Goal: Answer question/provide support: Share knowledge or assist other users

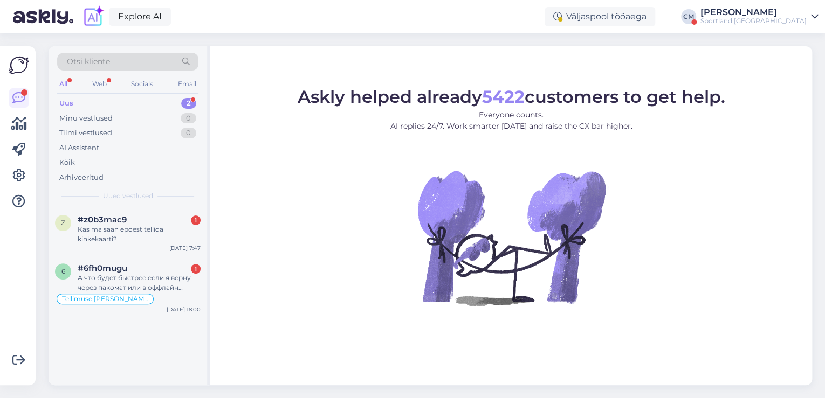
click at [751, 17] on div "Sportland [GEOGRAPHIC_DATA]" at bounding box center [753, 21] width 106 height 9
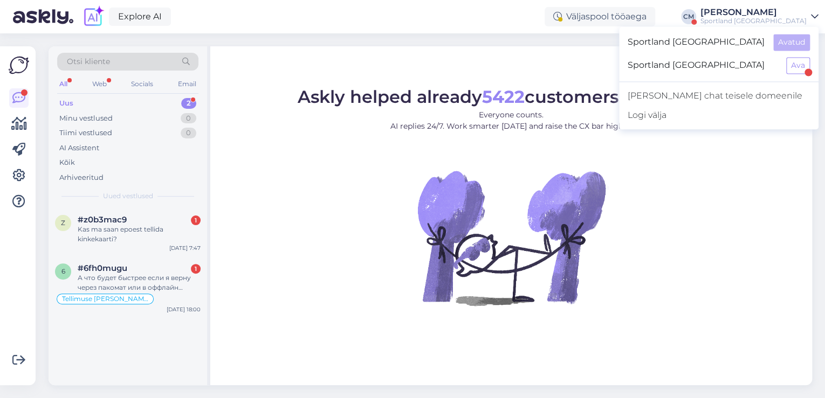
click at [799, 53] on div "Sportland [GEOGRAPHIC_DATA] Avatud" at bounding box center [718, 42] width 199 height 23
click at [797, 74] on div "Sportland [GEOGRAPHIC_DATA] Ava" at bounding box center [718, 65] width 199 height 23
click at [797, 71] on button "Ava" at bounding box center [798, 65] width 24 height 17
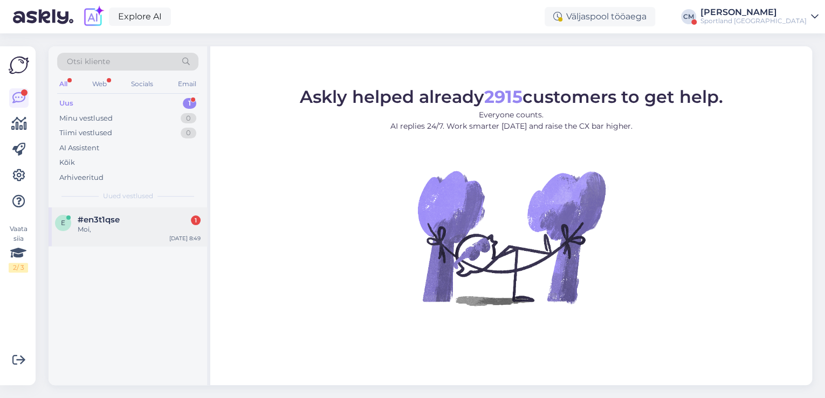
click at [164, 227] on div "Moi," at bounding box center [139, 230] width 123 height 10
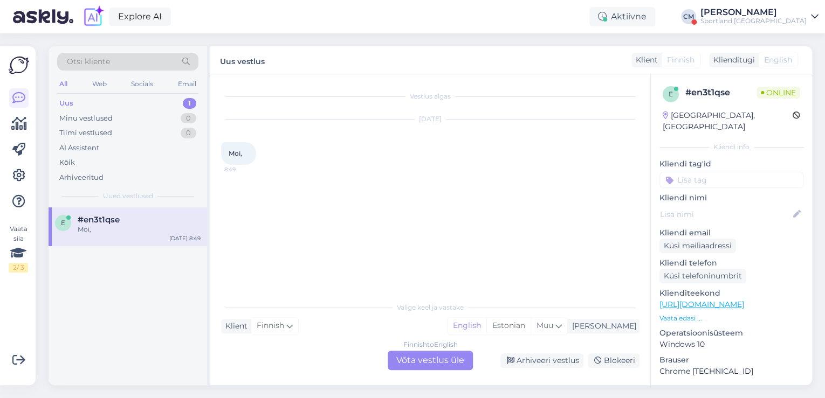
click at [447, 353] on div "Finnish to English Võta vestlus üle" at bounding box center [430, 360] width 85 height 19
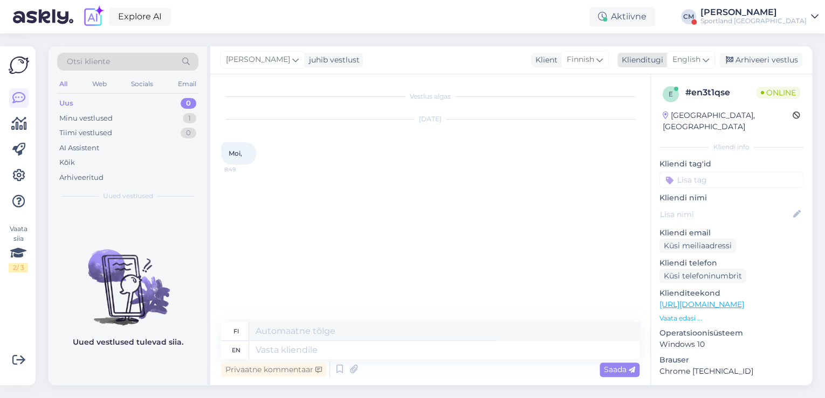
click at [684, 63] on span "English" at bounding box center [686, 60] width 28 height 12
type input "est"
click at [634, 108] on link "Estonian" at bounding box center [666, 107] width 119 height 17
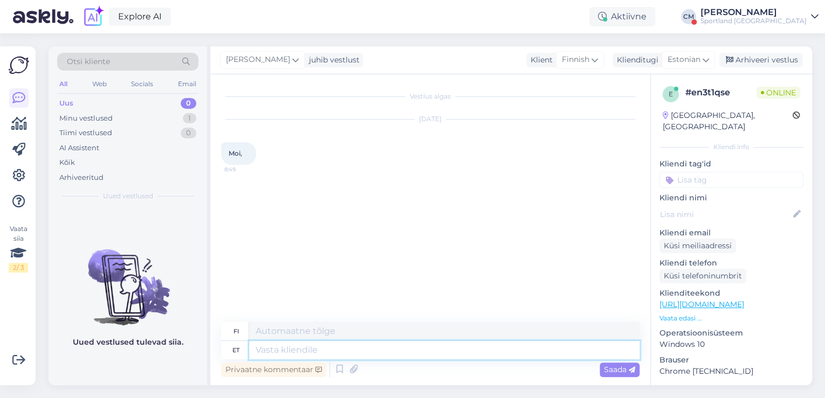
click at [361, 354] on textarea at bounding box center [444, 350] width 390 height 18
type textarea "Tere!"
type textarea "Hei!"
type textarea "Tere! Kuidas s"
type textarea "Hei! Mitä kuuluu?"
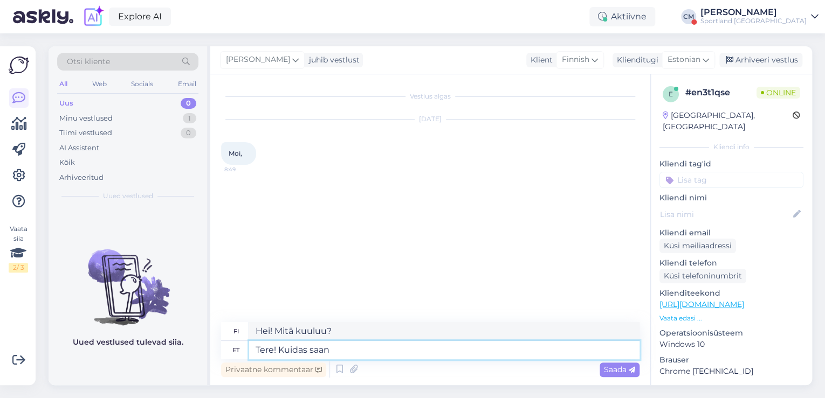
type textarea "Tere! Kuidas saan a"
type textarea "Hei! Miten voin"
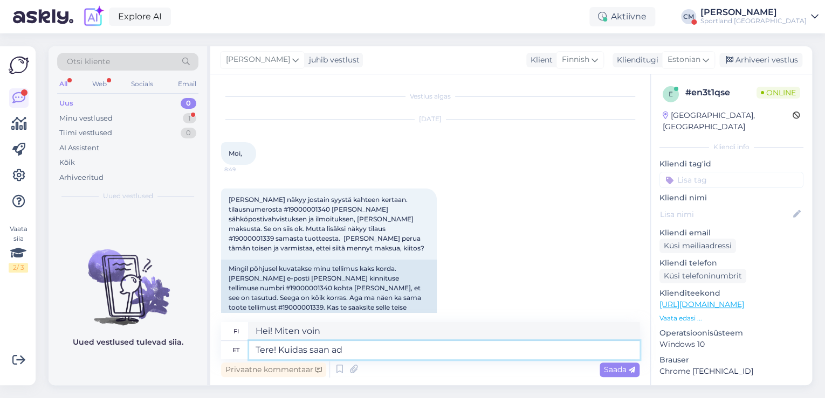
scroll to position [26, 0]
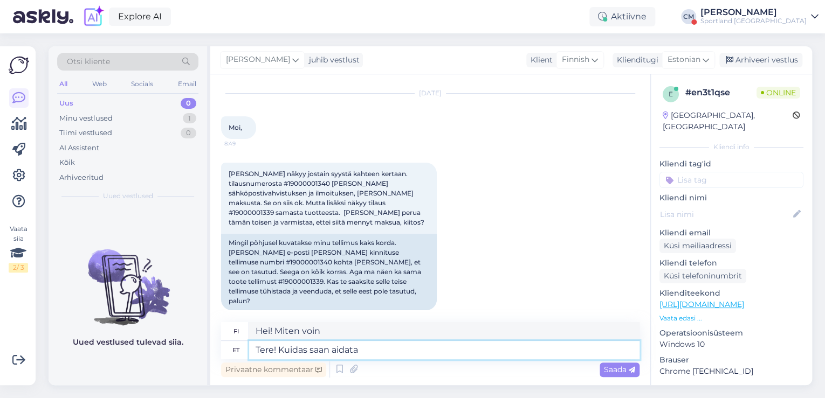
type textarea "Tere! Kuidas saan aidata?"
type textarea "Hei! Kuinka voin auttaa?"
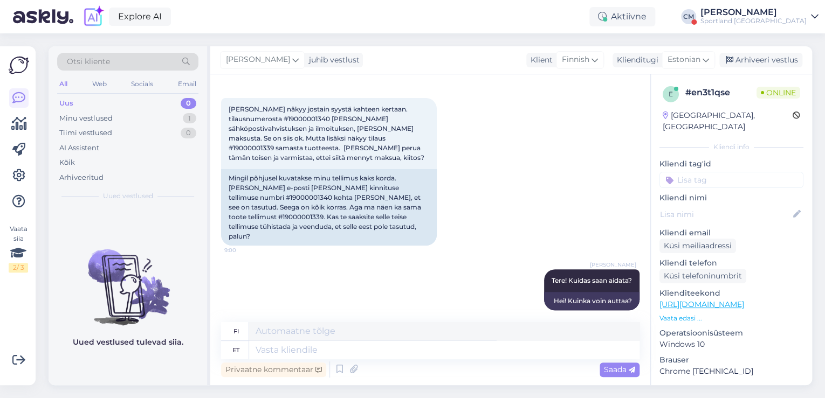
click at [774, 11] on div "[PERSON_NAME]" at bounding box center [753, 12] width 106 height 9
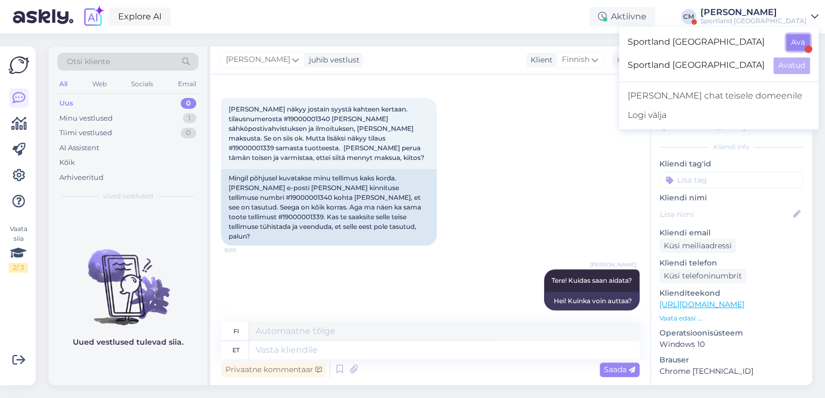
click at [794, 39] on button "Ava" at bounding box center [798, 42] width 24 height 17
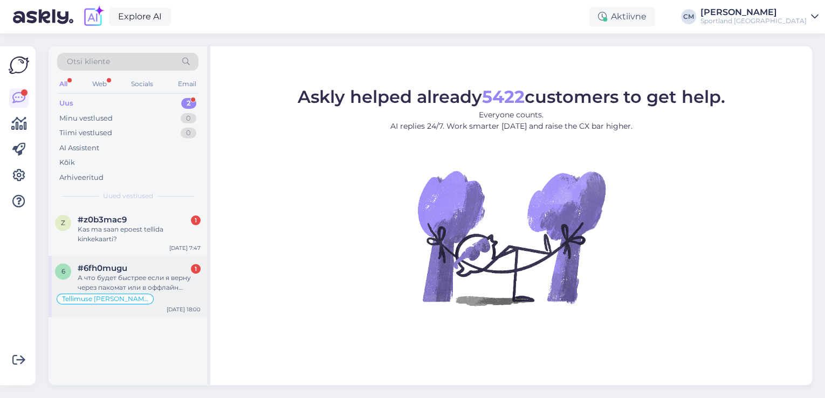
click at [121, 261] on div "6 #6fh0mugu 1 А что будет быстрее если я верну через пакомат или в оффлайн мага…" at bounding box center [128, 286] width 158 height 61
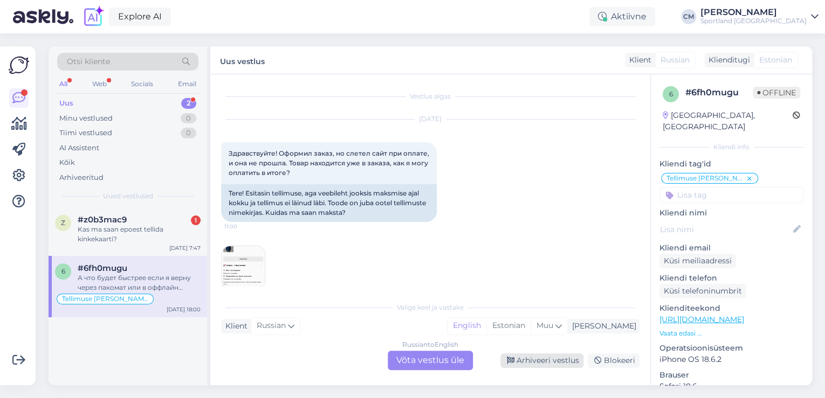
scroll to position [1399, 0]
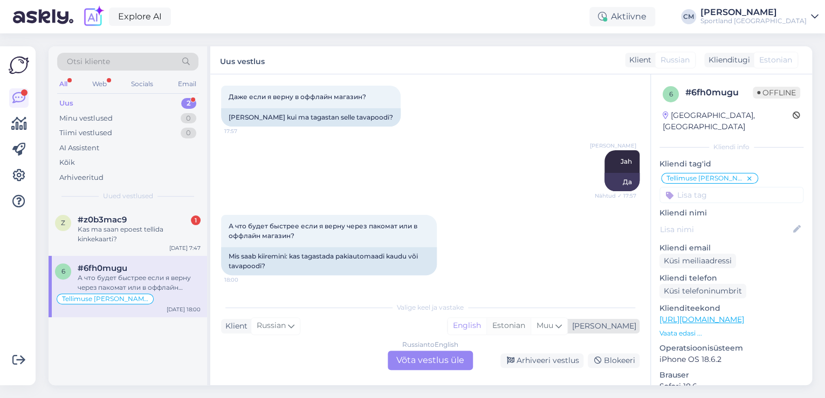
click at [530, 333] on div "Estonian" at bounding box center [508, 326] width 44 height 16
click at [435, 360] on div "Russian to Estonian Võta vestlus üle" at bounding box center [430, 360] width 85 height 19
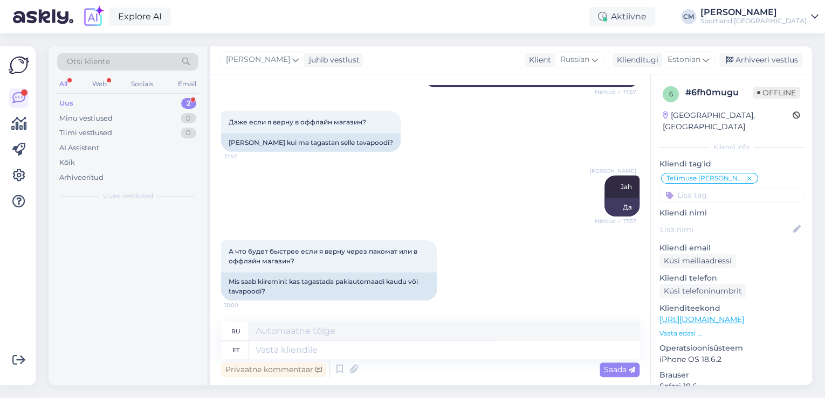
scroll to position [1373, 0]
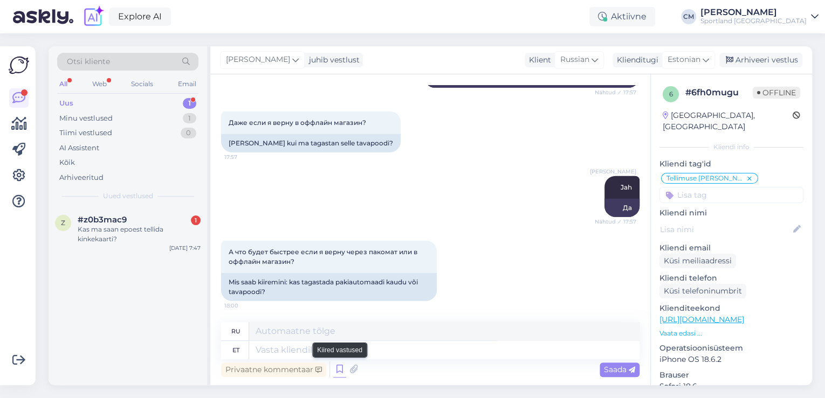
click at [334, 368] on icon at bounding box center [339, 370] width 13 height 16
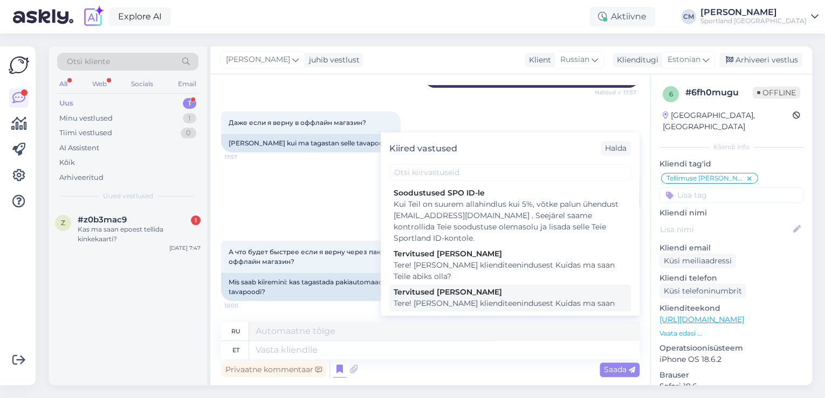
click at [494, 308] on div "Tere! [PERSON_NAME] klienditeenindusest Kuidas ma saan Teile abiks olla?" at bounding box center [510, 309] width 233 height 23
type textarea "Здравствуйте! Я [PERSON_NAME] из службы поддержки клиентов Чем я могу вам помоч…"
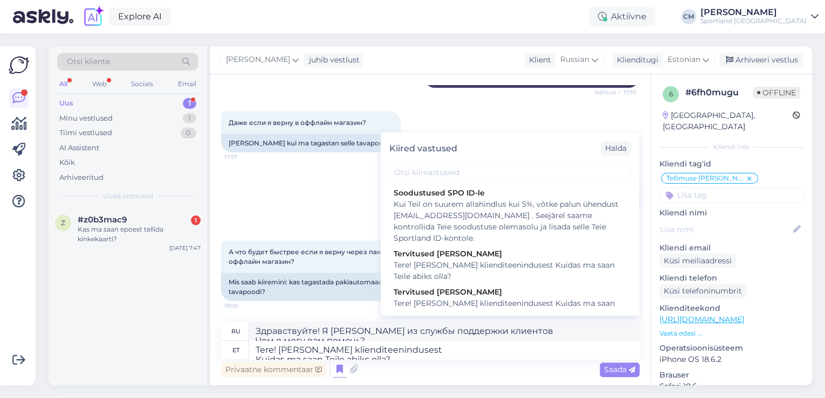
scroll to position [1392, 0]
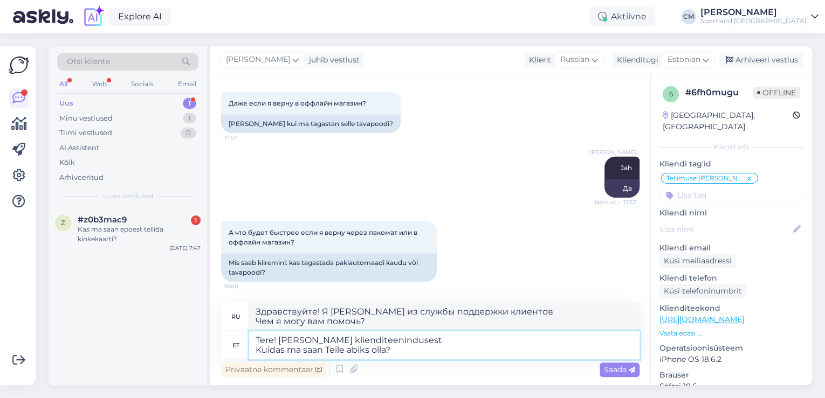
drag, startPoint x: 294, startPoint y: 368, endPoint x: 210, endPoint y: 365, distance: 84.2
click at [210, 365] on div "Vestlus algas [DATE] Здравствуйте! Оформил заказ, но слетел сайт при оплате, и …" at bounding box center [430, 229] width 440 height 311
type textarea "Tere! [PERSON_NAME] klienditeenindusest"
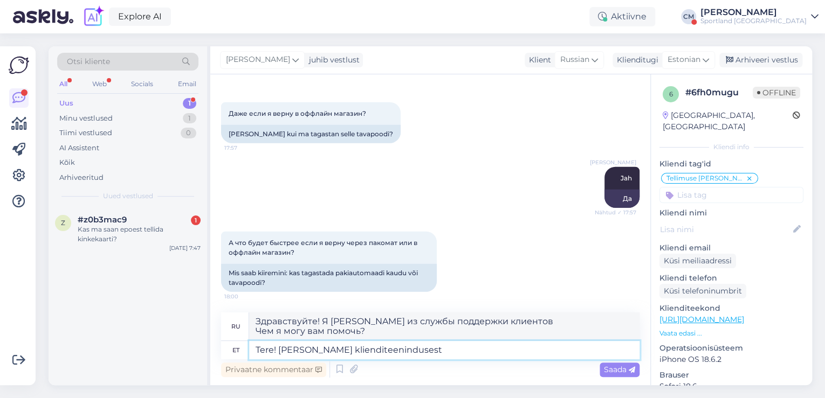
type textarea "Здравствуйте! Меня зовут [PERSON_NAME], я из службы поддержки клиентов."
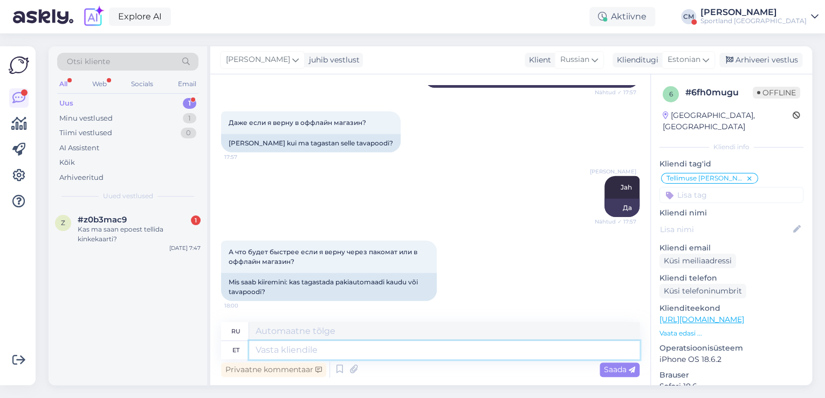
scroll to position [1470, 0]
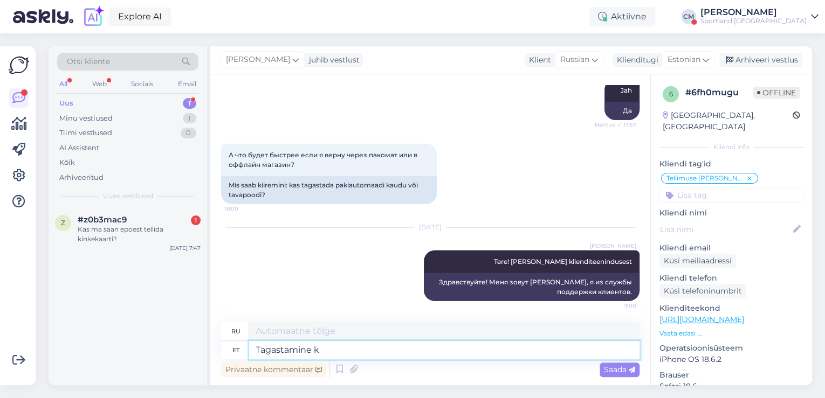
type textarea "Tagastamine ka"
type textarea "Возвращаться"
type textarea "T"
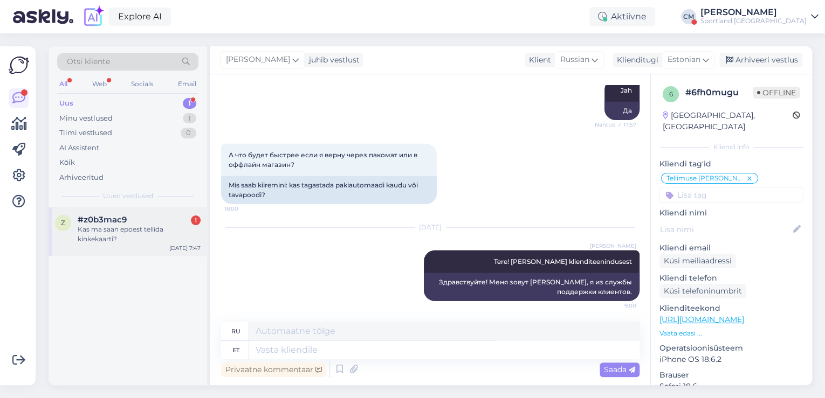
click at [164, 248] on div "z #z0b3mac9 1 Kas ma saan epoest tellida kinkekaarti? [DATE] 7:47" at bounding box center [128, 232] width 158 height 49
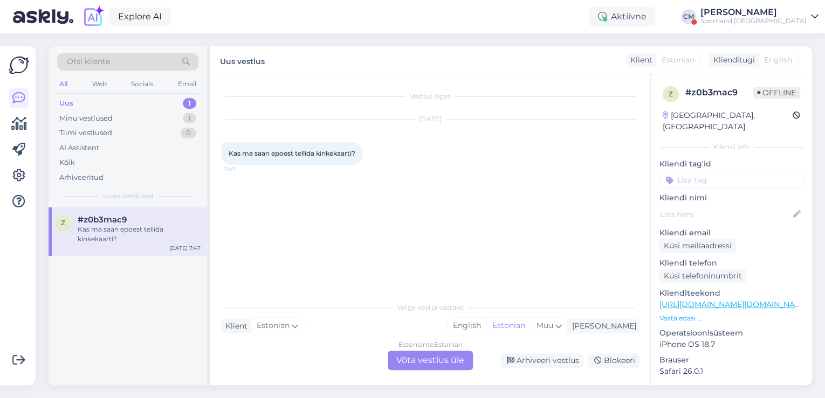
scroll to position [0, 0]
click at [457, 362] on div "Estonian to Estonian Võta vestlus üle" at bounding box center [430, 360] width 85 height 19
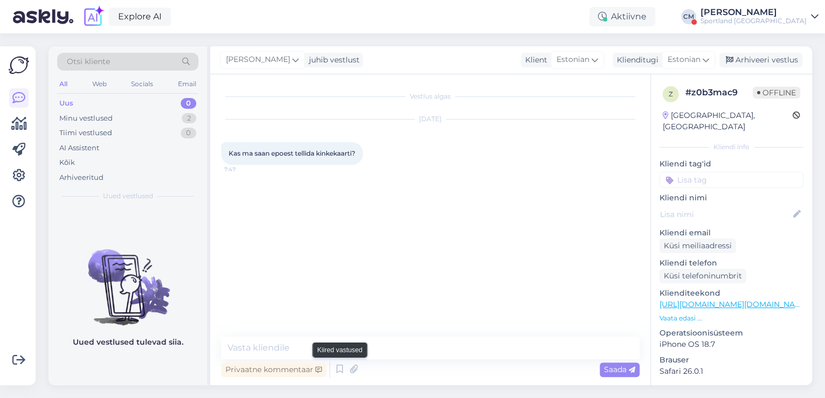
click at [332, 371] on div "Privaatne kommentaar Saada" at bounding box center [430, 370] width 418 height 20
click at [345, 371] on icon at bounding box center [339, 370] width 13 height 16
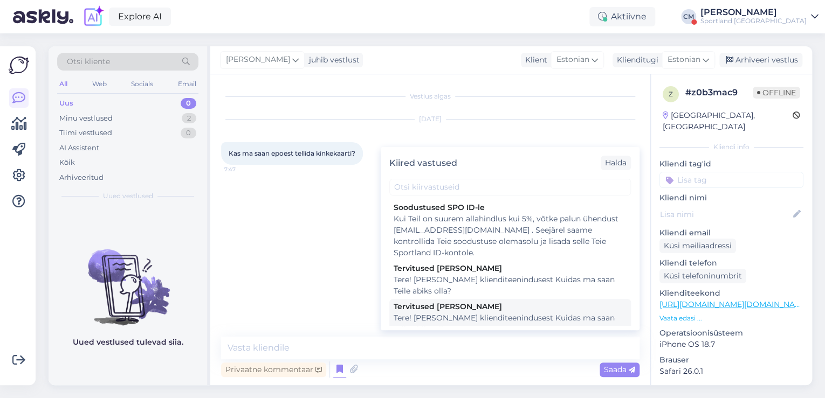
click at [468, 323] on div "Tere! [PERSON_NAME] klienditeenindusest Kuidas ma saan Teile abiks olla?" at bounding box center [510, 324] width 233 height 23
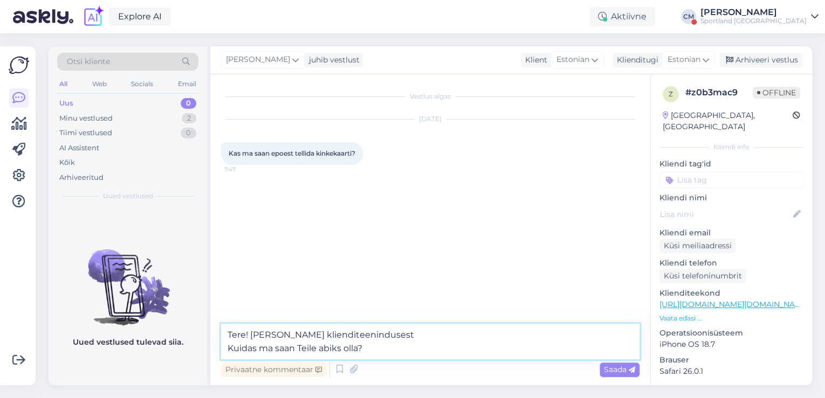
drag, startPoint x: 376, startPoint y: 350, endPoint x: 198, endPoint y: 348, distance: 177.9
click at [198, 348] on div "Otsi kliente All Web Socials Email Uus 0 Minu vestlused 2 Tiimi vestlused 0 AI …" at bounding box center [430, 215] width 763 height 339
type textarea "Tere! [PERSON_NAME] klienditeenindusest"
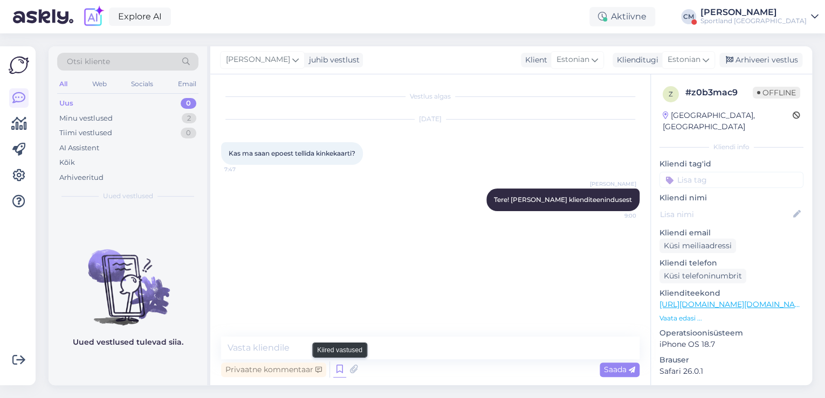
click at [334, 371] on icon at bounding box center [339, 370] width 13 height 16
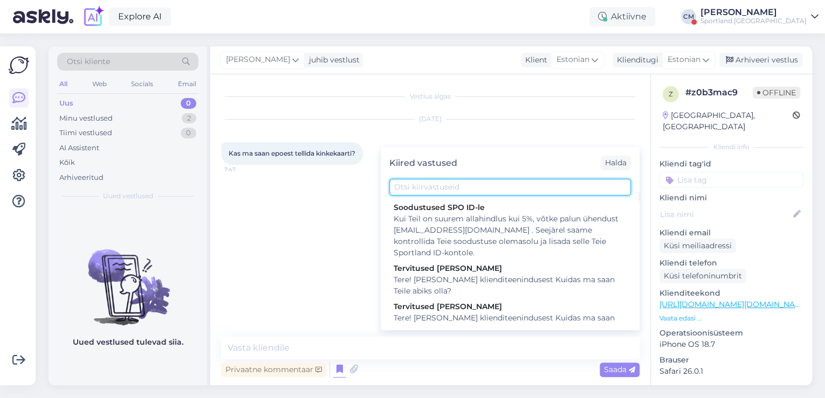
click at [500, 194] on input "text" at bounding box center [510, 187] width 242 height 17
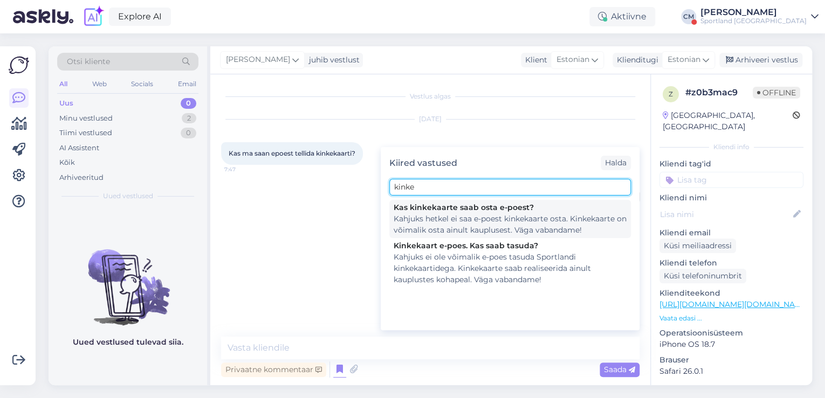
type input "kinke"
click at [500, 226] on div "Kahjuks hetkel ei saa e-poest kinkekaarte osta. Kinkekaarte on võimalik osta ai…" at bounding box center [510, 224] width 233 height 23
type textarea "Kahjuks hetkel ei saa e-poest kinkekaarte osta. Kinkekaarte on võimalik osta ai…"
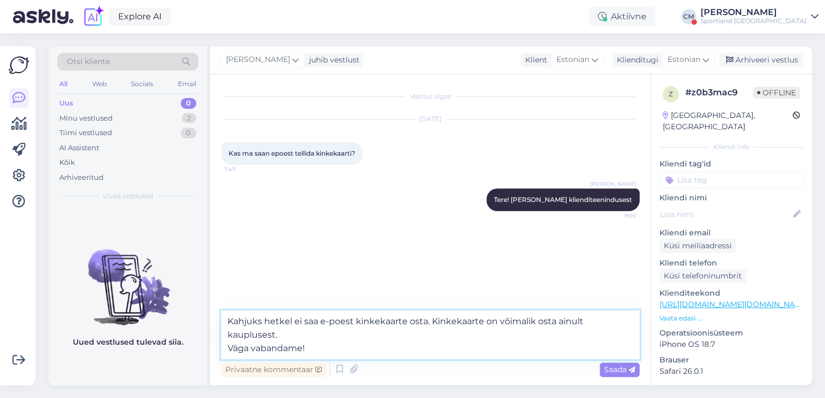
click at [475, 330] on textarea "Kahjuks hetkel ei saa e-poest kinkekaarte osta. Kinkekaarte on võimalik osta ai…" at bounding box center [430, 335] width 418 height 49
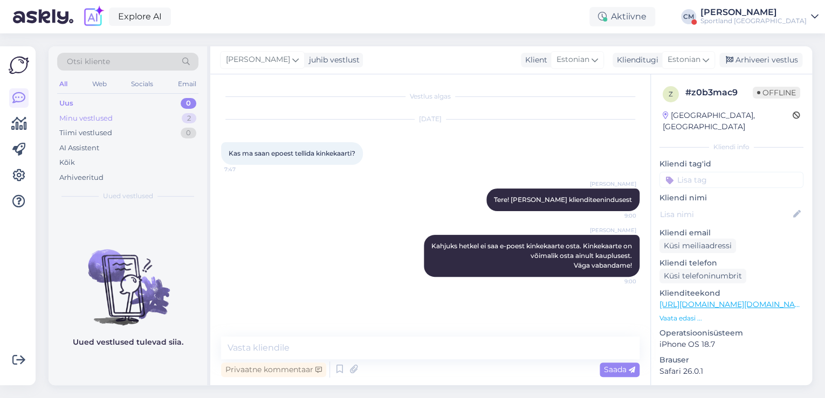
click at [173, 117] on div "Minu vestlused 2" at bounding box center [127, 118] width 141 height 15
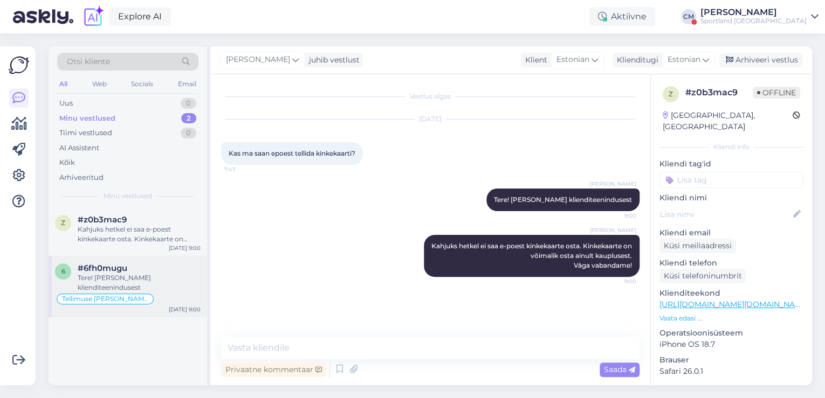
click at [143, 270] on div "#6fh0mugu" at bounding box center [139, 269] width 123 height 10
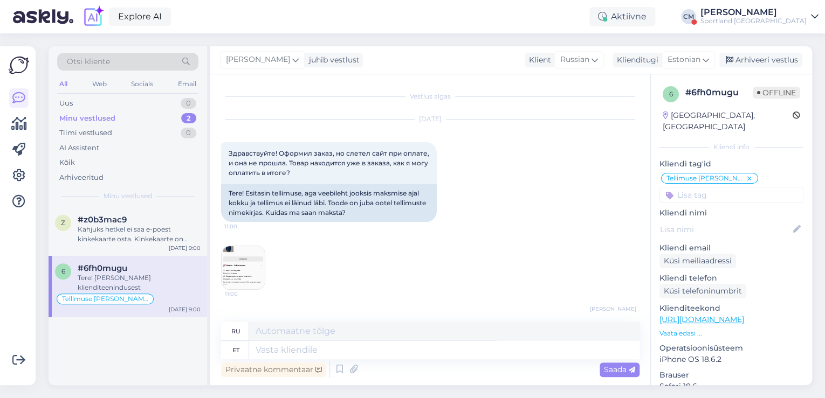
scroll to position [1470, 0]
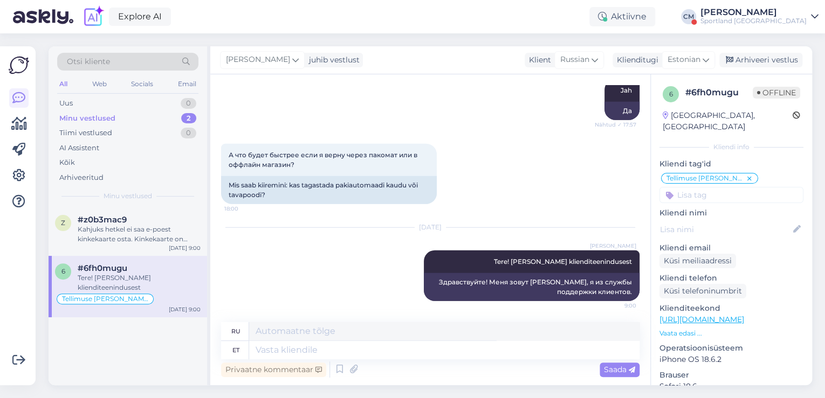
click at [295, 360] on div "Privaatne kommentaar Saada" at bounding box center [430, 370] width 418 height 20
click at [297, 355] on textarea at bounding box center [444, 350] width 390 height 18
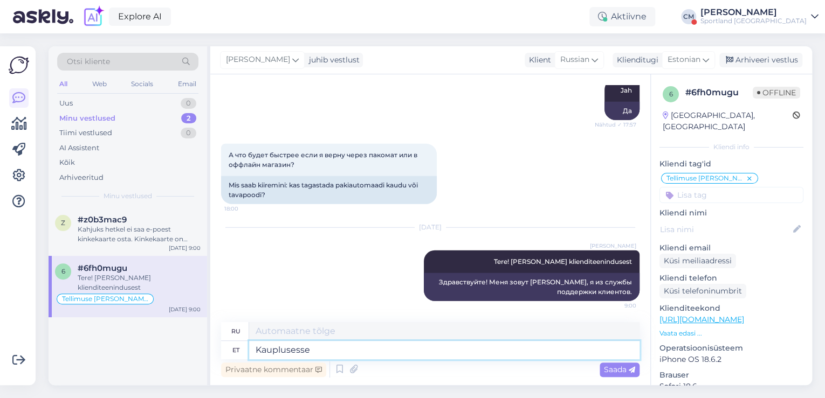
type textarea "Kauplusesse t"
type textarea "В магазин"
type textarea "Kauplusesse tagastamise k"
type textarea "Вернуть в магазин"
type textarea "Kauplusesse tagastamise korral t"
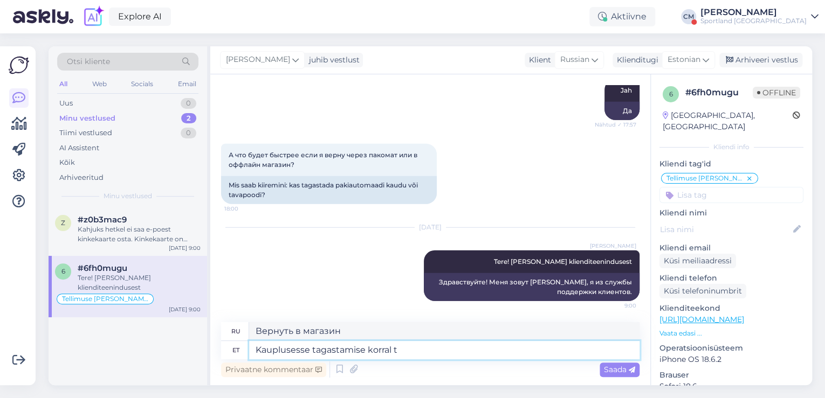
type textarea "В случае возврата в магазин"
type textarea "Kauplusesse tagastamise korral tuleb kre"
type textarea "Вернувшись в магазин,"
type textarea "Kauplusesse tagastamise korral tuleb kreeditarve ki"
type textarea "При возврате товара в магазин будет выдана кредитная нота."
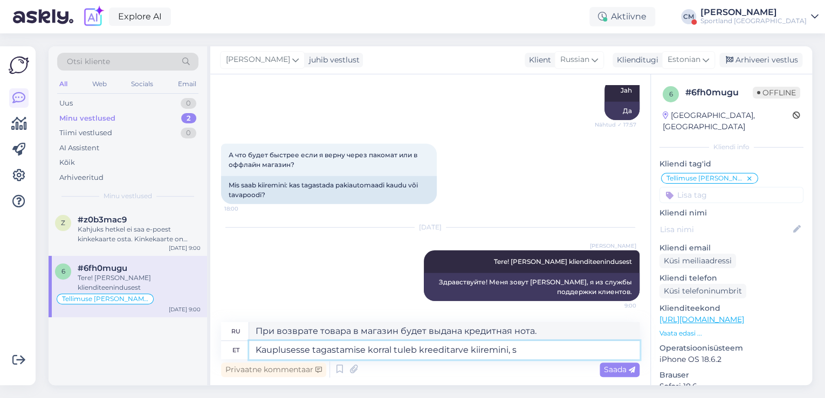
type textarea "Kauplusesse tagastamise korral tuleb kreeditarve kiiremini, se"
type textarea "Если вы вернете его в магазин, кредитная нота придет быстрее,"
type textarea "Kauplusesse tagastamise korral tuleb kreeditarve kiiremini, sest pa"
type textarea "Если вы вернете его в магазин, кредитная нота придет быстрее, потому что"
type textarea "Kauplusesse tagastamise korral tuleb kreeditarve kiiremini, sest pakiautom"
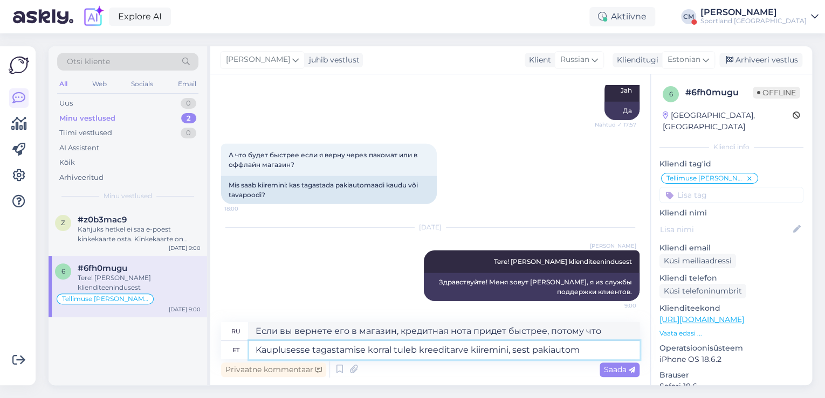
type textarea "Если вы вернете его в магазин, кредитная нота придет быстрее, потому что грузов…"
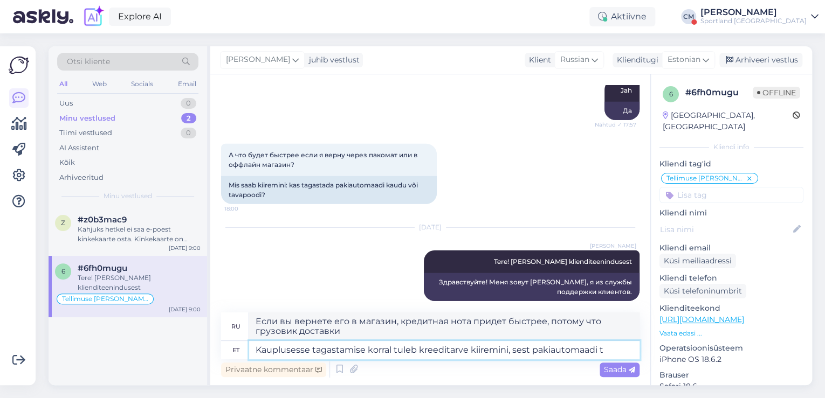
type textarea "Kauplusesse tagastamise korral tuleb kreeditarve kiiremini, sest pakiautomaadi …"
type textarea "Если вы вернете его в магазин, то кредитная нота придет быстрее, потому что пак…"
type textarea "Kauplusesse tagastamise korral tuleb kreeditarve kiiremini, sest pakiautomaadi …"
type textarea "Если вы вернете его в магазин, кредитная нота придет быстрее, поскольку она буд…"
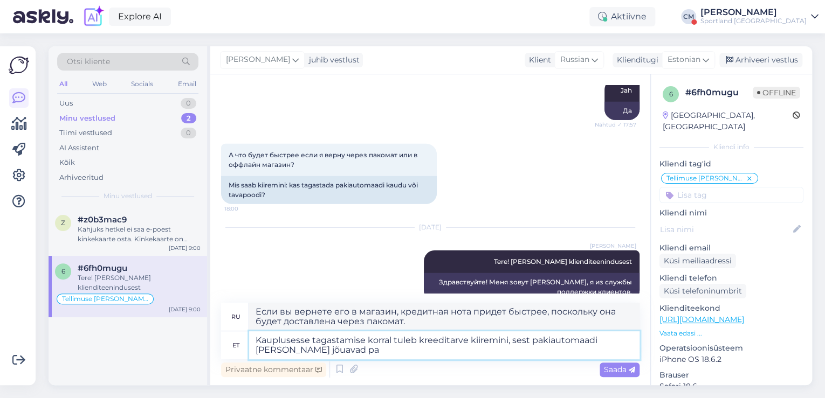
type textarea "Kauplusesse tagastamise korral tuleb kreeditarve kiiremini, sest pakiautomaadi …"
type textarea "При возврате в магазин кредитная нота придет быстрее, поскольку посылка поступа…"
type textarea "Kauplusesse tagastamise korral tuleb kreeditarve kiiremini, sest pakiautomaadi …"
type textarea "При возвращении в магазин кредитная нота придет быстрее, поскольку посылки пост…"
type textarea "Kauplusesse tagastamise korral tuleb kreeditarve kiiremini, sest pakiautomaadi …"
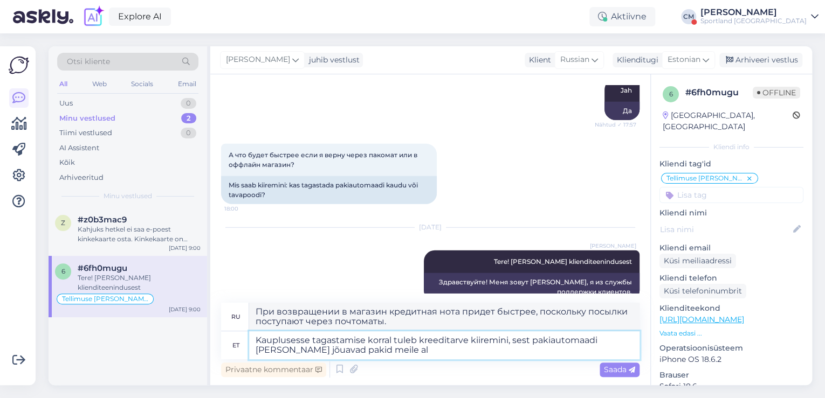
type textarea "Если вы вернете посылку в магазин, то кредитная нота будет выписана быстрее, по…"
type textarea "Kauplusesse tagastamise korral tuleb kreeditarve kiiremini, sest pakiautomaadi …"
type textarea "Если вы вернетесь в магазин, возврат будет произведен быстрее, поскольку посылк…"
type textarea "Kauplusesse tagastamise korral tuleb kreeditarve kiiremini, sest pakiautomaadi …"
type textarea "Если вы вернете его в магазин, то возврат будет произведен быстрее, поскольку п…"
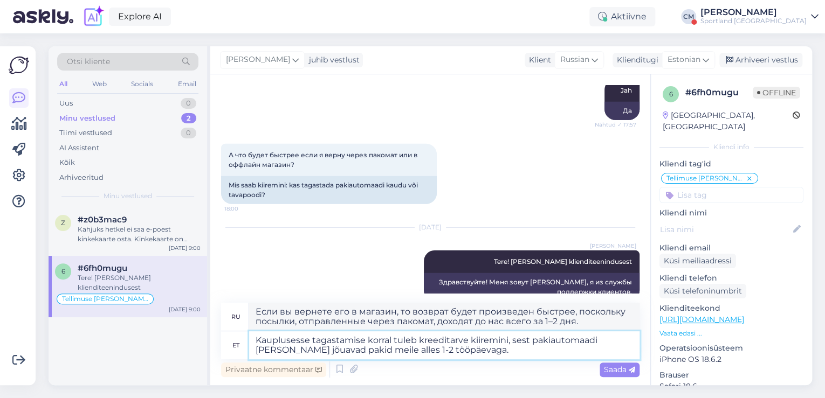
type textarea "Kauplusesse tagastamise korral tuleb kreeditarve kiiremini, sest pakiautomaadi …"
type textarea "Если вы вернете его в магазин, кредитная нота будет выписана быстрее, поскольку…"
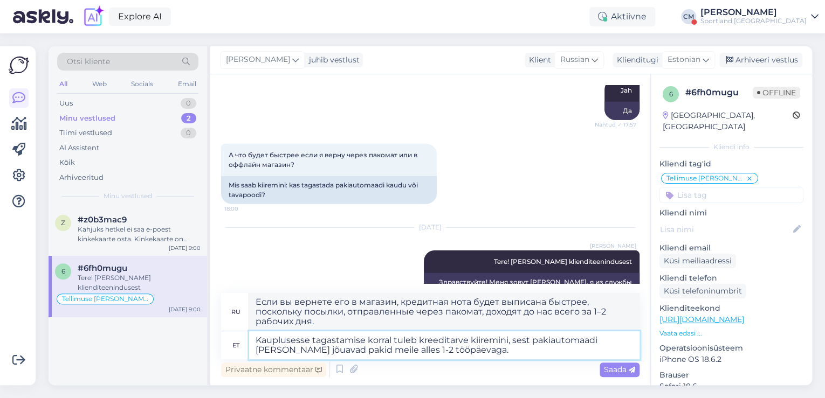
type textarea "Kauplusesse tagastamise korral tuleb kreeditarve kiiremini, sest pakiautomaadi …"
type textarea "Если вы вернете его в магазин, то кредитная нота придет быстрее, поскольку посы…"
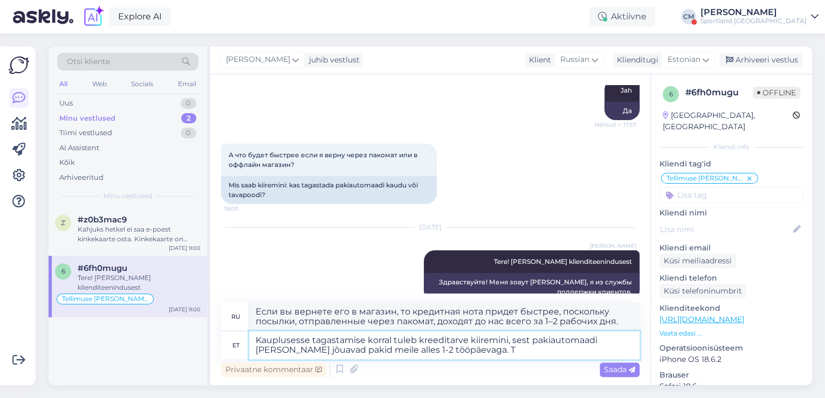
type textarea "Kauplusesse tagastamise korral tuleb kreeditarve kiiremini, sest pakiautomaadi …"
type textarea "Если вы вернете его в магазин, кредитная нота будет выписана быстрее, поскольку…"
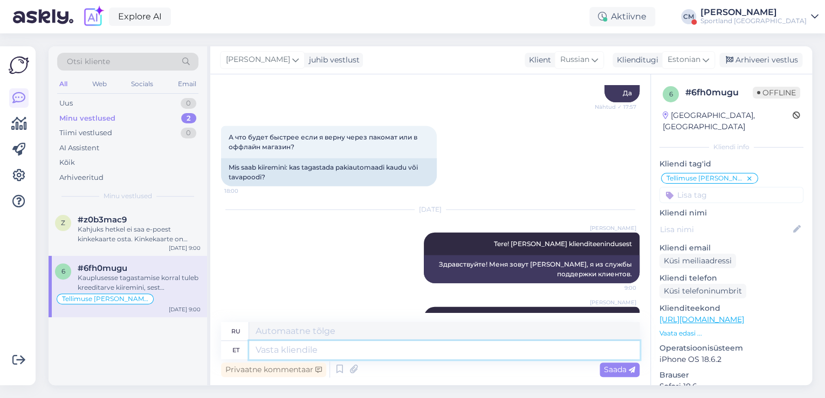
scroll to position [1573, 0]
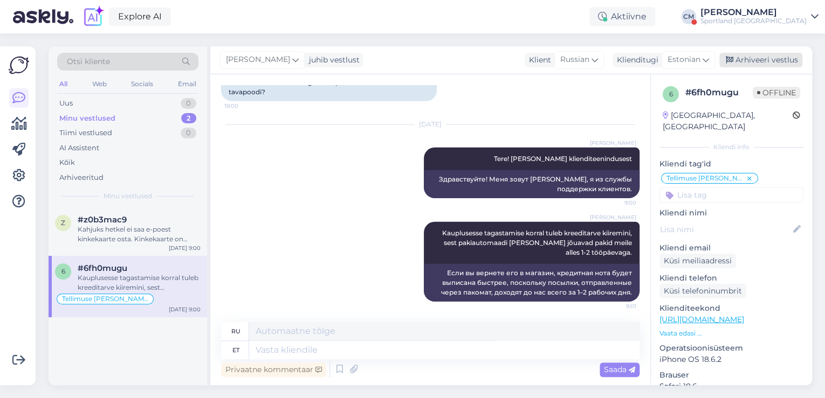
click at [749, 58] on div "Arhiveeri vestlus" at bounding box center [760, 60] width 83 height 15
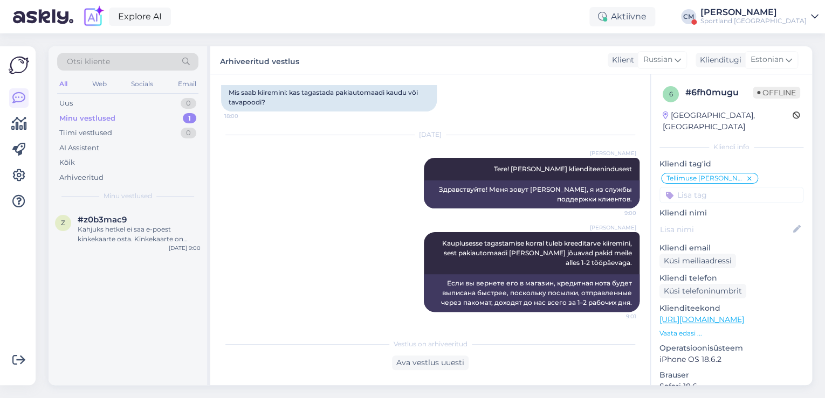
click at [736, 187] on input at bounding box center [731, 195] width 144 height 16
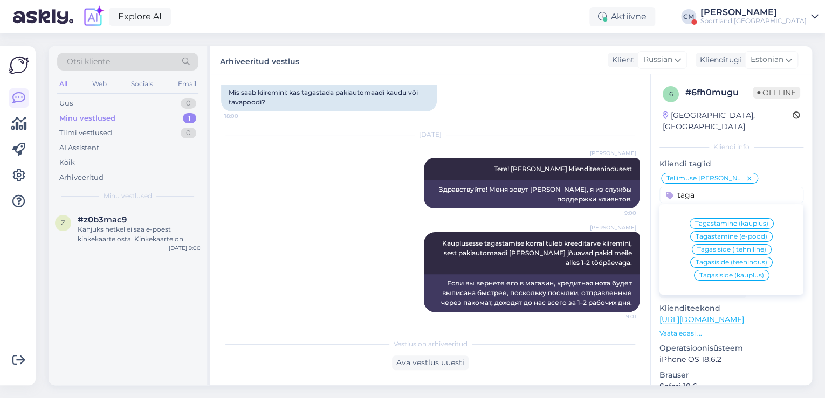
type input "taga"
click at [738, 233] on span "Tagastamine (e-pood)" at bounding box center [731, 236] width 72 height 6
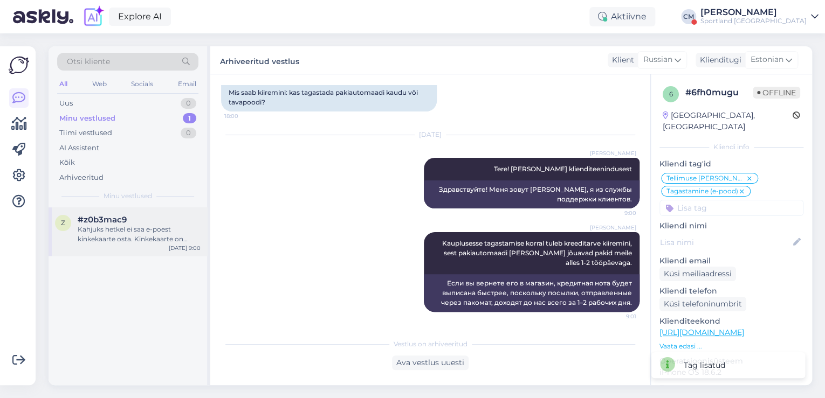
click at [80, 239] on div "Kahjuks hetkel ei saa e-poest kinkekaarte osta. Kinkekaarte on võimalik osta ai…" at bounding box center [139, 234] width 123 height 19
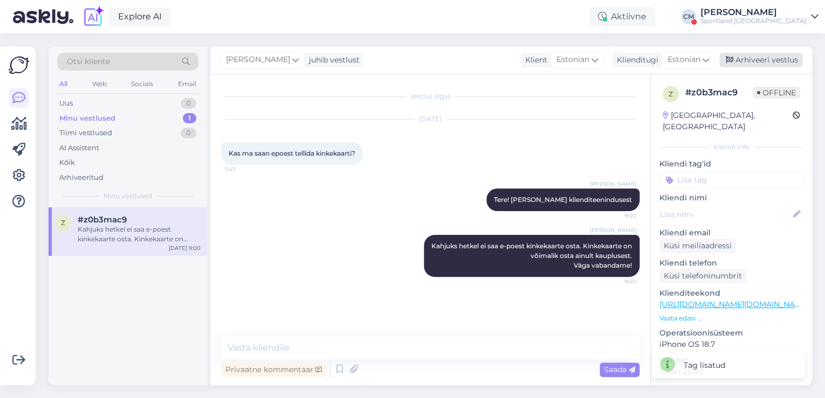
click at [762, 60] on div "Arhiveeri vestlus" at bounding box center [760, 60] width 83 height 15
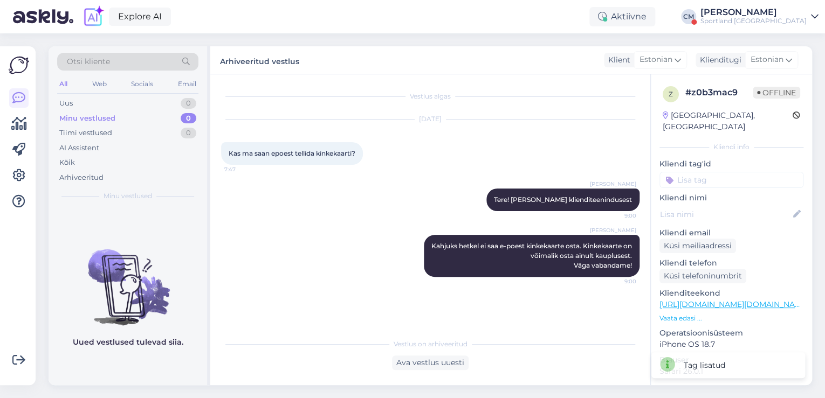
click at [757, 172] on input at bounding box center [731, 180] width 144 height 16
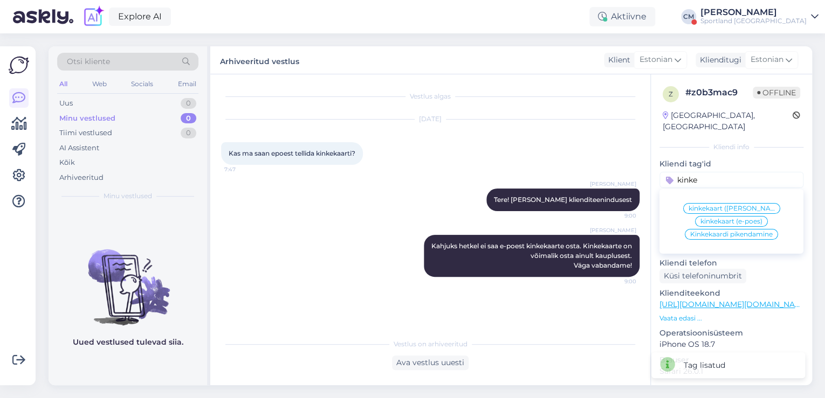
type input "kinke"
click at [748, 216] on div "kinkekaart (e-poes)" at bounding box center [731, 221] width 73 height 11
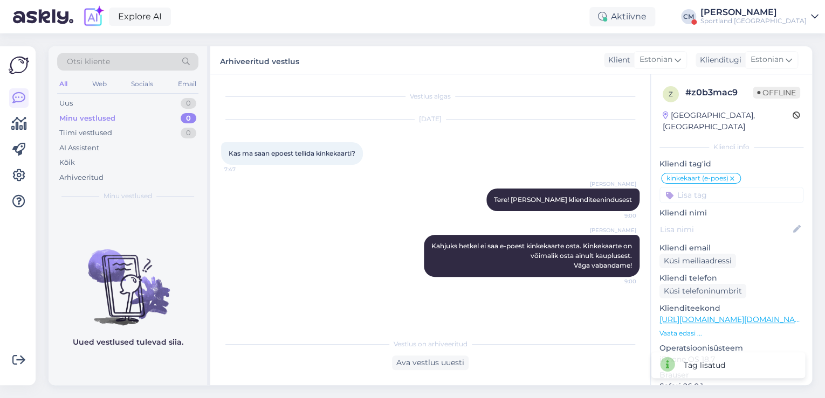
click at [762, 0] on div "Explore AI Aktiivne [PERSON_NAME] Sportland [GEOGRAPHIC_DATA]" at bounding box center [412, 16] width 825 height 33
click at [762, 9] on div "[PERSON_NAME]" at bounding box center [753, 12] width 106 height 9
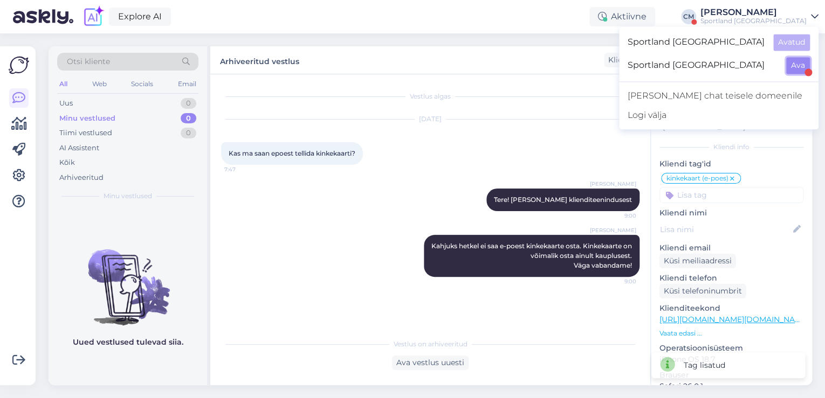
click at [804, 59] on button "Ava" at bounding box center [798, 65] width 24 height 17
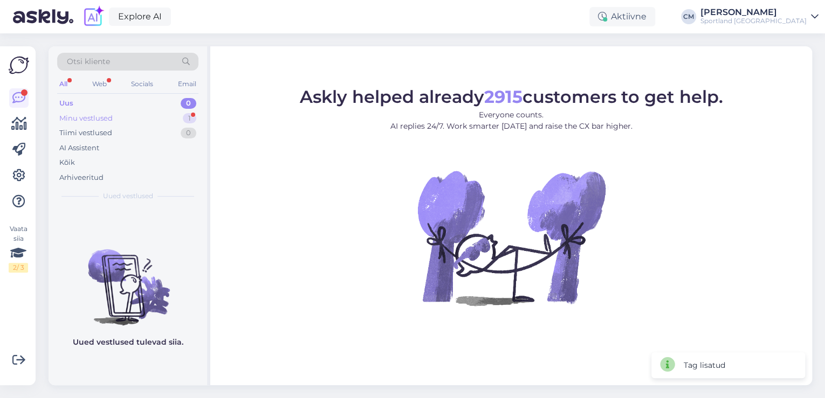
click at [175, 119] on div "Minu vestlused 1" at bounding box center [127, 118] width 141 height 15
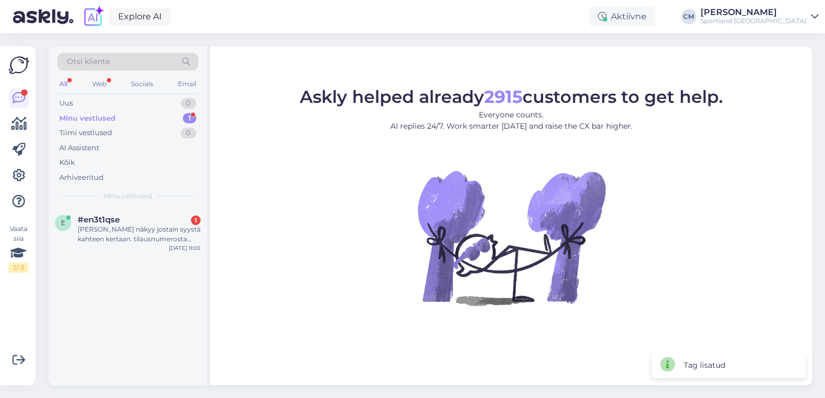
click at [117, 265] on div "e #en3t1qse 1 Tilaukseni näkyy jostain syystä kahteen kertaan. tilausnumerosta …" at bounding box center [128, 297] width 158 height 178
click at [131, 245] on div "e #en3t1qse 1 Tilaukseni näkyy jostain syystä kahteen kertaan. tilausnumerosta …" at bounding box center [128, 232] width 158 height 49
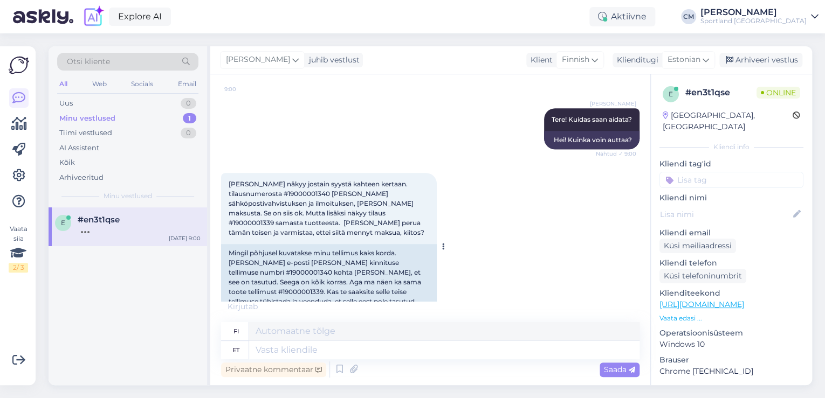
scroll to position [281, 0]
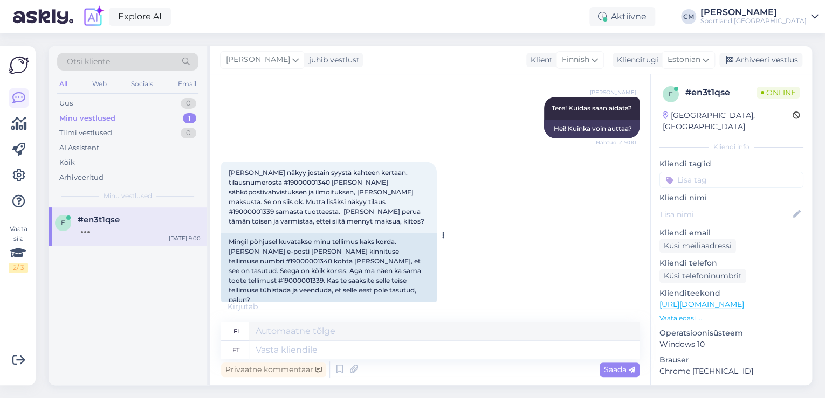
click at [336, 258] on div "Mingil põhjusel kuvatakse minu tellimus kaks korda. [PERSON_NAME] e-posti [PERS…" at bounding box center [329, 271] width 216 height 77
copy div "19000001339"
click at [265, 348] on textarea at bounding box center [444, 350] width 390 height 18
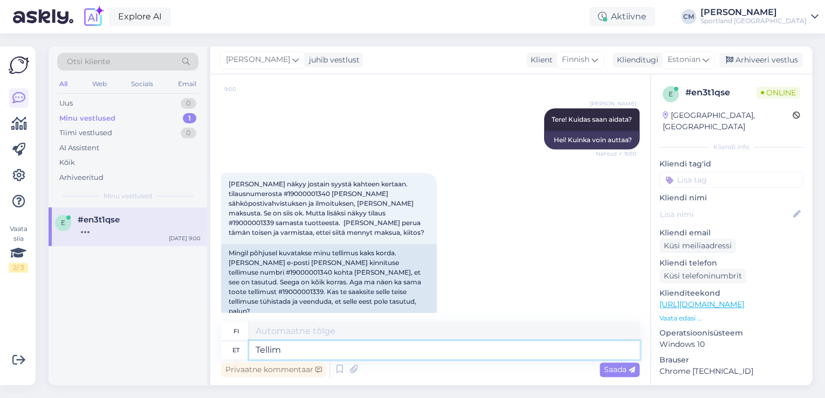
scroll to position [335, 0]
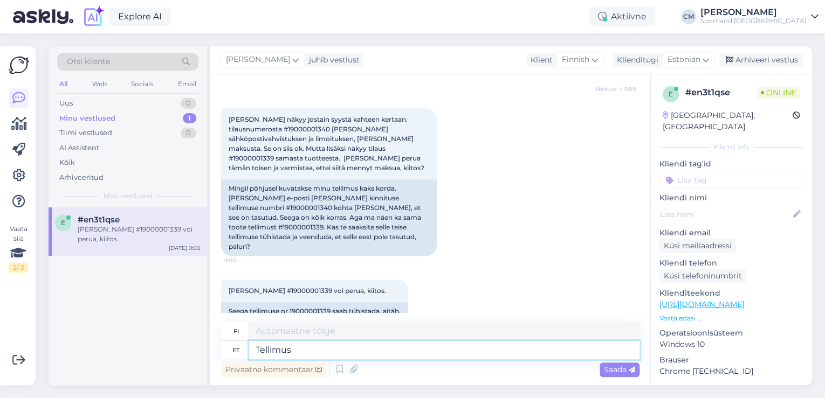
type textarea "Tellimus"
type textarea "Tilata"
paste textarea "19000001339"
type textarea "Tellimus 19000001339 ei"
type textarea "Tilaus 19000001339"
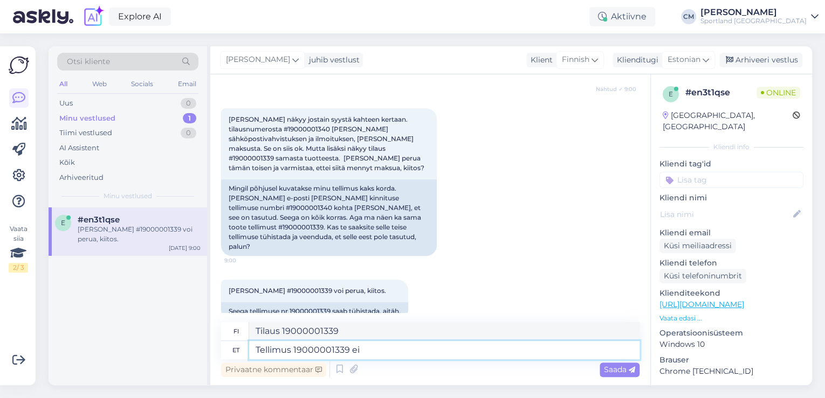
type textarea "Tellimus 19000001339 ei o"
type textarea "Tilausnro 19000001339"
type textarea "Tellimus 19000001339 ei ole T"
type textarea "Tilaus 19000001339 ei ole"
type textarea "Tellimus 19000001339 ei ole Teil lä"
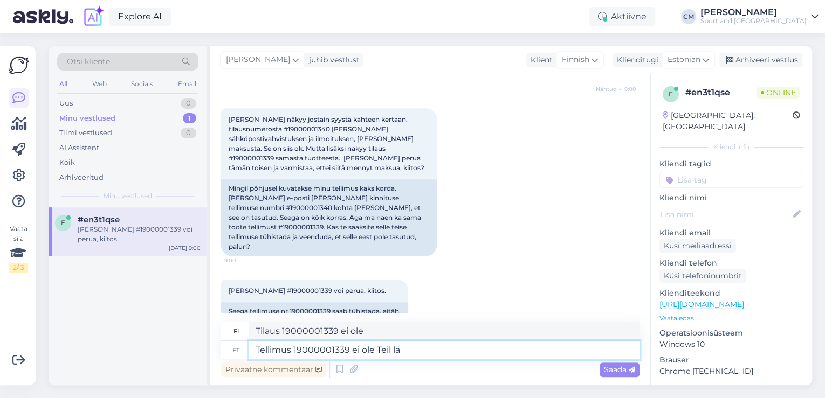
type textarea "Sinulla ei ole tilausta 19000001339."
type textarea "Tellimus 19000001339 ei ole Teil läbi l"
type textarea "Et ole suorittanut tilausta 19000001339."
type textarea "Tellimus 19000001339 ei ole Teil läbi läinud ja"
type textarea "Tilaustasi 19000001339 ei ole käsitelty."
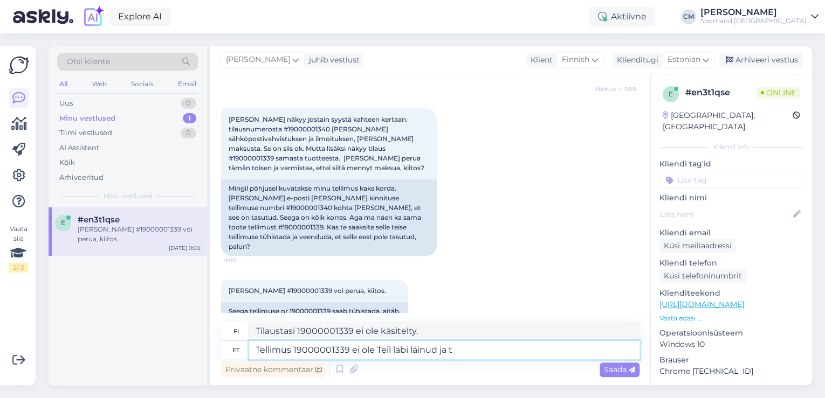
type textarea "Tellimus 19000001339 ei ole Teil läbi läinud ja te"
type textarea "Tilaustasi 19000001339 ei ole käsitelty ja"
type textarea "Tellimus 19000001339 ei ole Teil läbi läinud ja te"
type textarea "Tilaustasi 19000001339 ei ole käsitelty ja sinä"
type textarea "Tellimus 19000001339 ei ole Teil läbi läinud ja te pole slel"
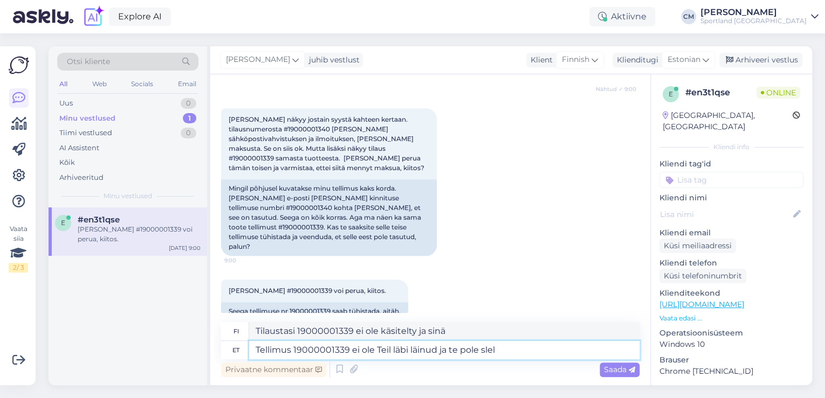
type textarea "Tilaustasi 19000001339 ei ole käsitelty, etkä ole"
type textarea "Tellimus 19000001339 ei ole Teil läbi läinud ja te pole slele"
type textarea "Tilaustasi 19000001339 ei ole käsitelty, etkä ole kirjautunut sisään."
type textarea "Tellimus 19000001339 ei ole Teil läbi läinud ja te pole [PERSON_NAME]"
type textarea "Tilaus 19000001339 ei ole mennyt läpi, etkä ole saanut sitä."
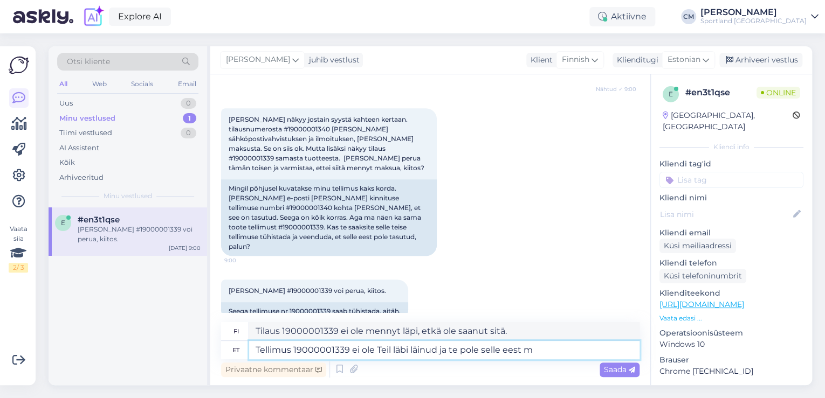
type textarea "Tellimus 19000001339 ei ole Teil läbi läinud ja te pole selle eest ma"
type textarea "Tilaus 19000001339 ei ole mennyt läpi, etkä ole siitä vastuussa."
type textarea "Tellimus 19000001339 ei ole Teil läbi läinud ja te pole selle eest maksn"
type textarea "Tilaus 19000001339 ei ole mennyt läpi, etkä ole maksanut sitä."
type textarea "Tellimus 19000001339 ei ole Teil läbi läinud ja te pole selle eest maksnud."
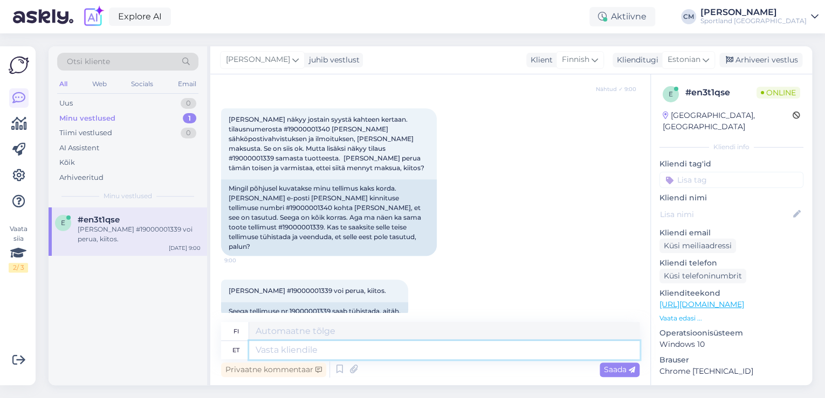
scroll to position [419, 0]
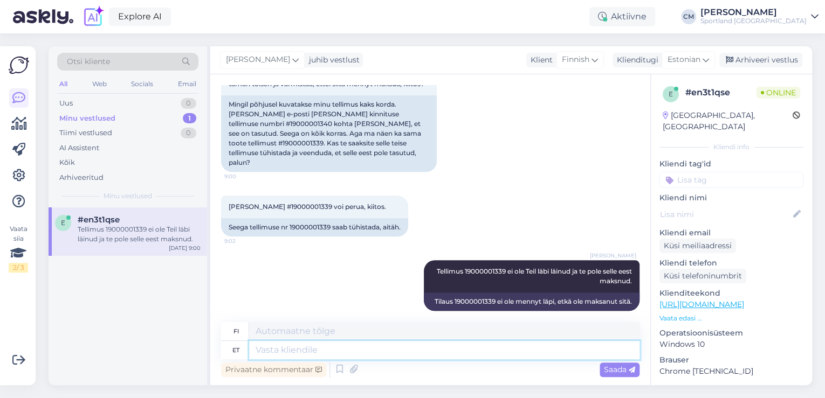
type textarea "S"
type textarea "Teile"
type textarea "Sinulle"
type textarea "Teile ei s"
type textarea "Ei sinulle"
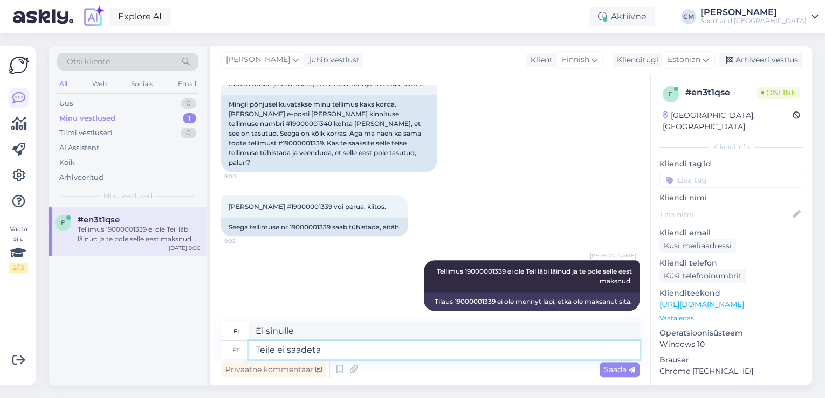
type textarea "Teile ei saadeta t"
type textarea "Sinua ei lähetetä"
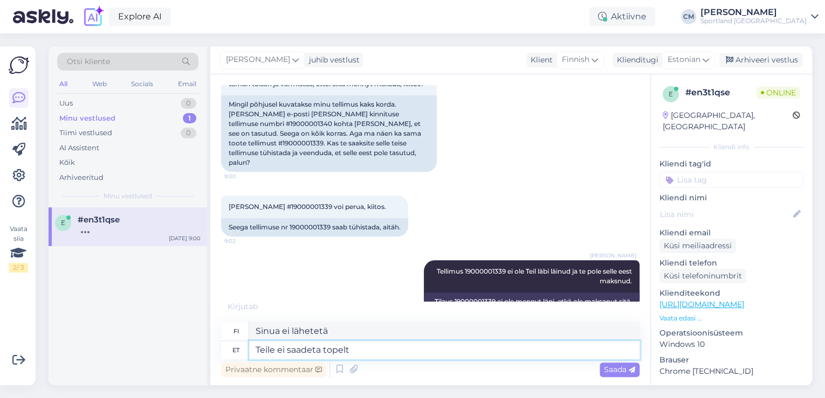
type textarea "Teile ei saadeta topelt t"
type textarea "Sinua ei lähetetä kahdesti."
type textarea "Teile ei saadeta topelt tellimusi."
type textarea "[PERSON_NAME] ei lähetetä kaksoistilauksia."
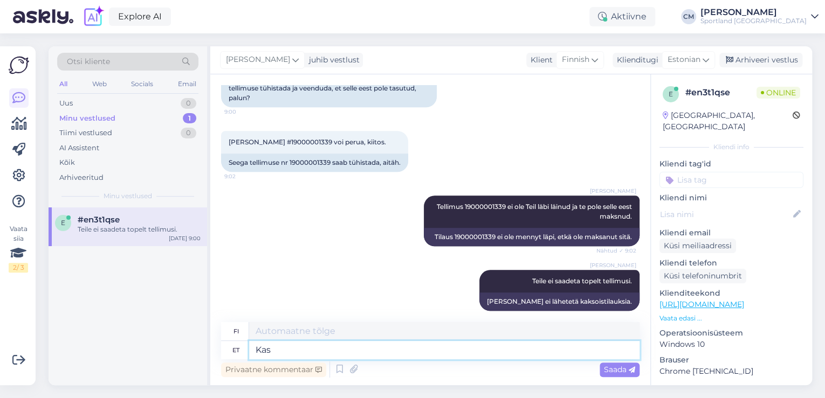
type textarea "Kas s"
type textarea "On"
type textarea "Kas saan v"
type textarea "Voinko"
type textarea "Kas saan veel ai"
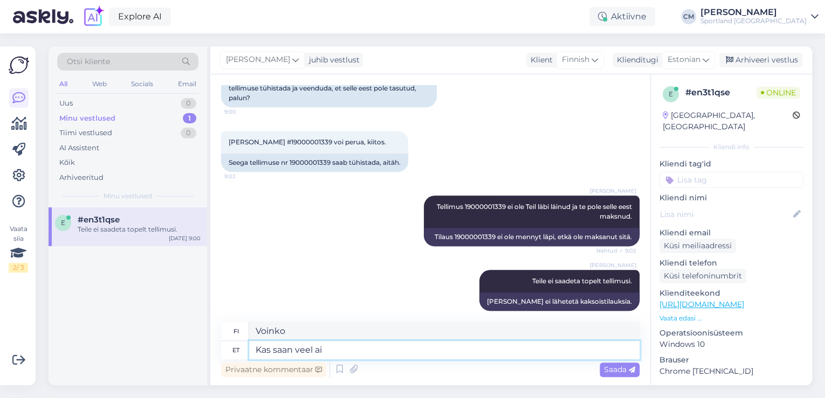
type textarea "Voinko saada lisää?"
type textarea "Kas saan veel aidata?"
type textarea "Voinko silti auttaa?"
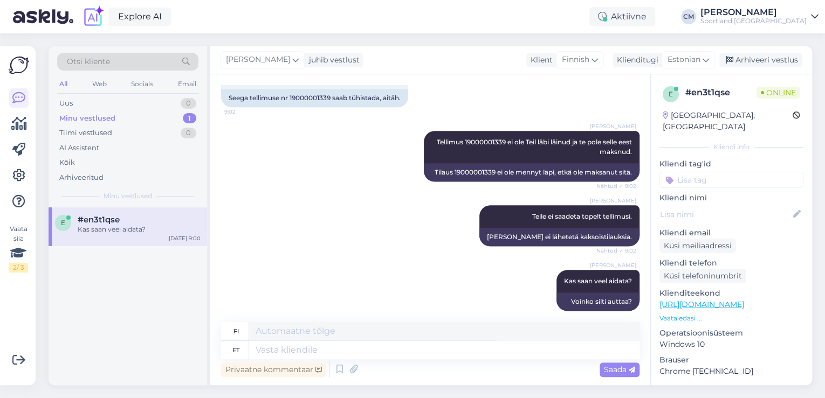
click at [740, 172] on input at bounding box center [731, 180] width 144 height 16
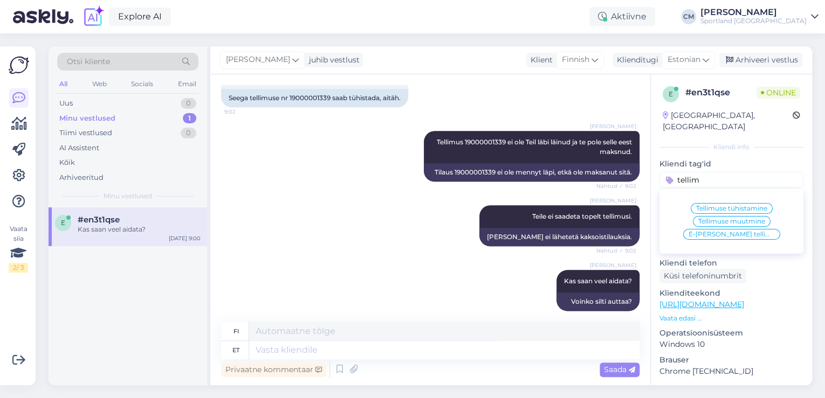
type input "tellim"
click at [733, 231] on span "E-[PERSON_NAME] tellimuste [PERSON_NAME] info" at bounding box center [731, 234] width 86 height 6
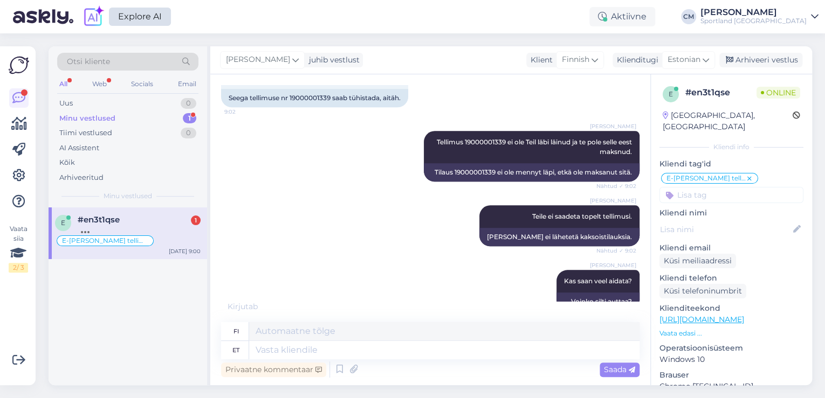
scroll to position [623, 0]
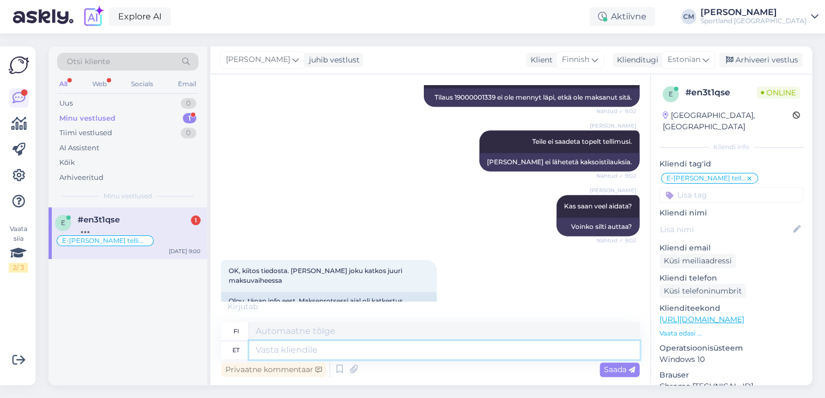
click at [370, 357] on textarea at bounding box center [444, 350] width 390 height 18
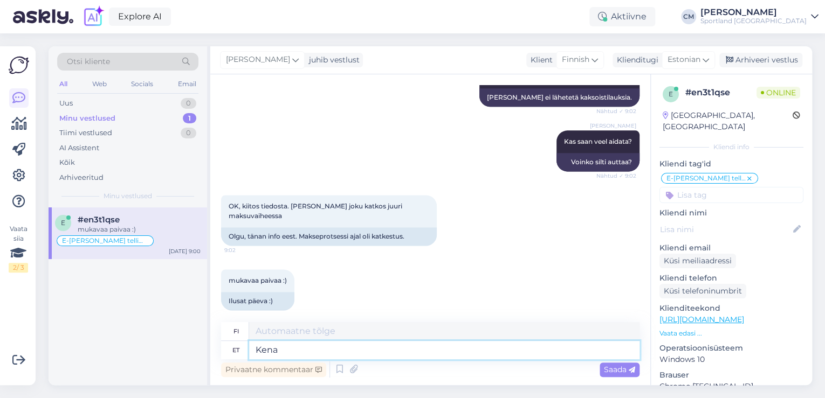
type textarea "Kena p"
type textarea "Mukava"
type textarea "Kena päeva j"
type textarea "Hyvää päivänjatkoa"
type textarea "Kena päeva jätku"
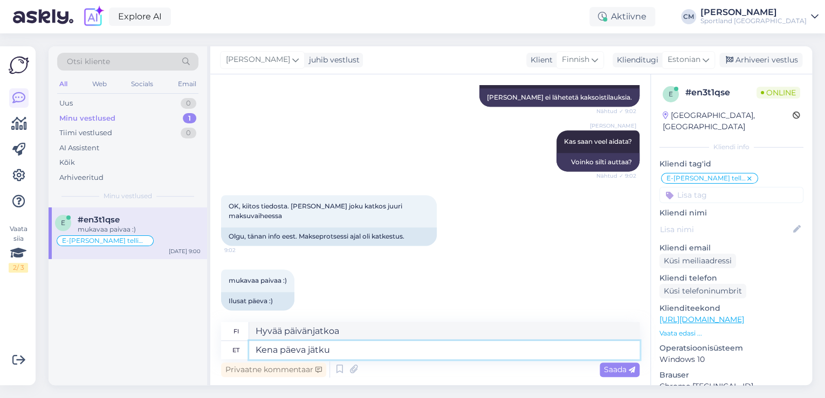
type textarea "Hyvää päivänjatkoa."
type textarea "Kena päeva jätku!"
type textarea "Hyvää päivänjatkoa!"
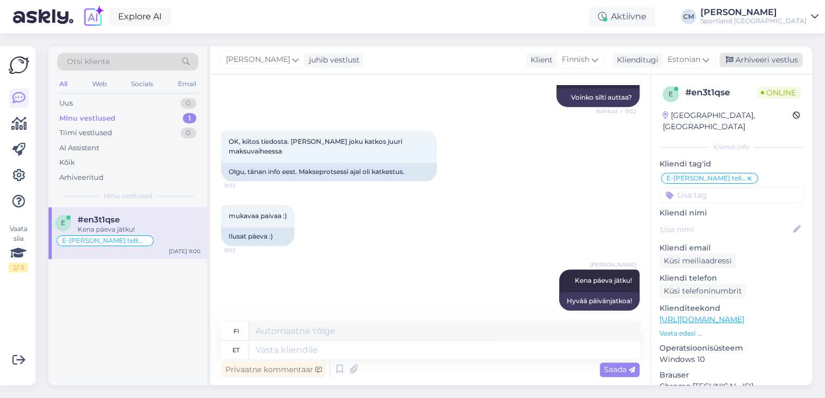
click at [770, 59] on div "Arhiveeri vestlus" at bounding box center [760, 60] width 83 height 15
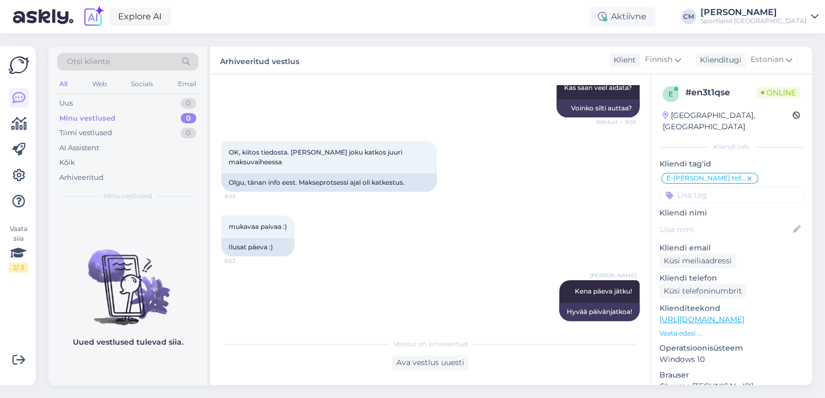
click at [778, 19] on div "Sportland [GEOGRAPHIC_DATA]" at bounding box center [753, 21] width 106 height 9
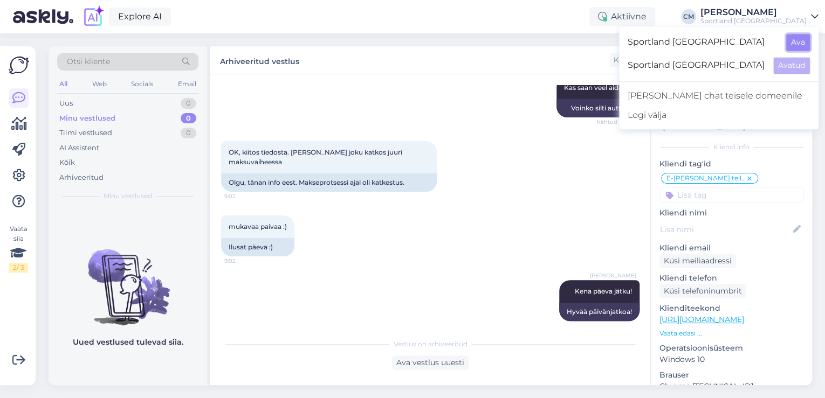
click at [792, 47] on button "Ava" at bounding box center [798, 42] width 24 height 17
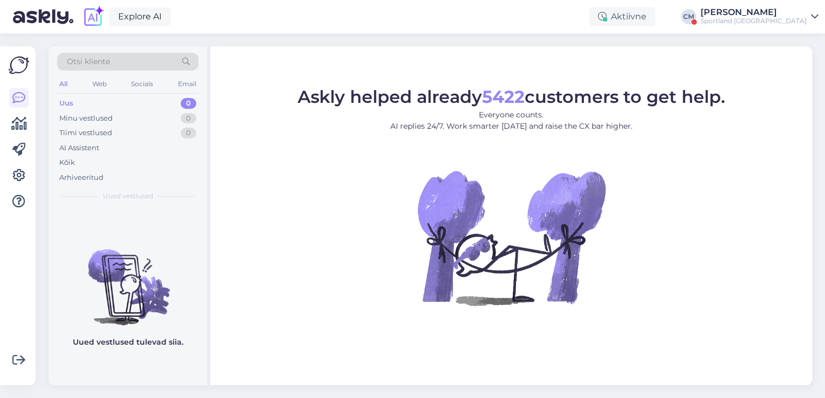
click at [785, 12] on div "[PERSON_NAME]" at bounding box center [753, 12] width 106 height 9
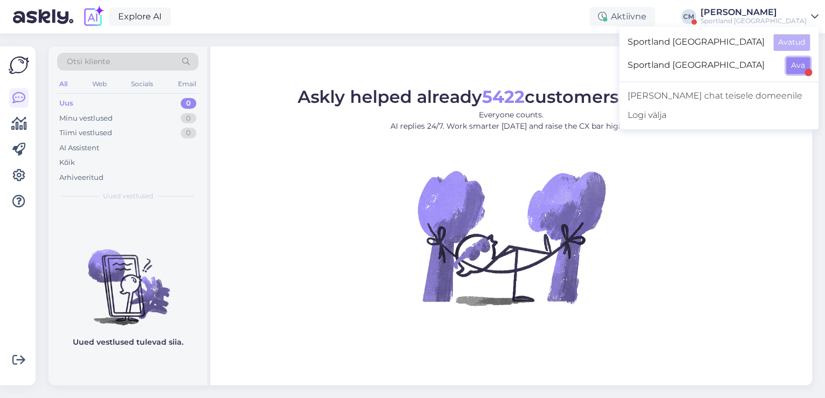
click at [795, 60] on button "Ava" at bounding box center [798, 65] width 24 height 17
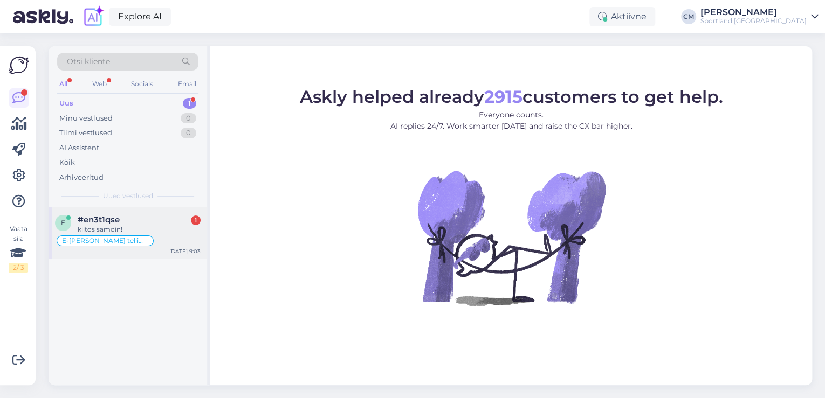
click at [145, 217] on div "#en3t1qse 1" at bounding box center [139, 220] width 123 height 10
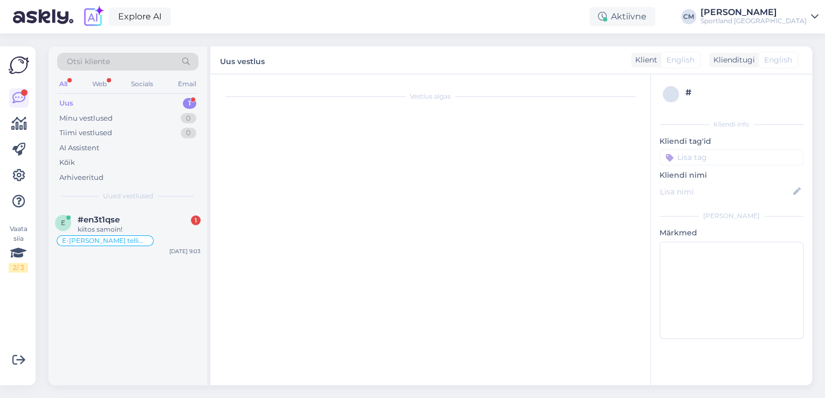
scroll to position [843, 0]
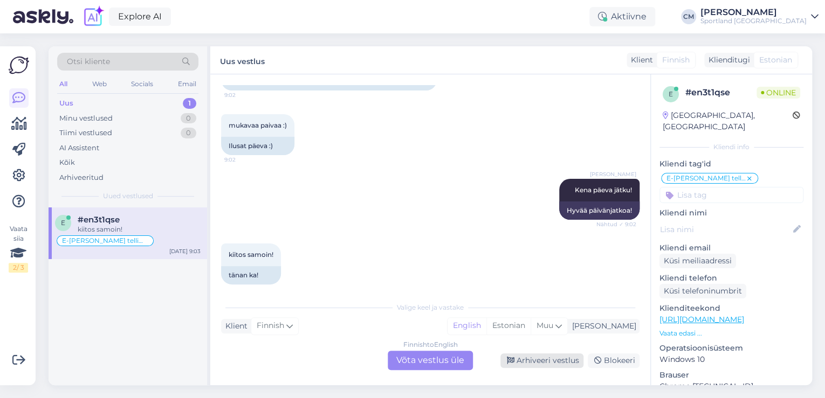
click at [562, 364] on div "Arhiveeri vestlus" at bounding box center [541, 361] width 83 height 15
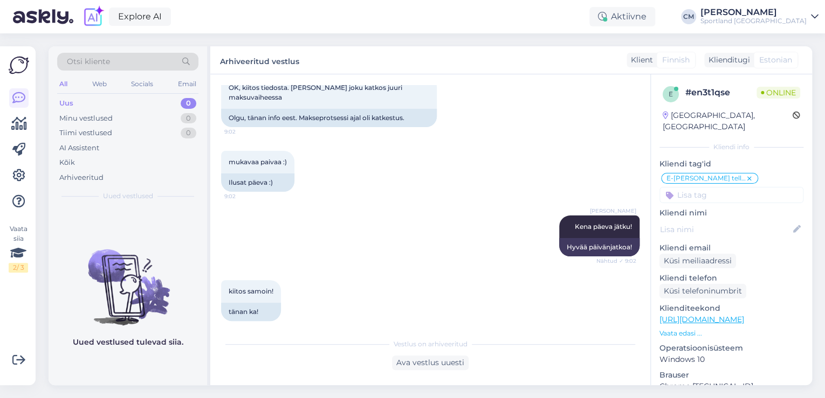
drag, startPoint x: 776, startPoint y: 13, endPoint x: 781, endPoint y: 25, distance: 12.1
click at [776, 13] on div "[PERSON_NAME]" at bounding box center [753, 12] width 106 height 9
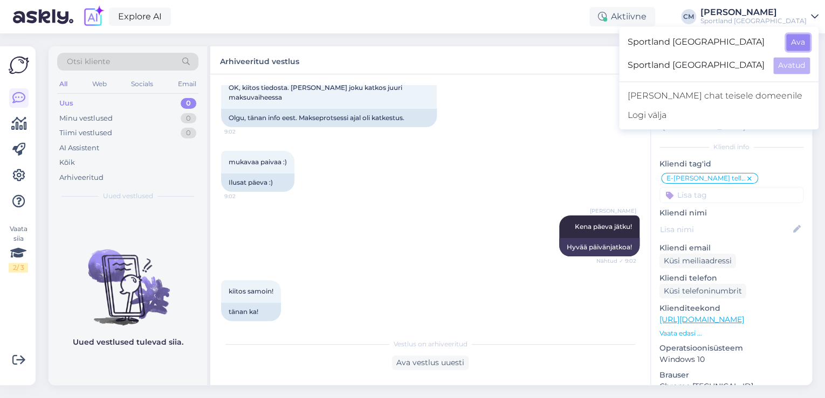
click at [791, 42] on button "Ava" at bounding box center [798, 42] width 24 height 17
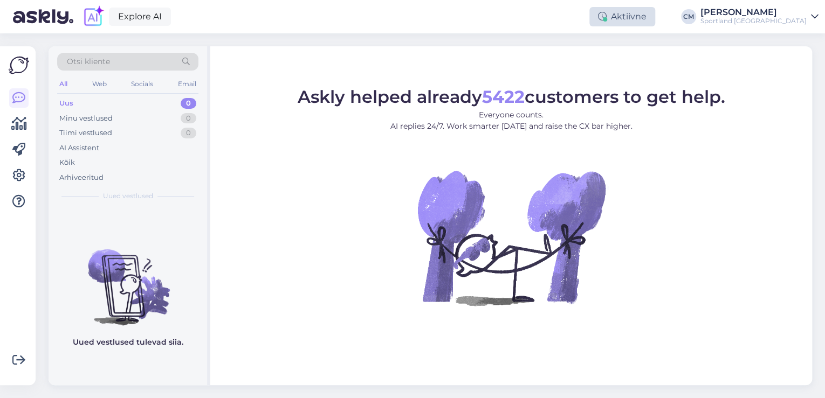
click at [652, 18] on div "Aktiivne" at bounding box center [622, 16] width 66 height 19
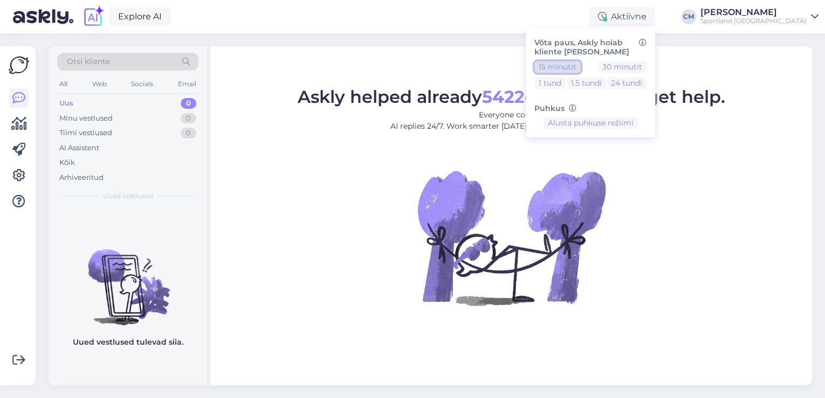
click at [580, 67] on button "15 minutit" at bounding box center [557, 67] width 46 height 12
click at [760, 18] on div "Sportland [GEOGRAPHIC_DATA]" at bounding box center [753, 21] width 106 height 9
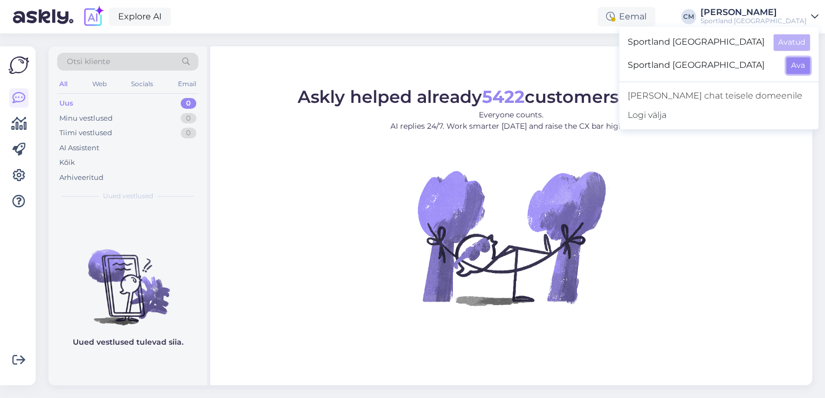
click at [796, 61] on button "Ava" at bounding box center [798, 65] width 24 height 17
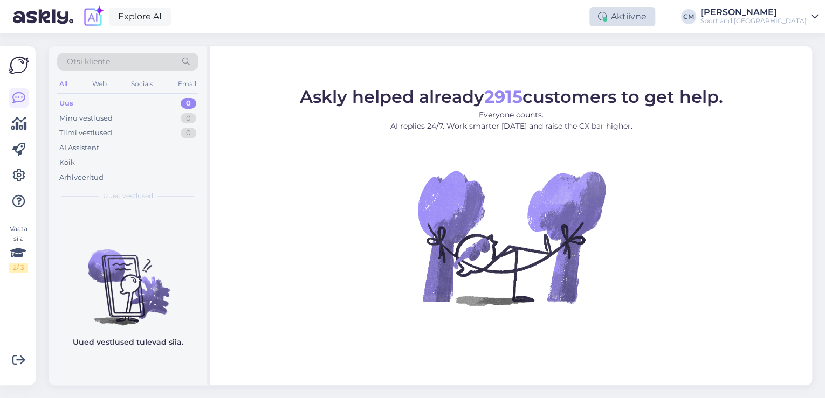
click at [655, 13] on div "Aktiivne" at bounding box center [622, 16] width 66 height 19
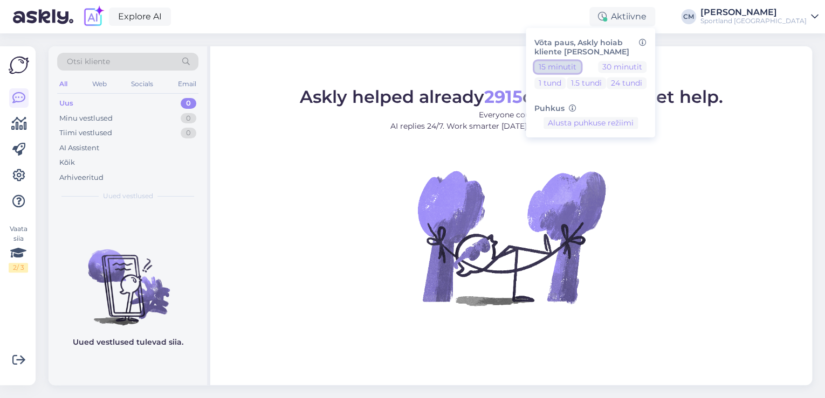
click at [581, 67] on button "15 minutit" at bounding box center [557, 67] width 46 height 12
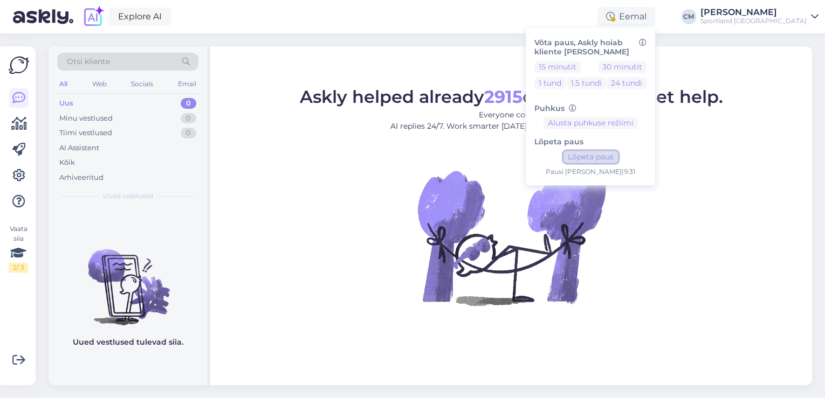
click at [610, 154] on button "Lõpeta paus" at bounding box center [590, 157] width 54 height 12
click at [739, 24] on div "Sportland [GEOGRAPHIC_DATA]" at bounding box center [753, 21] width 106 height 9
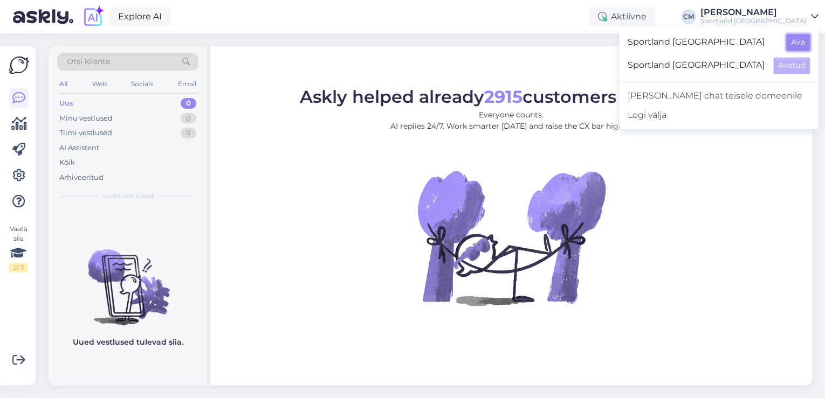
click at [793, 46] on button "Ava" at bounding box center [798, 42] width 24 height 17
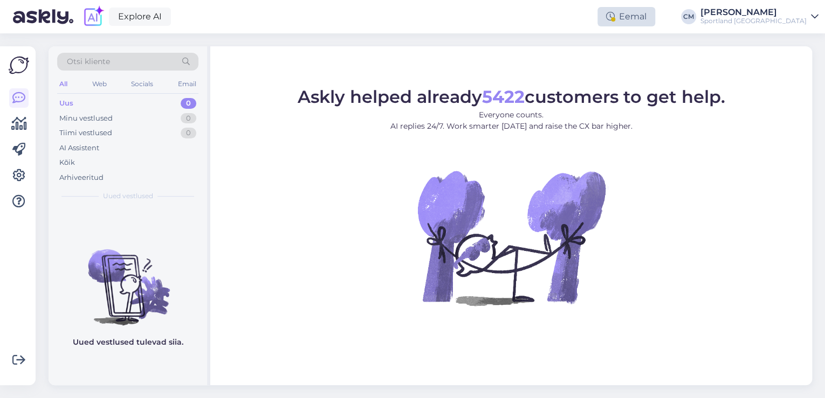
click at [655, 18] on div "Eemal" at bounding box center [626, 16] width 58 height 19
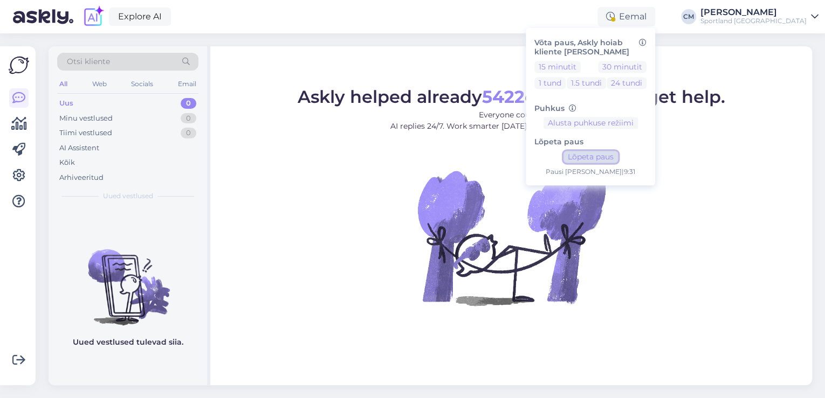
click at [618, 161] on button "Lõpeta paus" at bounding box center [590, 157] width 54 height 12
click at [390, 178] on figure "Askly helped already 5422 customers to get help. Everyone counts. AI replies 24…" at bounding box center [511, 211] width 582 height 246
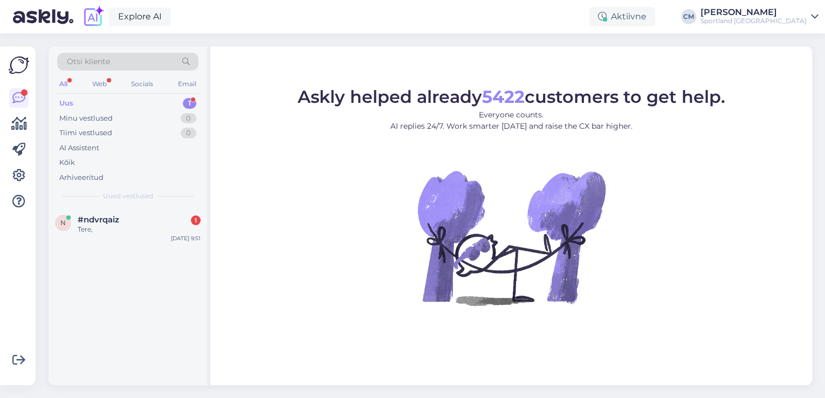
drag, startPoint x: 110, startPoint y: 235, endPoint x: 175, endPoint y: 260, distance: 69.3
click at [110, 235] on div "n #ndvrqaiz 1 Tere, [DATE] 9:51" at bounding box center [128, 227] width 158 height 39
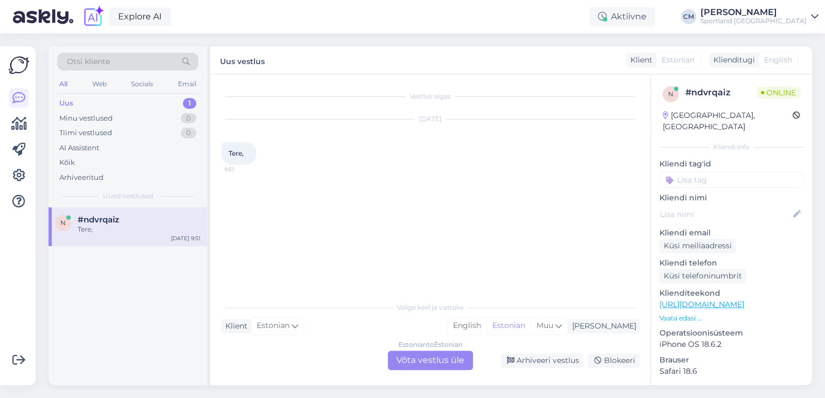
click at [436, 358] on div "Estonian to Estonian Võta vestlus üle" at bounding box center [430, 360] width 85 height 19
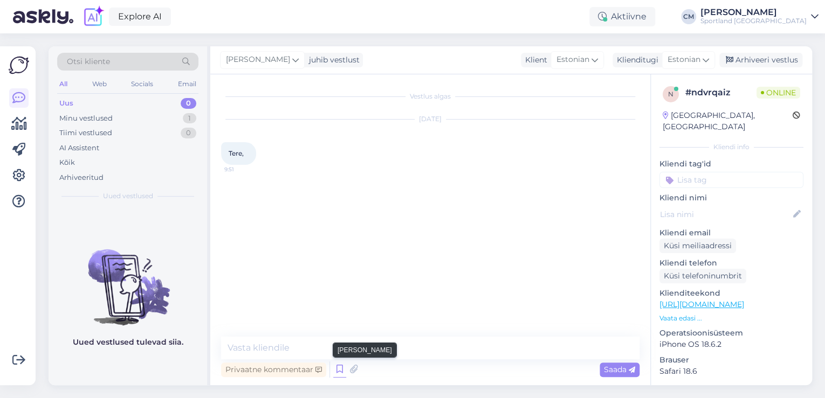
click at [339, 366] on icon at bounding box center [339, 370] width 13 height 16
type textarea "Tere! [PERSON_NAME] klienditeenindusest Kuidas ma saan Teile abiks olla?"
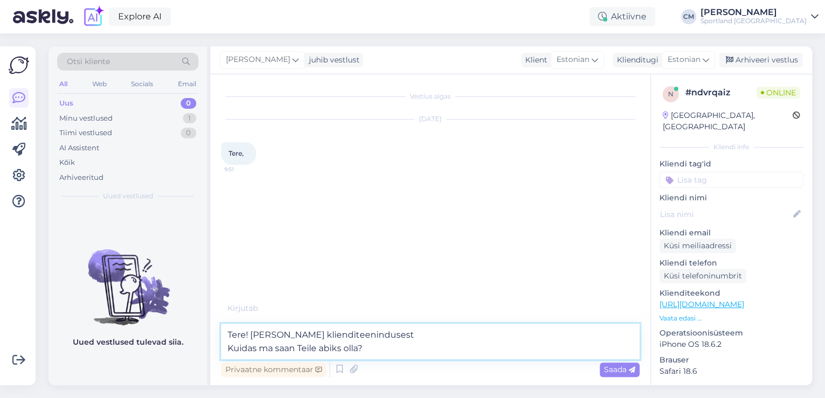
drag, startPoint x: 334, startPoint y: 354, endPoint x: 211, endPoint y: 360, distance: 123.6
click at [211, 360] on div "Vestlus algas [DATE] Tere, 9:51 Kirjutab . . . Tere! [PERSON_NAME] klienditeeni…" at bounding box center [430, 229] width 440 height 311
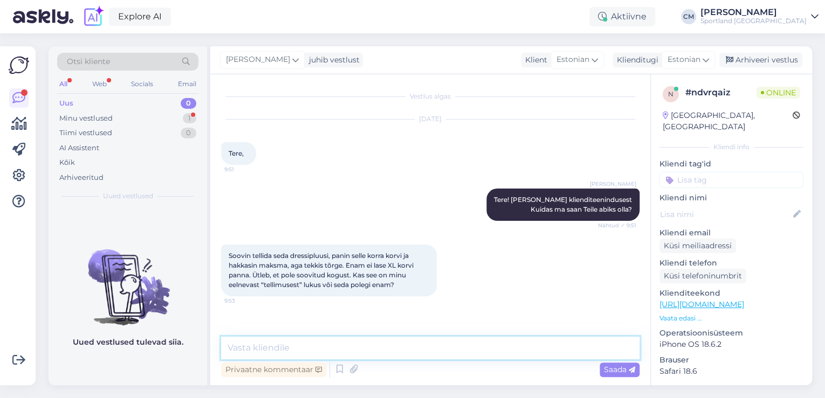
click at [282, 343] on textarea at bounding box center [430, 348] width 418 height 23
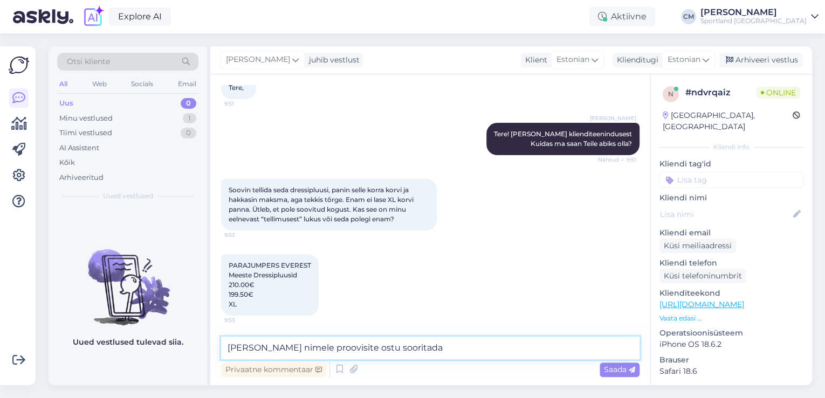
type textarea "[PERSON_NAME] nimele proovisite ostu sooritada?"
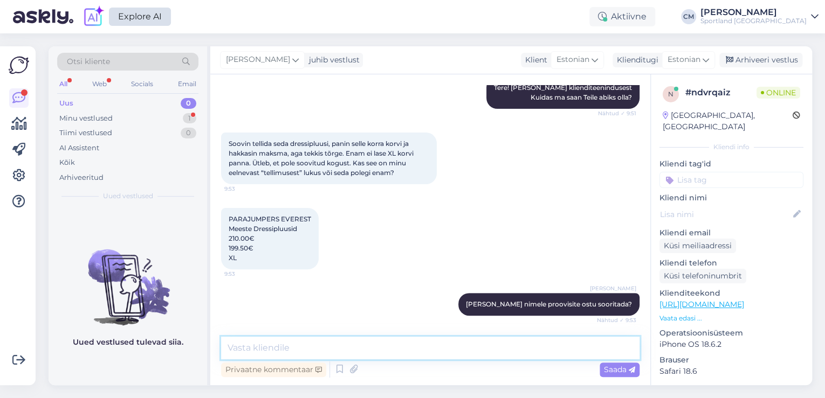
scroll to position [158, 0]
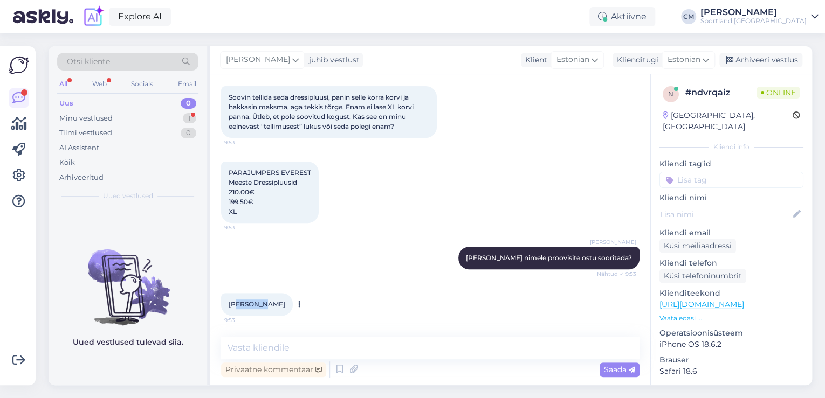
drag, startPoint x: 267, startPoint y: 306, endPoint x: 234, endPoint y: 307, distance: 32.9
click at [234, 307] on div "[PERSON_NAME] 9:53" at bounding box center [257, 304] width 72 height 23
click at [231, 307] on span "[PERSON_NAME]" at bounding box center [257, 304] width 57 height 8
drag, startPoint x: 225, startPoint y: 304, endPoint x: 263, endPoint y: 303, distance: 37.8
click at [263, 303] on div "[PERSON_NAME] 9:53" at bounding box center [257, 304] width 72 height 23
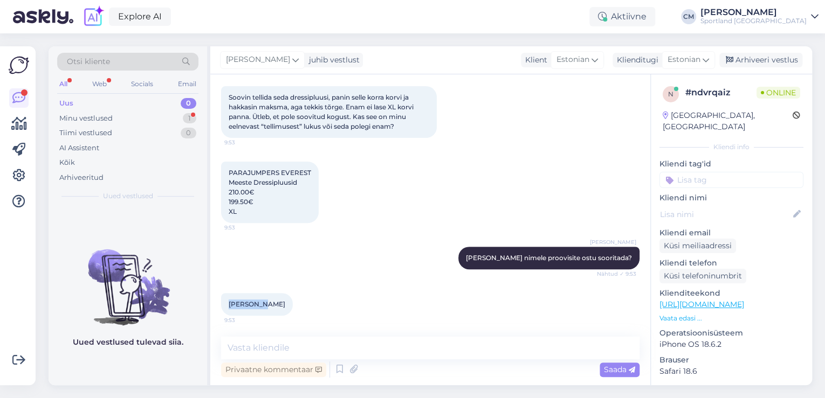
copy span "[PERSON_NAME]"
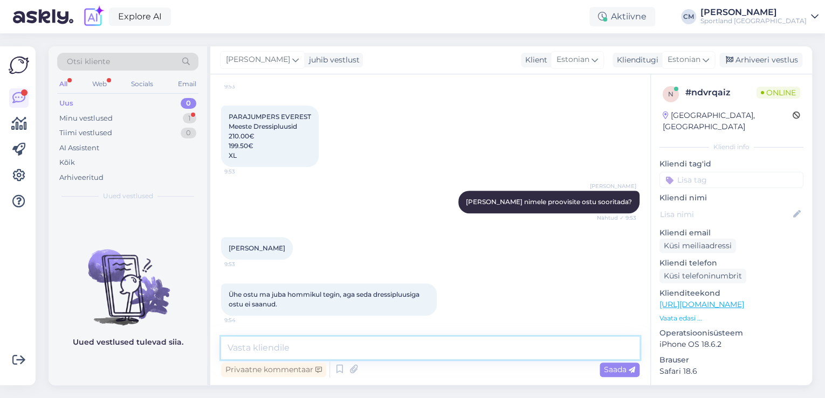
click at [472, 351] on textarea at bounding box center [430, 348] width 418 height 23
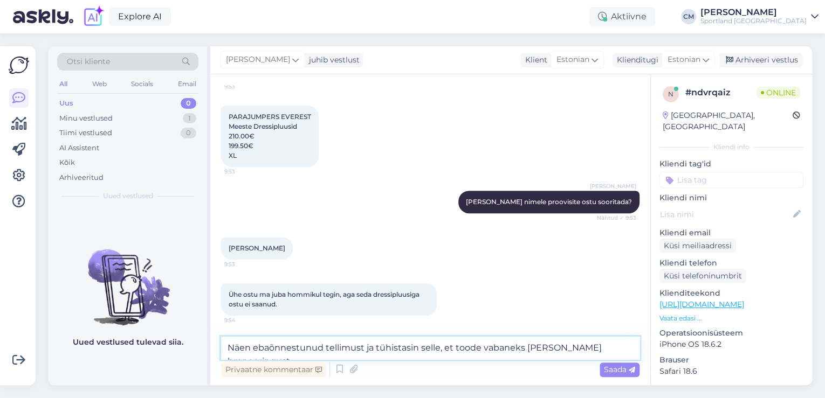
type textarea "Näen ebaõnnestunud tellimust ja tühistasin selle, et toode vabaneks [PERSON_NAM…"
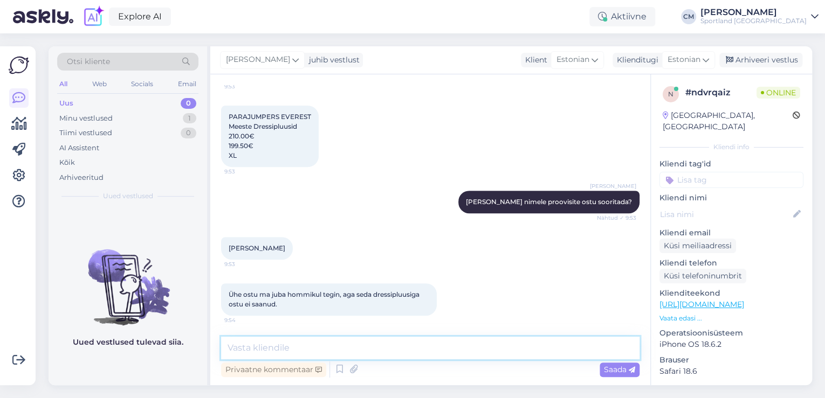
scroll to position [271, 0]
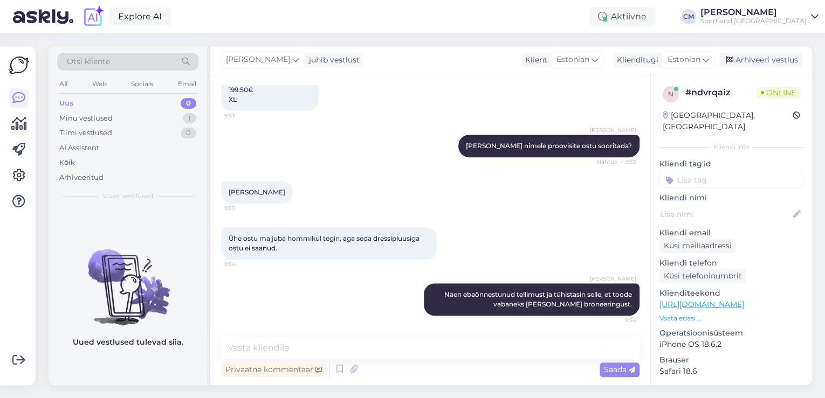
click at [705, 172] on input at bounding box center [731, 180] width 144 height 16
type input "tühis"
click at [745, 203] on div "Tellimuse tühistamine" at bounding box center [732, 208] width 82 height 11
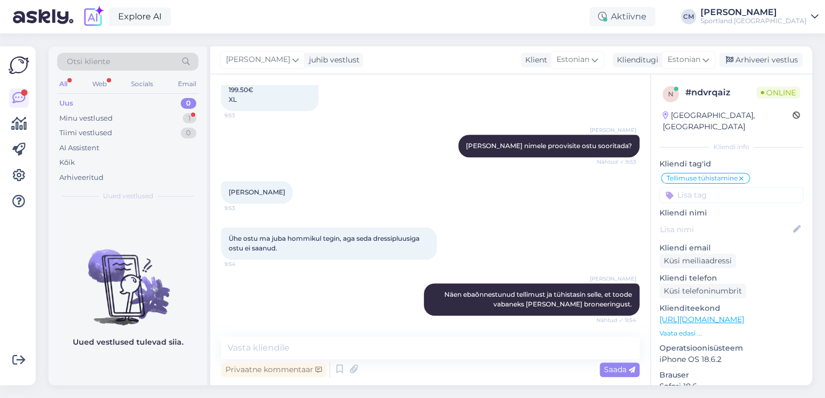
scroll to position [317, 0]
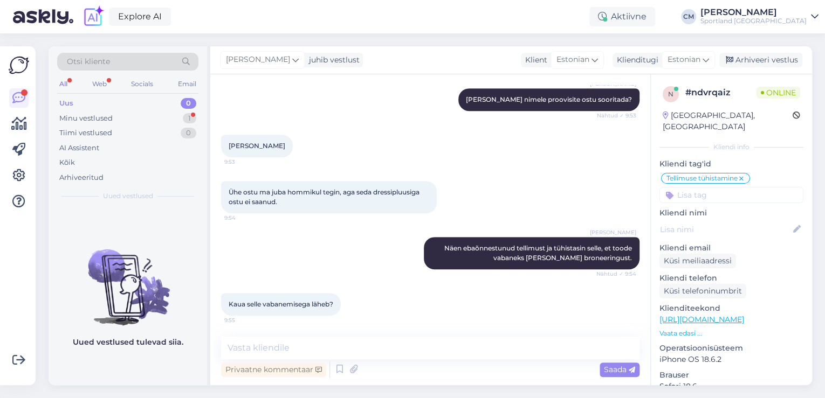
click at [336, 334] on div "Vestlus algas [DATE] Tere, 9:51 [PERSON_NAME] Tere! [PERSON_NAME] klienditeenin…" at bounding box center [430, 229] width 440 height 311
click at [336, 339] on textarea at bounding box center [430, 348] width 418 height 23
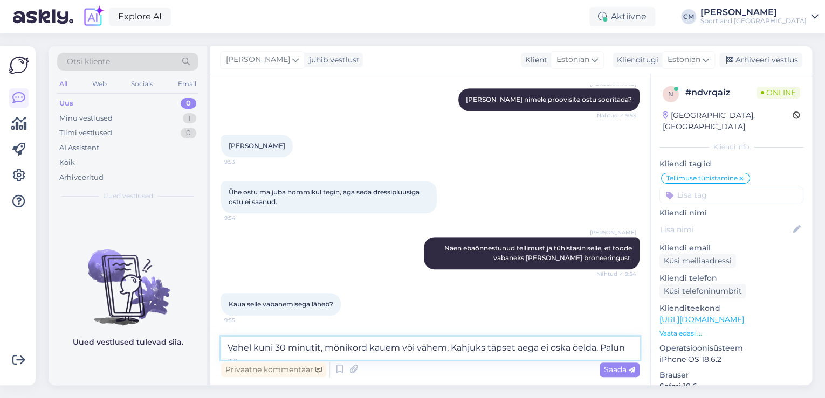
scroll to position [329, 0]
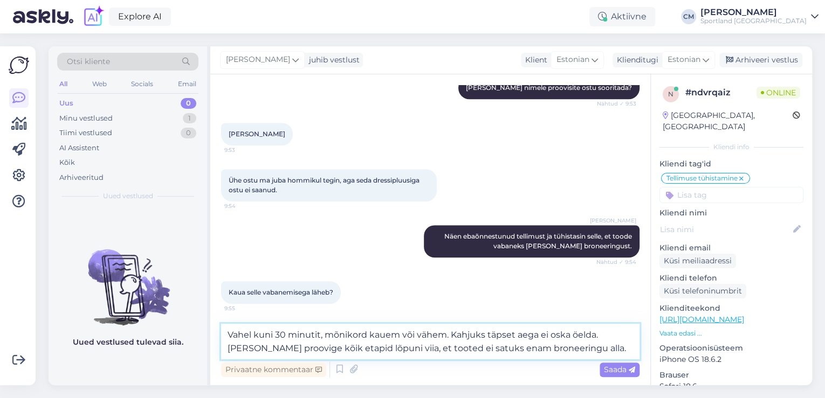
click at [595, 336] on textarea "Vahel kuni 30 minutit, mõnikord kauem või vähem. Kahjuks täpset aega ei oska öe…" at bounding box center [430, 342] width 418 height 36
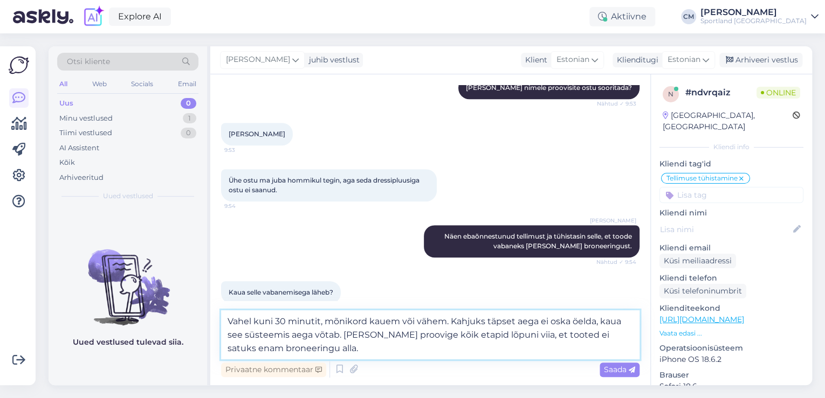
click at [362, 337] on textarea "Vahel kuni 30 minutit, mõnikord kauem või vähem. Kahjuks täpset aega ei oska öe…" at bounding box center [430, 335] width 418 height 49
click at [469, 334] on textarea "Vahel kuni 30 minutit, mõnikord kauem või vähem. Kahjuks täpset aega ei oska öe…" at bounding box center [430, 335] width 418 height 49
type textarea "Vahel kuni 30 minutit, mõnikord kauem või vähem. Kahjuks täpset aega ei oska öe…"
click at [470, 354] on textarea "Vahel kuni 30 minutit, mõnikord kauem või vähem. Kahjuks täpset aega ei oska öe…" at bounding box center [430, 335] width 418 height 49
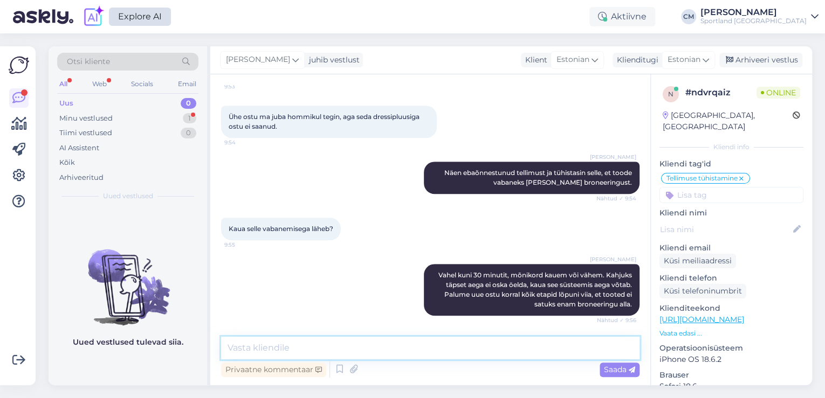
scroll to position [439, 0]
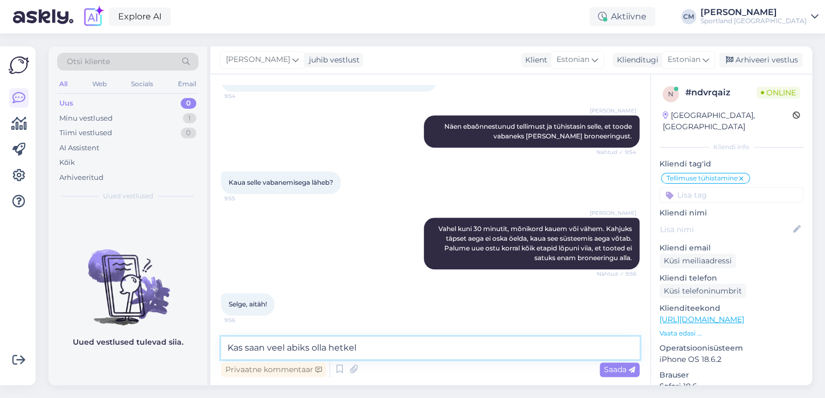
type textarea "Kas saan veel abiks olla hetkel?"
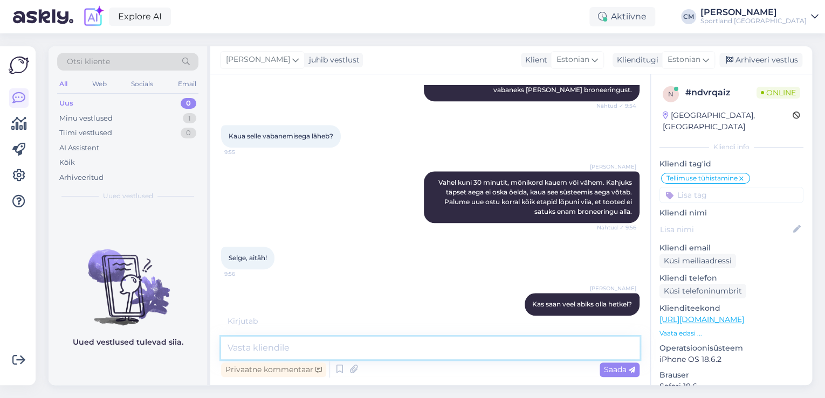
scroll to position [532, 0]
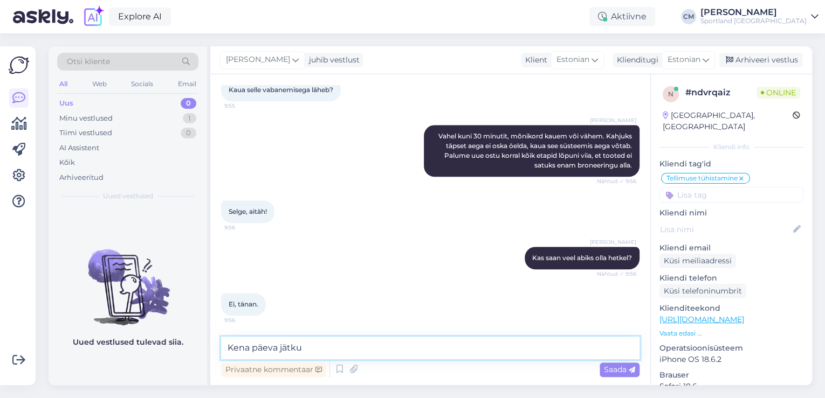
type textarea "Kena päeva jätku!"
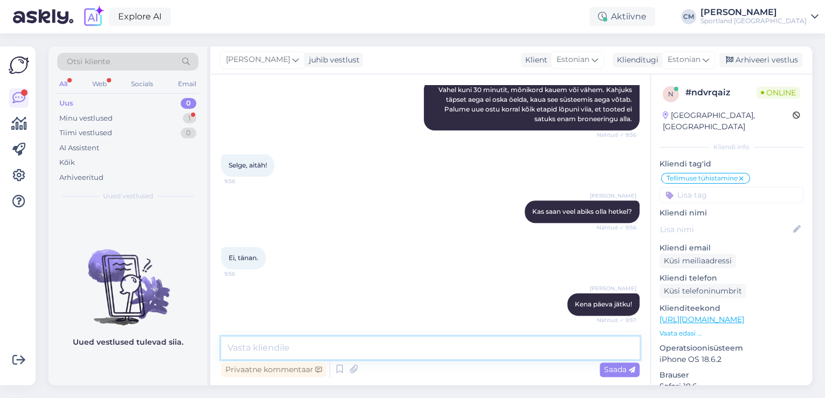
scroll to position [624, 0]
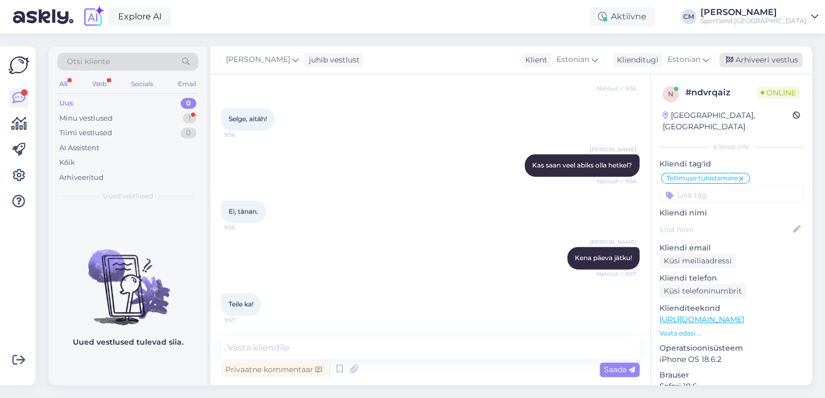
click at [759, 59] on div "Arhiveeri vestlus" at bounding box center [760, 60] width 83 height 15
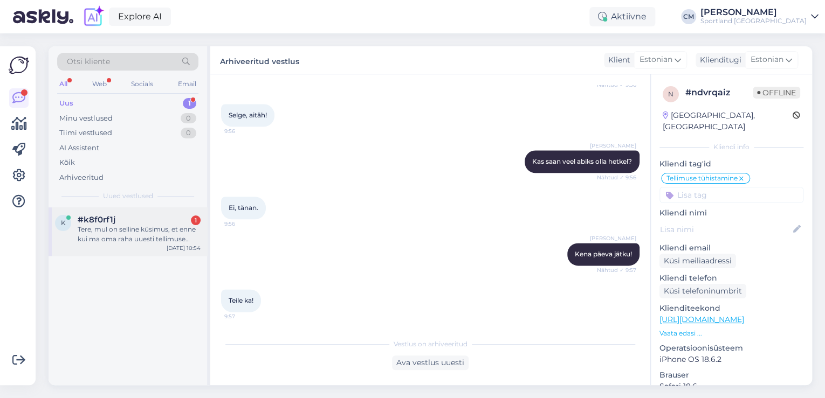
click at [151, 215] on div "#k8f0rf1j 1" at bounding box center [139, 220] width 123 height 10
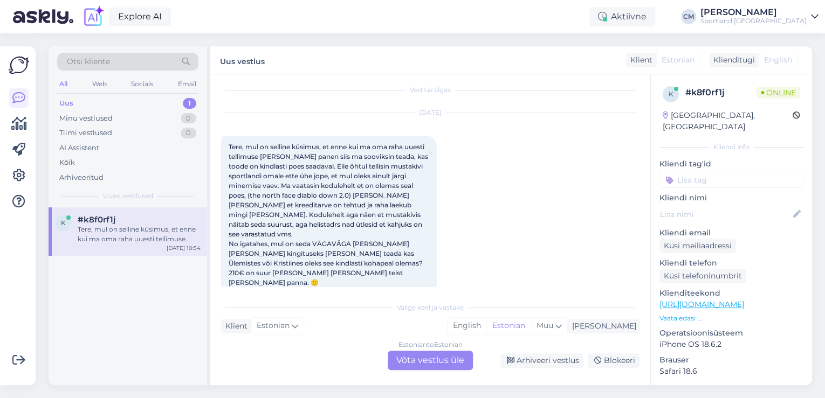
click at [408, 354] on div "Estonian to Estonian Võta vestlus üle" at bounding box center [430, 360] width 85 height 19
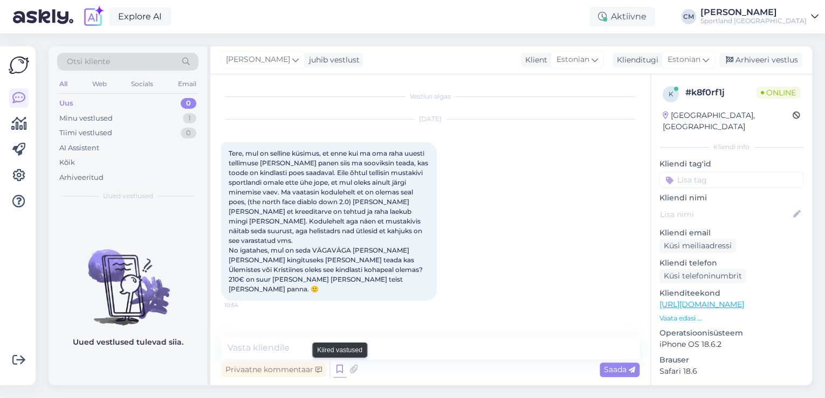
click at [336, 370] on icon at bounding box center [339, 370] width 13 height 16
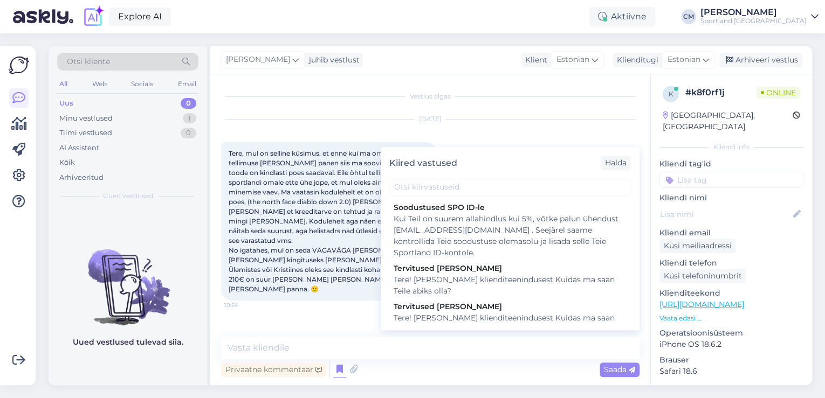
click at [459, 317] on div "Tere! [PERSON_NAME] klienditeenindusest Kuidas ma saan Teile abiks olla?" at bounding box center [510, 324] width 233 height 23
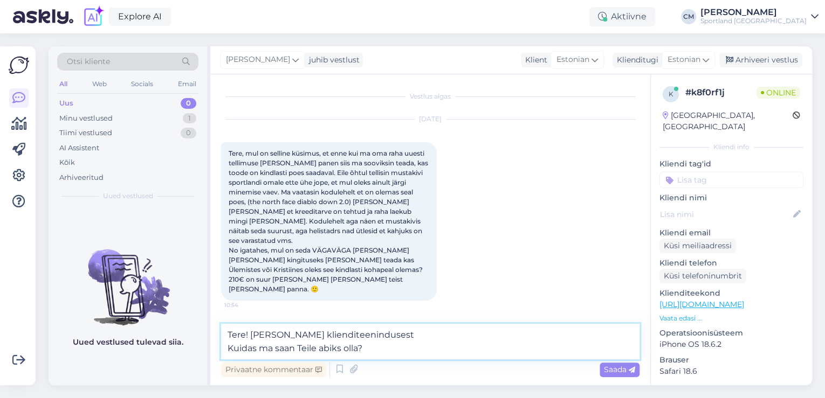
drag, startPoint x: 396, startPoint y: 358, endPoint x: 140, endPoint y: 357, distance: 256.1
click at [140, 357] on div "Otsi kliente All Web Socials Email Uus 0 Minu vestlused 1 Tiimi vestlused 0 AI …" at bounding box center [430, 215] width 763 height 339
type textarea "Tere! [PERSON_NAME] klienditeenindusest"
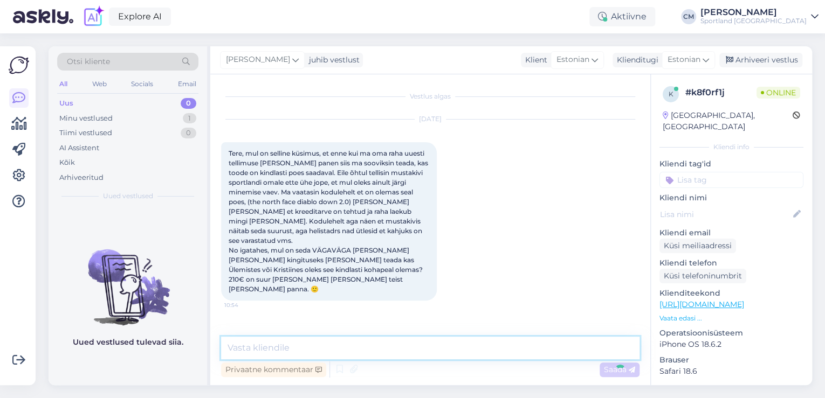
scroll to position [12, 0]
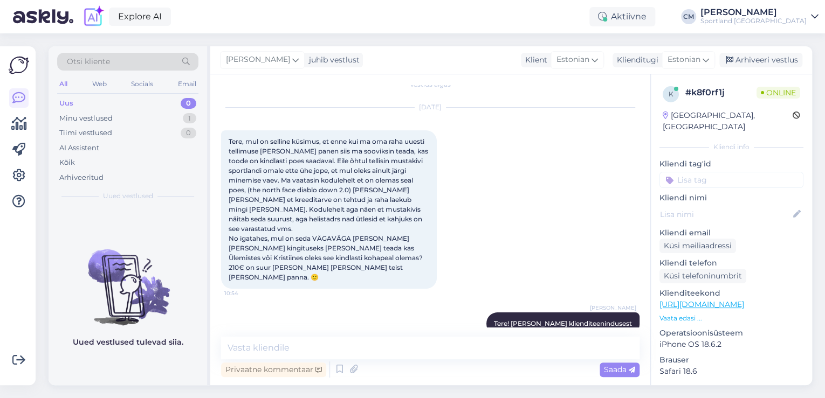
click at [695, 314] on p "Vaata edasi ..." at bounding box center [731, 319] width 144 height 10
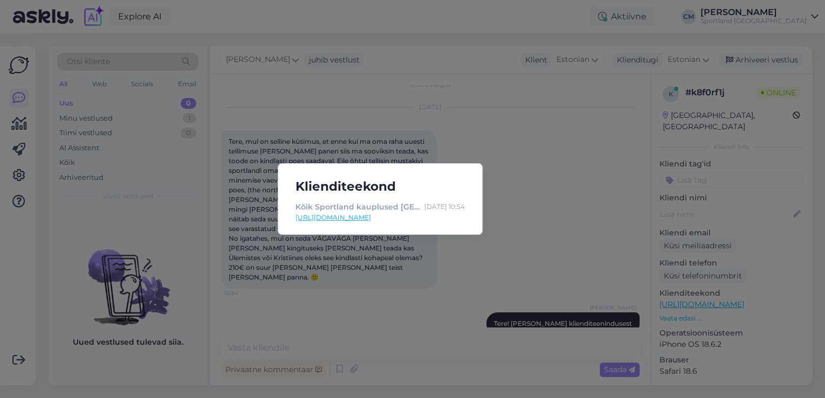
click at [389, 258] on div "Klienditeekond Kõik Sportland kauplused Eestis [DATE] 10:54 [URL][DOMAIN_NAME]" at bounding box center [412, 199] width 825 height 398
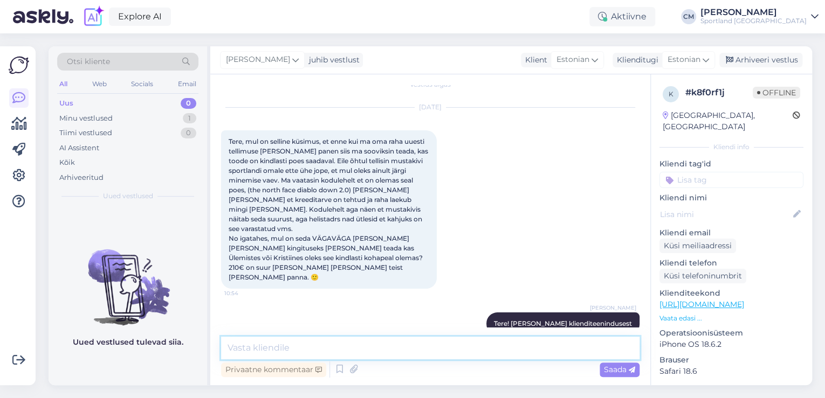
click at [371, 353] on textarea at bounding box center [430, 348] width 418 height 23
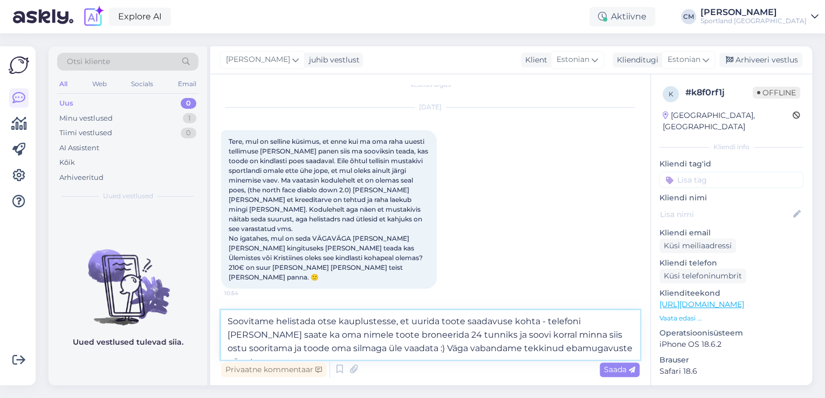
type textarea "Soovitame helistada otse kauplustesse, et uurida toote saadavuse kohta - telefo…"
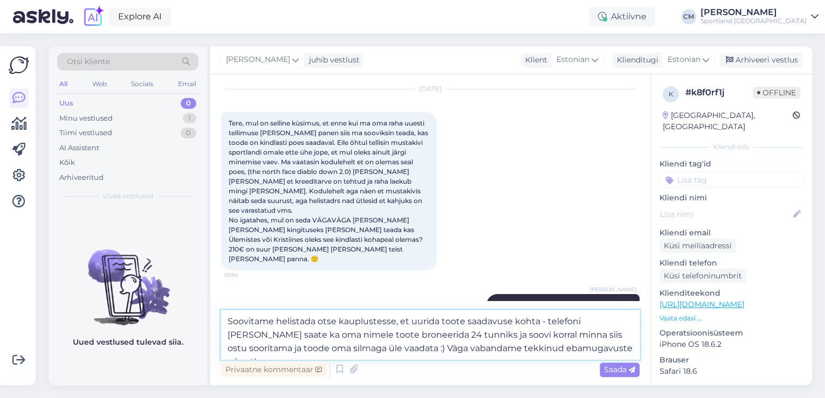
scroll to position [39, 0]
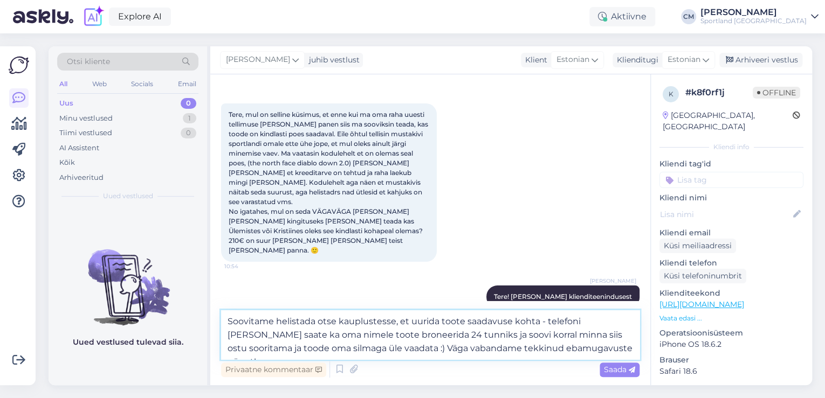
click at [348, 349] on textarea "Soovitame helistada otse kauplustesse, et uurida toote saadavuse kohta - telefo…" at bounding box center [430, 335] width 418 height 49
click at [345, 349] on textarea "Soovitame helistada otse kauplustesse, et uurida toote saadavuse kohta - telefo…" at bounding box center [430, 335] width 418 height 49
click at [565, 347] on textarea "Soovitame helistada otse kauplustesse, et uurida toote saadavuse kohta - telefo…" at bounding box center [430, 335] width 418 height 49
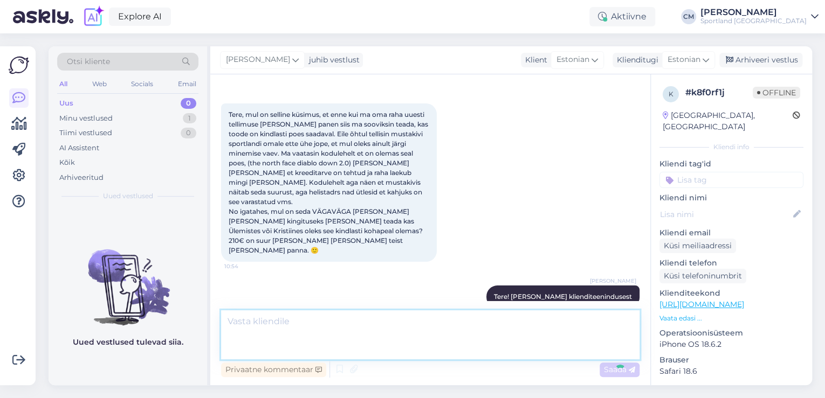
scroll to position [97, 0]
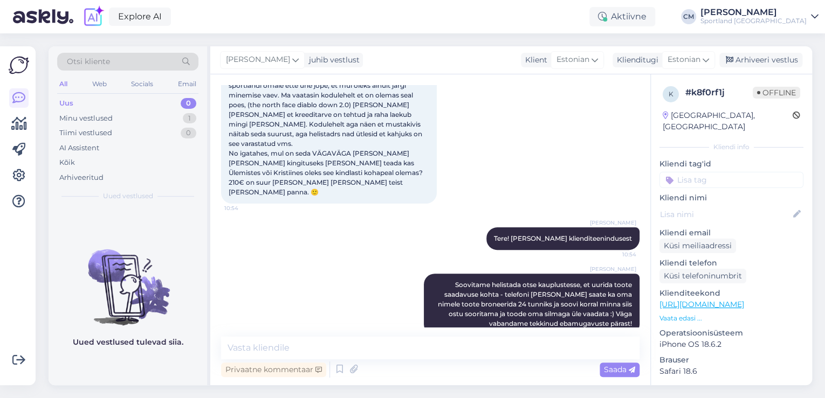
click at [711, 300] on link "[URL][DOMAIN_NAME]" at bounding box center [701, 305] width 85 height 10
click at [362, 341] on textarea at bounding box center [430, 348] width 418 height 23
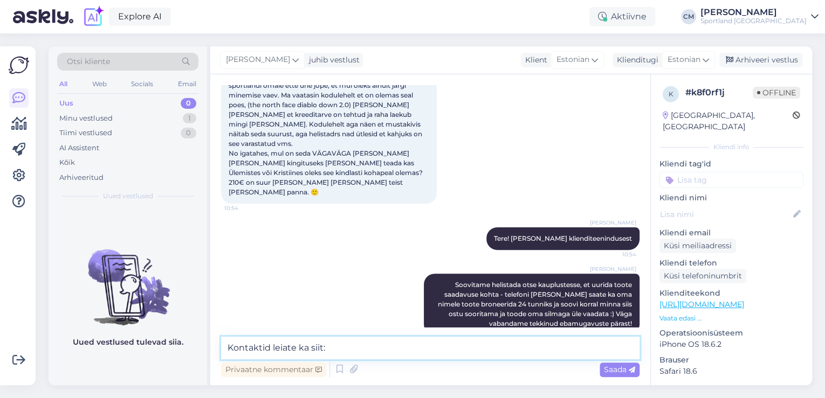
paste textarea "[URL][DOMAIN_NAME]"
type textarea "Kontaktid leiate ka siit: [URL][DOMAIN_NAME]"
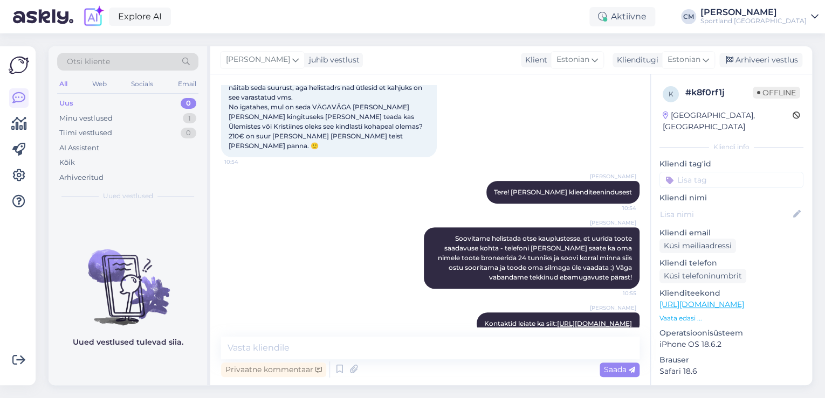
click at [749, 174] on input at bounding box center [731, 180] width 144 height 16
type input "saada"
click at [743, 218] on span "Toote saadavus" at bounding box center [731, 221] width 50 height 6
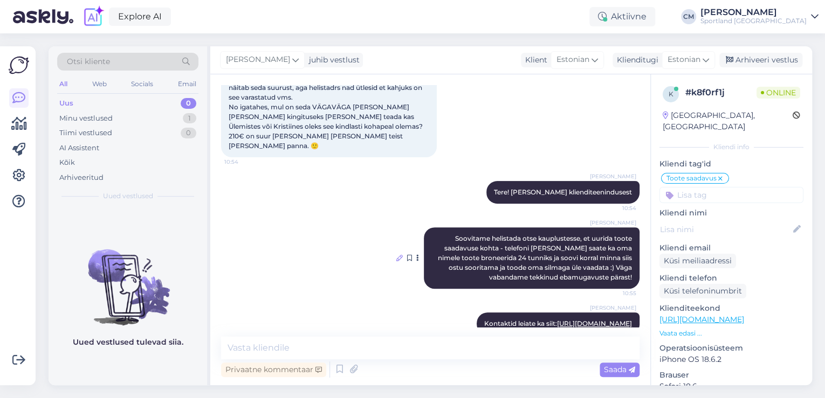
click at [396, 255] on icon at bounding box center [399, 258] width 6 height 6
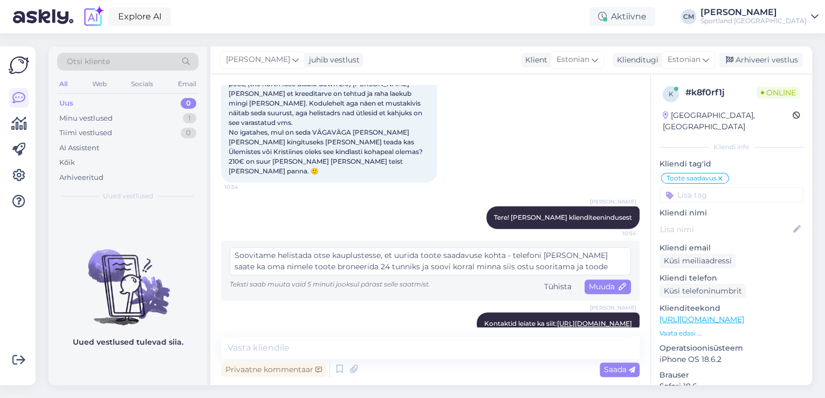
scroll to position [11, 0]
click at [231, 247] on textarea "Soovitame helistada otse kauplustesse, et uurida toote saadavuse kohta - telefo…" at bounding box center [430, 261] width 401 height 28
type textarea "Soovitame helistada otse kauplustesse, et uurida toote saadavuse kohta - telefo…"
click at [593, 282] on span "Muuda" at bounding box center [608, 287] width 38 height 10
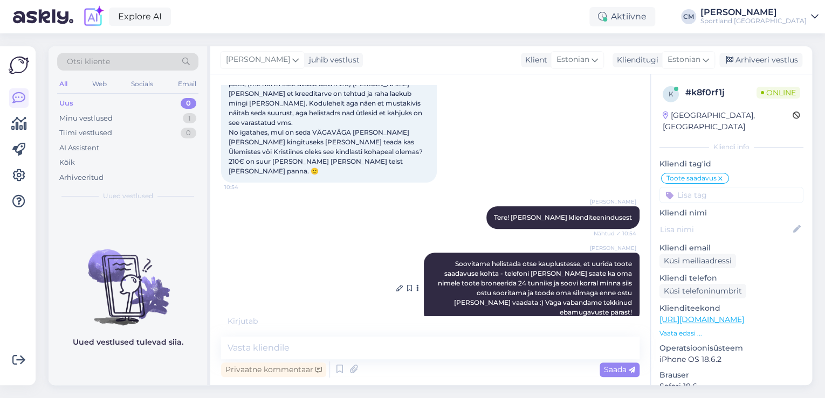
click at [445, 268] on div "[PERSON_NAME] Soovitame helistada otse kauplustesse, et uurida toote saadavuse …" at bounding box center [532, 288] width 216 height 71
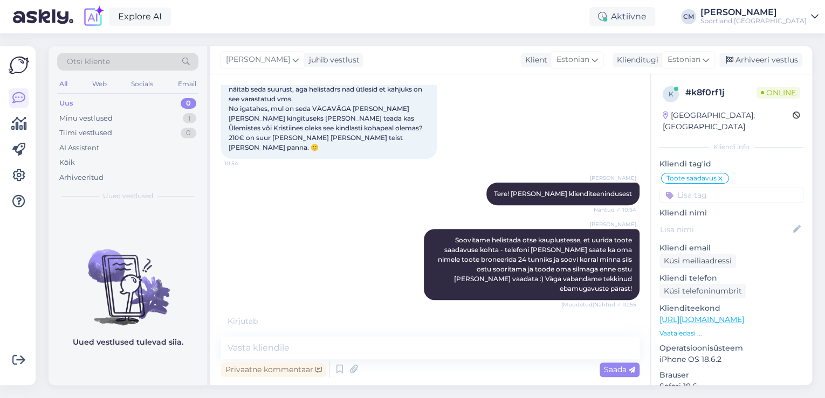
scroll to position [155, 0]
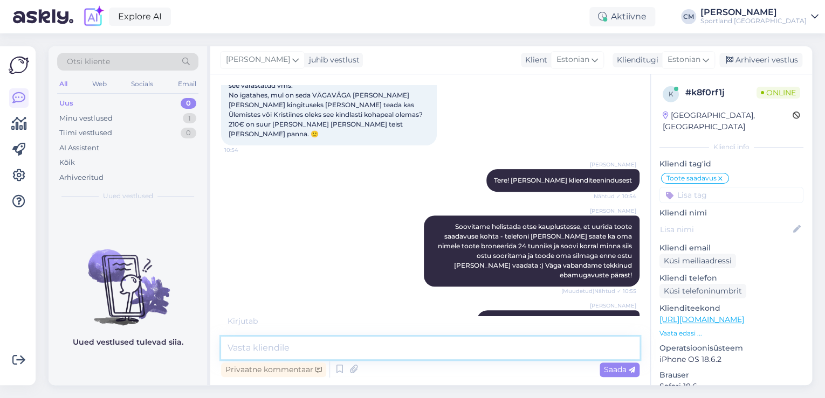
click at [328, 349] on textarea at bounding box center [430, 348] width 418 height 23
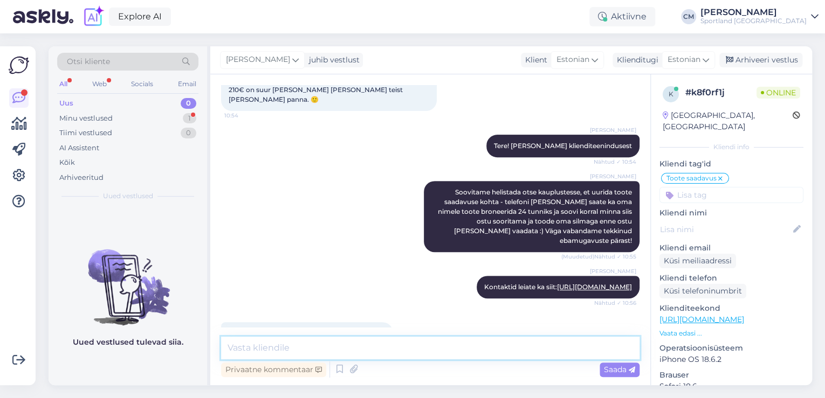
type textarea "S"
type textarea "T"
type textarea "Kas hetkel saan veel abiks olla? :)"
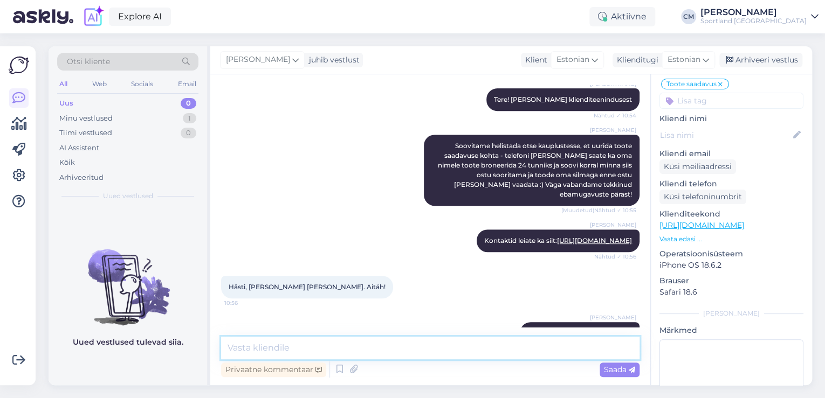
scroll to position [0, 0]
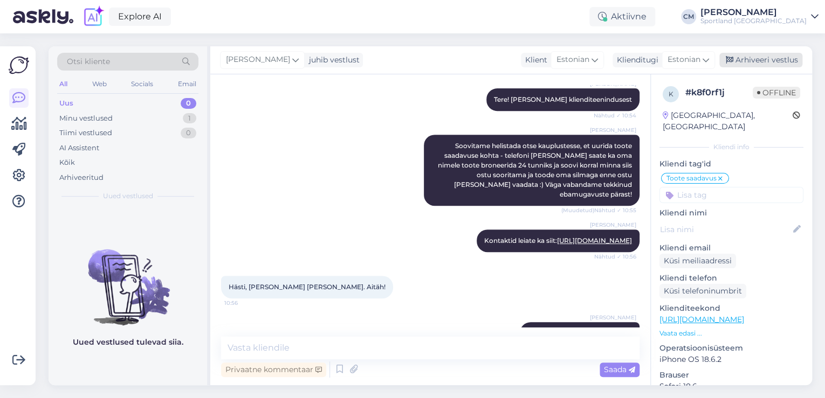
click at [751, 59] on div "Arhiveeri vestlus" at bounding box center [760, 60] width 83 height 15
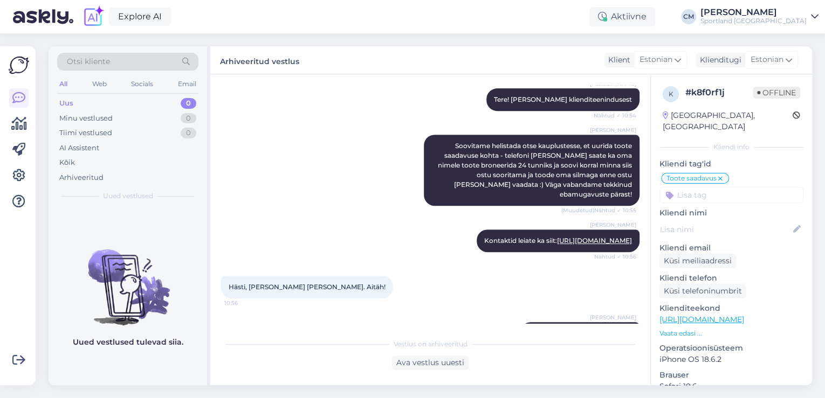
scroll to position [240, 0]
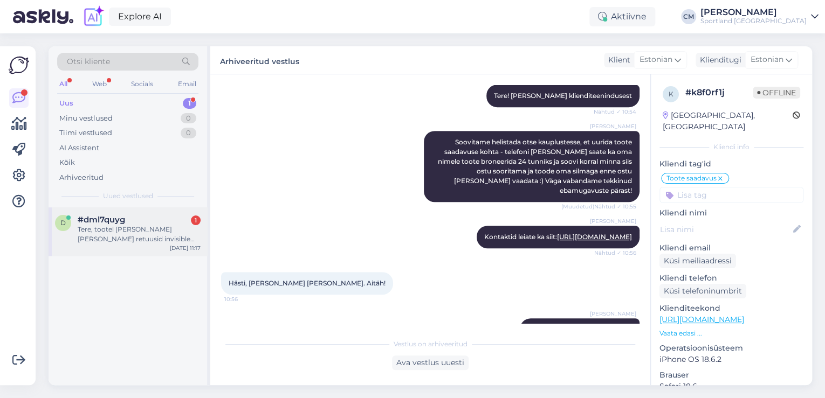
click at [134, 235] on div "Tere, tootel [PERSON_NAME] [PERSON_NAME] retuusid invisible #GWF5L660_WD6 on pi…" at bounding box center [139, 234] width 123 height 19
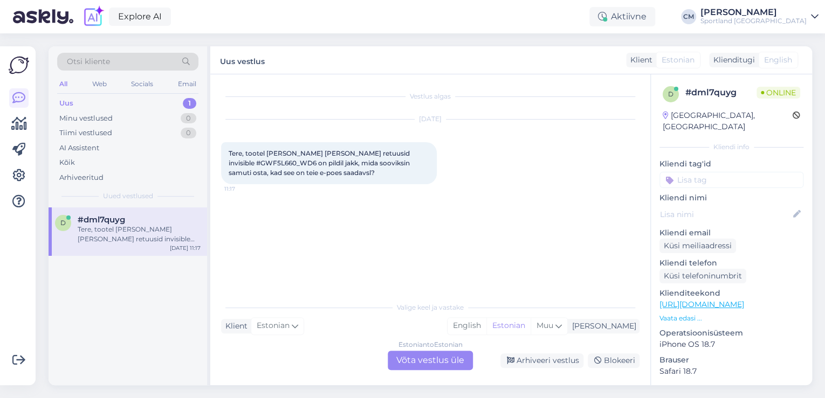
click at [441, 360] on div "Estonian to Estonian Võta vestlus üle" at bounding box center [430, 360] width 85 height 19
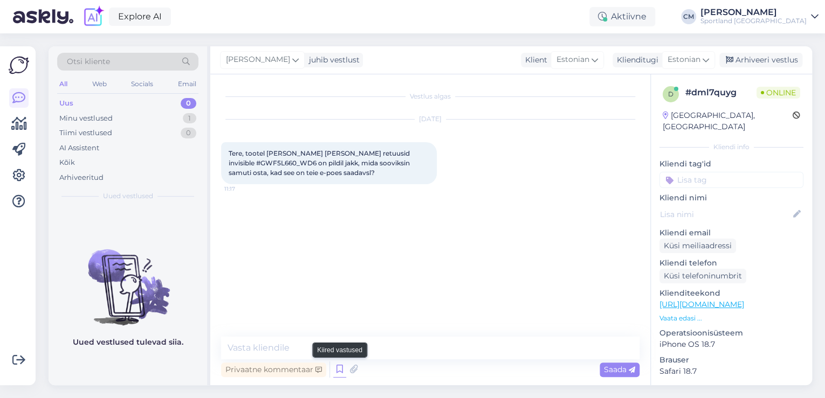
click at [334, 369] on icon at bounding box center [339, 370] width 13 height 16
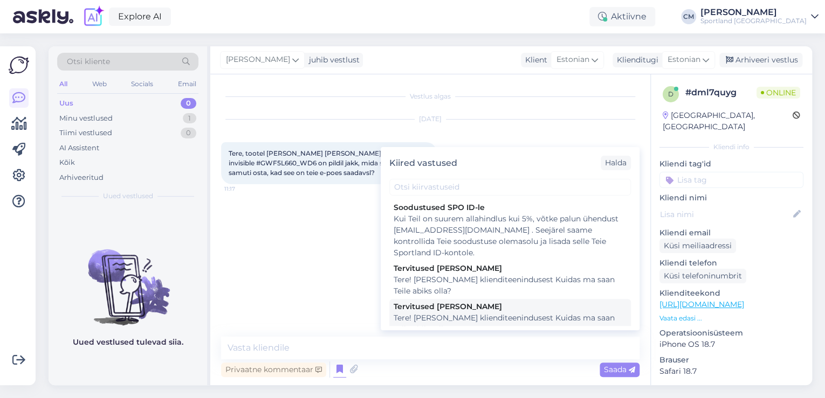
click at [492, 316] on div "Tere! [PERSON_NAME] klienditeenindusest Kuidas ma saan Teile abiks olla?" at bounding box center [510, 324] width 233 height 23
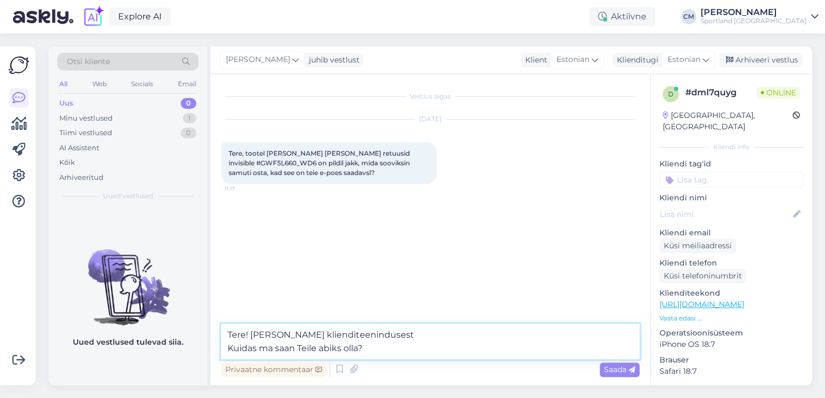
drag, startPoint x: 433, startPoint y: 357, endPoint x: 215, endPoint y: 361, distance: 218.4
click at [216, 361] on div "Vestlus algas [DATE] Tere, tootel [PERSON_NAME] [PERSON_NAME] retuusid invisibl…" at bounding box center [430, 229] width 440 height 311
type textarea "Tere! [PERSON_NAME] klienditeenindusest"
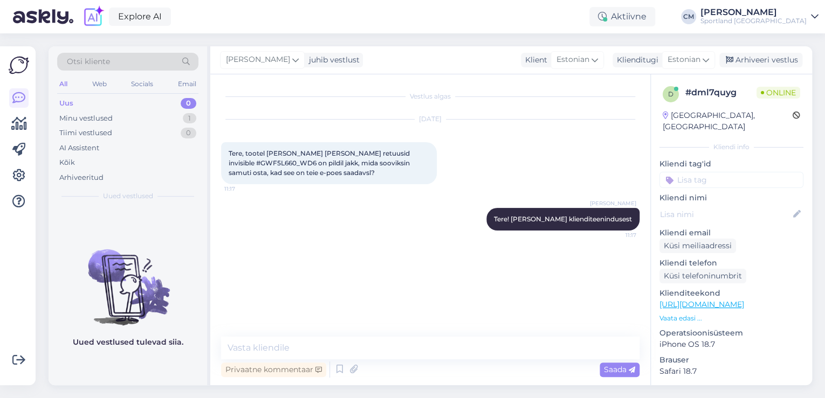
click at [735, 300] on link "[URL][DOMAIN_NAME]" at bounding box center [701, 305] width 85 height 10
click at [733, 300] on link "[URL][DOMAIN_NAME]" at bounding box center [701, 305] width 85 height 10
click at [384, 363] on div "Privaatne kommentaar Saada" at bounding box center [430, 370] width 418 height 20
click at [392, 343] on textarea at bounding box center [430, 348] width 418 height 23
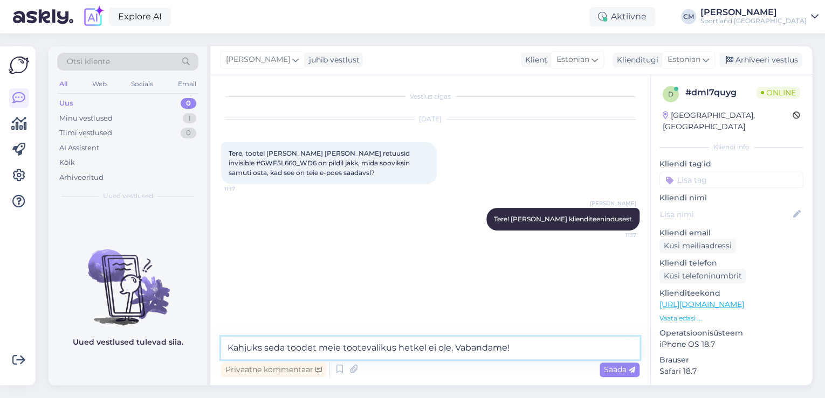
type textarea "Kahjuks seda toodet meie tootevalikus hetkel ei ole. Vabandame!õ"
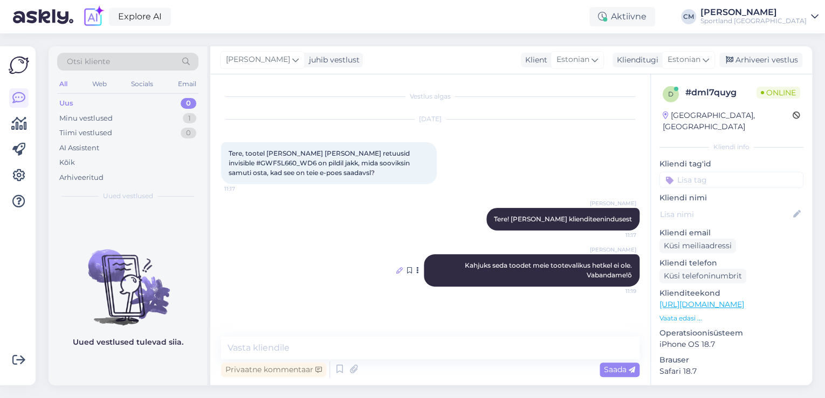
click at [401, 267] on icon at bounding box center [399, 270] width 6 height 6
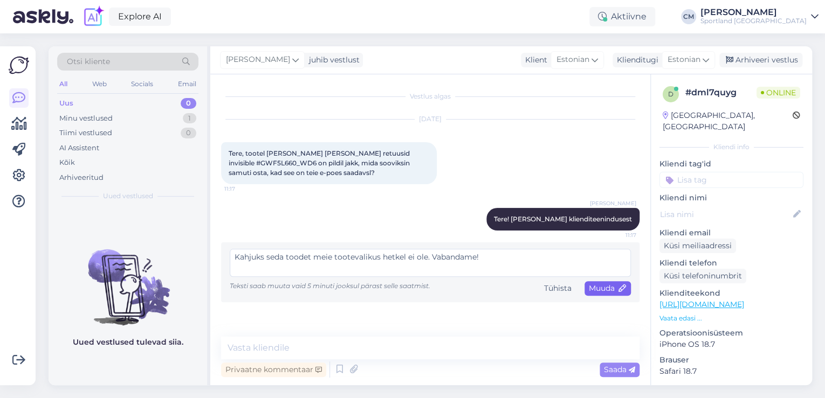
type textarea "Kahjuks seda toodet meie tootevalikus hetkel ei ole. Vabandame!"
click at [615, 293] on div "Muuda" at bounding box center [607, 288] width 46 height 15
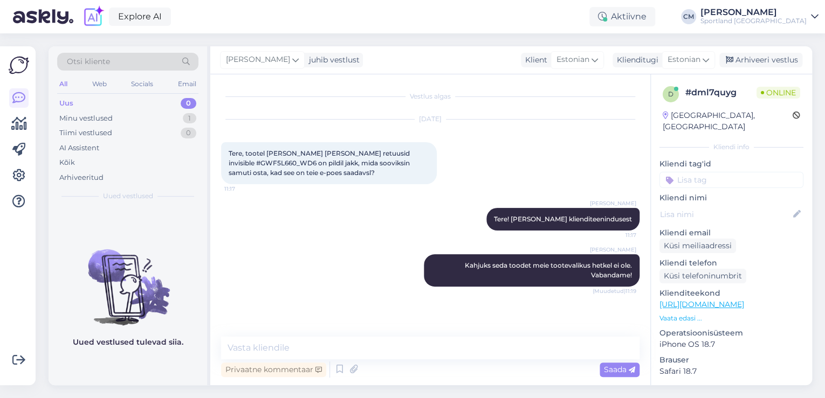
click at [364, 275] on div "[PERSON_NAME] Kahjuks seda toodet meie tootevalikus hetkel ei ole. Vabandame! (…" at bounding box center [430, 271] width 418 height 56
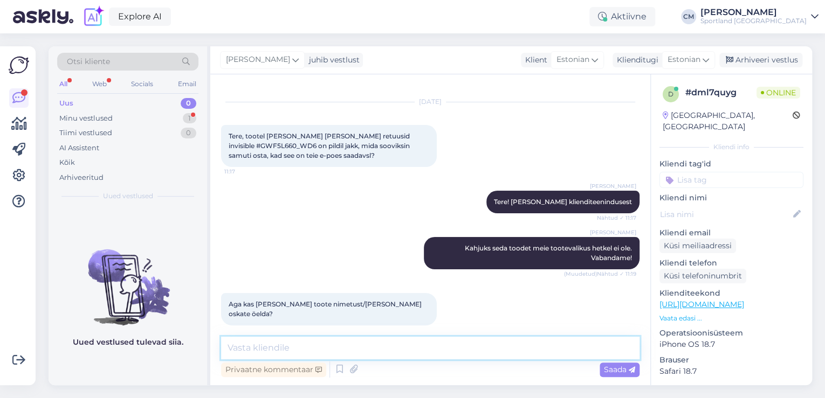
click at [384, 350] on textarea at bounding box center [430, 348] width 418 height 23
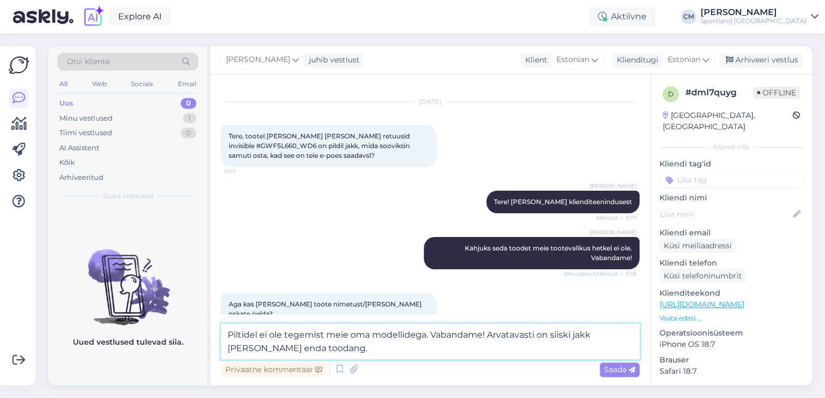
click at [594, 336] on textarea "Piltidel ei ole tegemist meie oma modellidega. Vabandame! Arvatavasti on siiski…" at bounding box center [430, 342] width 418 height 36
type textarea "Piltidel ei ole tegemist meie oma modellidega. Vabandame! Arvatavasti on siiski…"
click at [373, 351] on textarea "Piltidel ei ole tegemist meie oma modellidega. Vabandame! Arvatavasti on siiski…" at bounding box center [430, 342] width 418 height 36
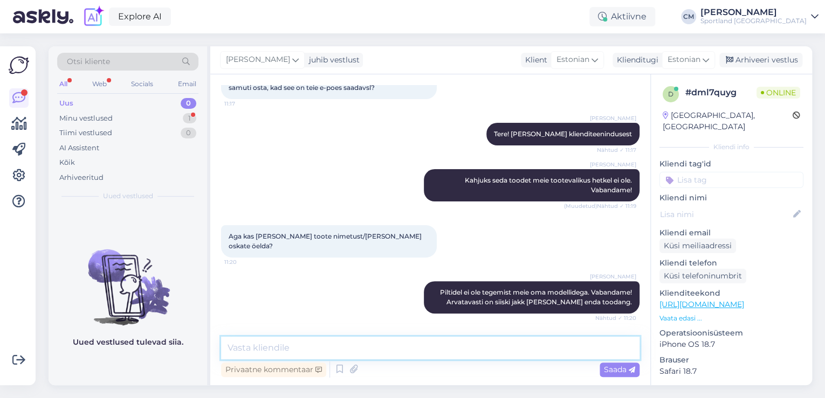
scroll to position [120, 0]
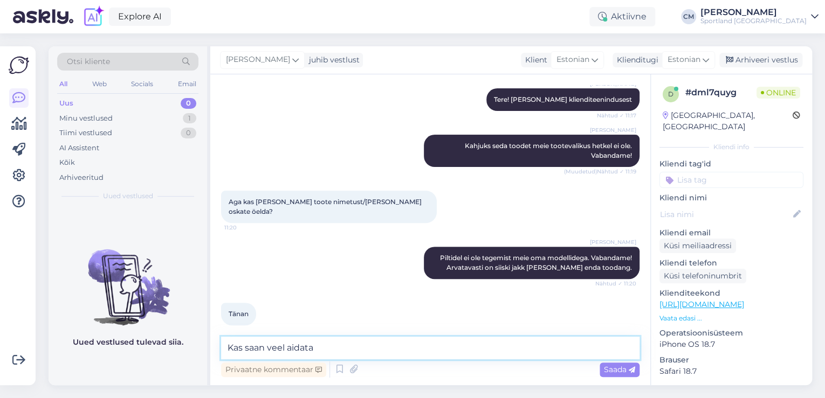
type textarea "Kas saan veel aidata?"
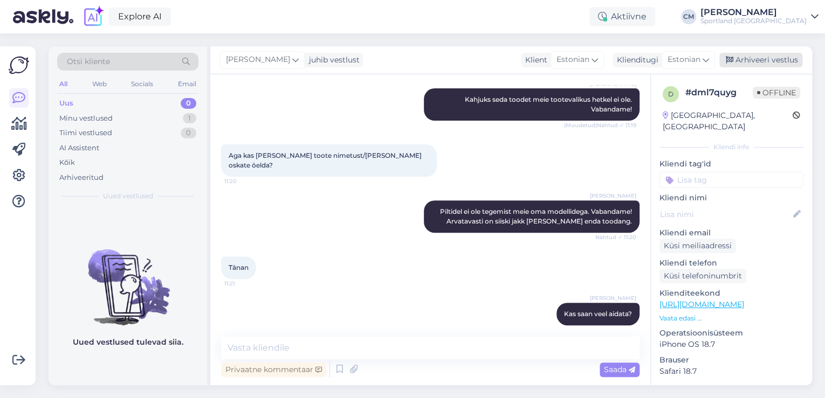
click at [747, 59] on div "Arhiveeri vestlus" at bounding box center [760, 60] width 83 height 15
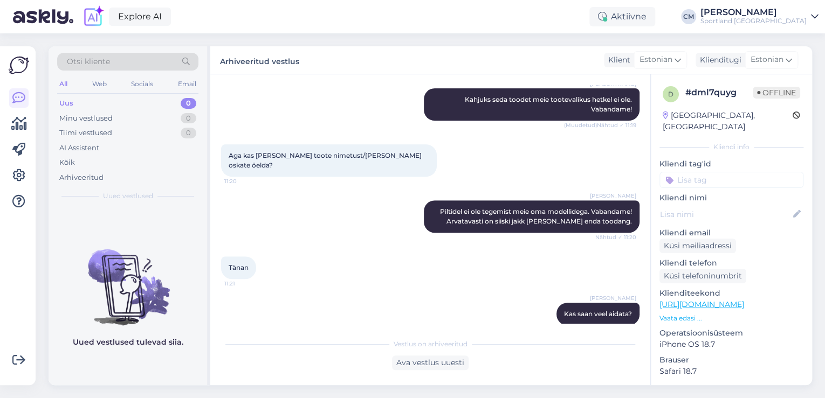
click at [722, 172] on input at bounding box center [731, 180] width 144 height 16
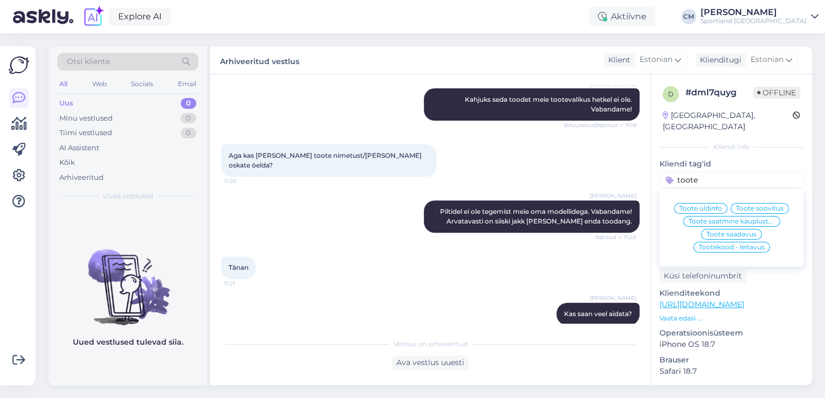
type input "toote"
click at [701, 205] on span "Toote üldinfo" at bounding box center [700, 208] width 43 height 6
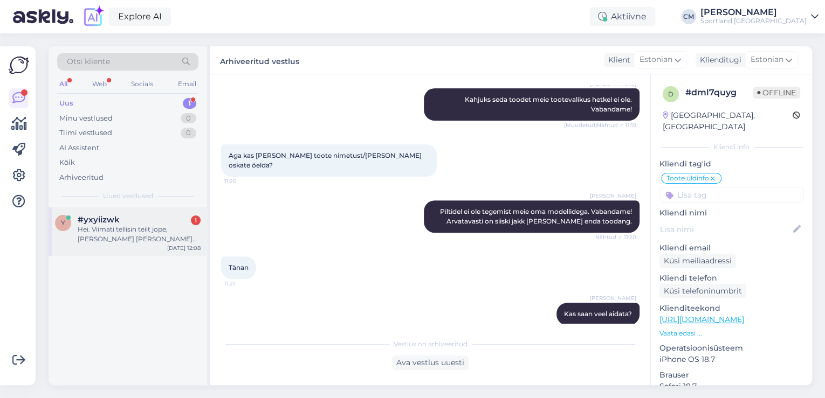
click at [134, 221] on div "#yxyiizwk 1" at bounding box center [139, 220] width 123 height 10
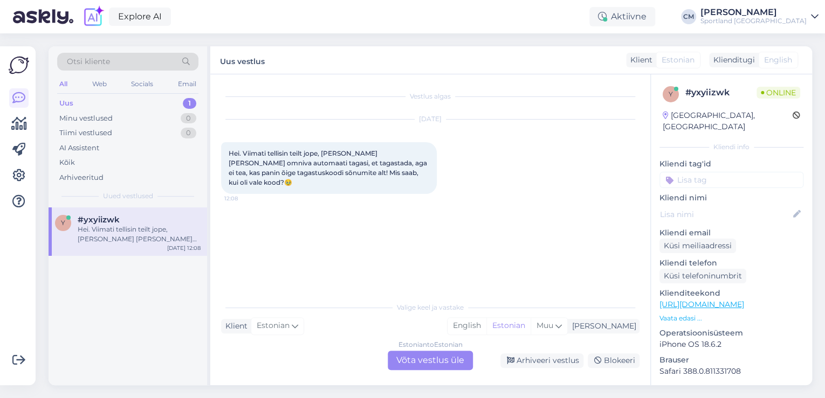
click at [436, 363] on div "Estonian to Estonian Võta vestlus üle" at bounding box center [430, 360] width 85 height 19
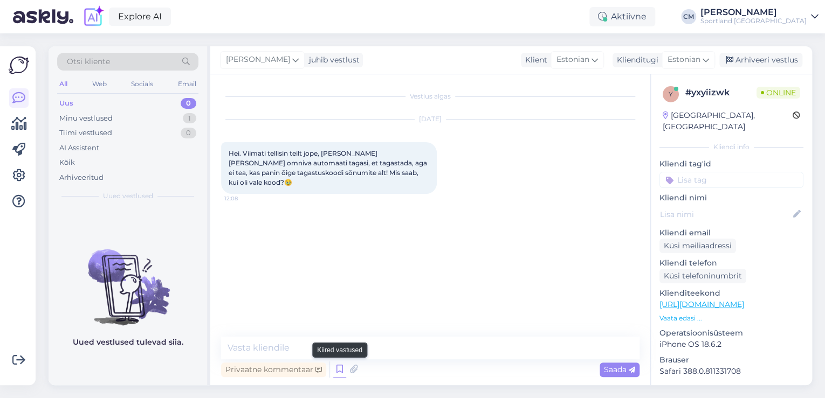
click at [339, 367] on icon at bounding box center [339, 370] width 13 height 16
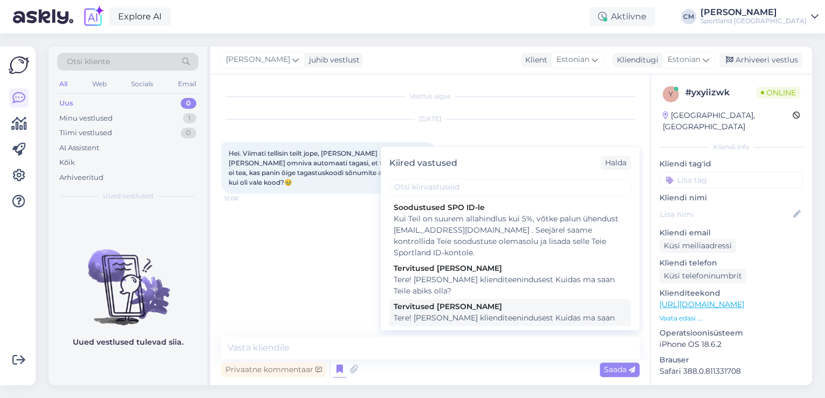
click at [460, 313] on div "Tere! [PERSON_NAME] klienditeenindusest Kuidas ma saan Teile abiks olla?" at bounding box center [510, 324] width 233 height 23
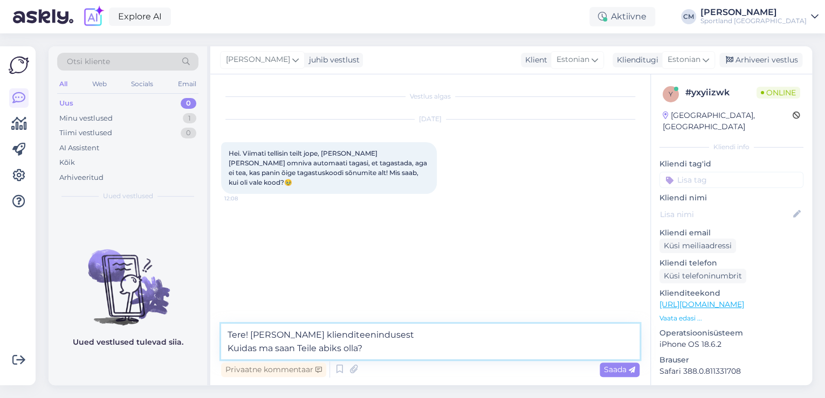
drag, startPoint x: 400, startPoint y: 349, endPoint x: 188, endPoint y: 350, distance: 211.9
click at [189, 347] on div "Otsi kliente All Web Socials Email Uus 0 Minu vestlused 1 Tiimi vestlused 0 AI …" at bounding box center [430, 215] width 763 height 339
type textarea "Tere! [PERSON_NAME] klienditeenindusest"
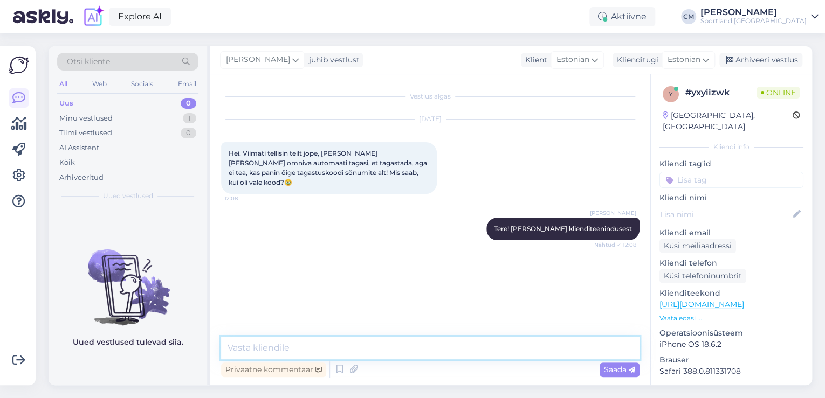
type textarea "T"
type textarea "I"
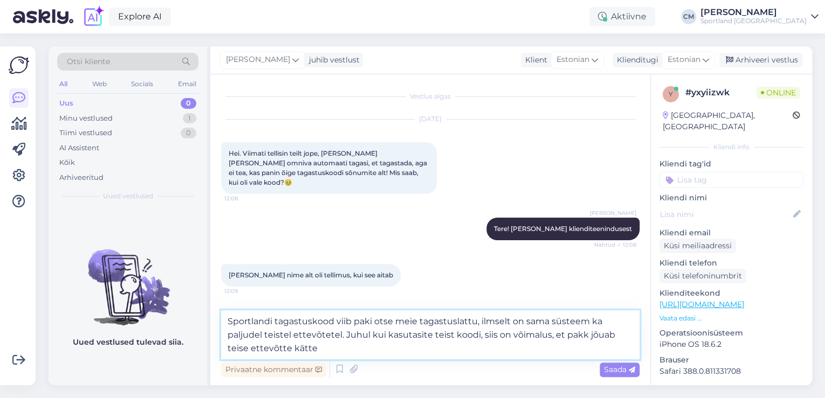
type textarea "Sportlandi tagastuskood viib paki otse meie tagastuslattu, ilmselt on sama süst…"
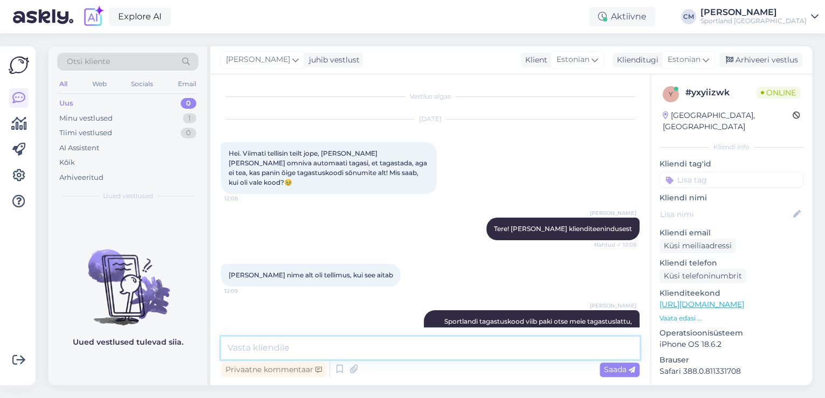
scroll to position [37, 0]
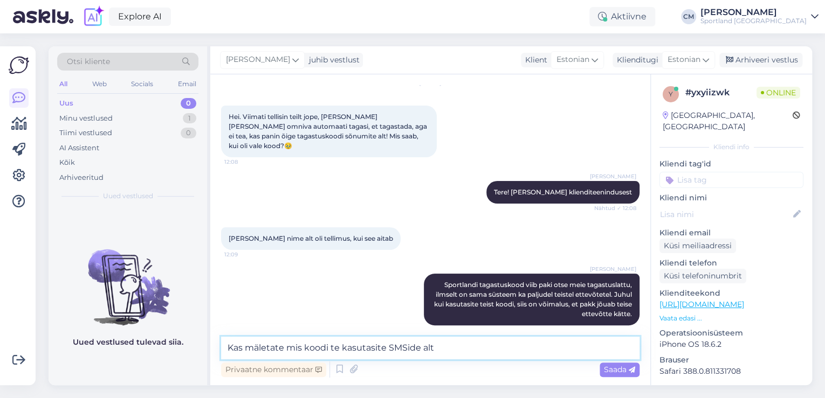
type textarea "Kas mäletate mis koodi te kasutasite SMSide alt?"
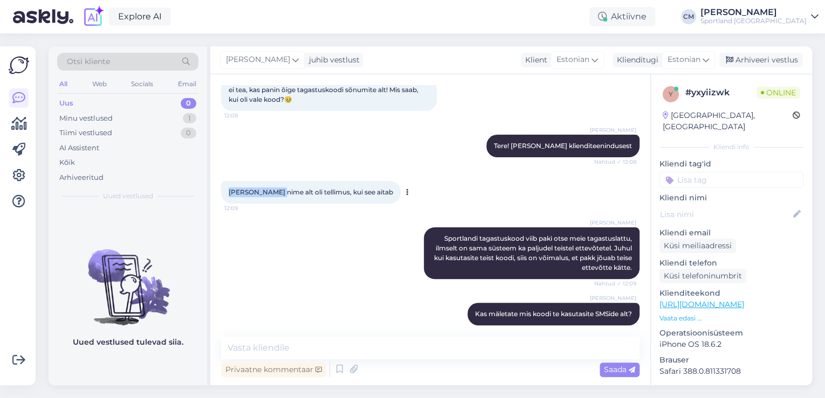
drag, startPoint x: 227, startPoint y: 179, endPoint x: 279, endPoint y: 184, distance: 52.0
click at [279, 184] on div "[PERSON_NAME] nime alt oli tellimus, kui see aitab 12:09" at bounding box center [311, 192] width 180 height 23
copy span "[PERSON_NAME] Vaikmaa"
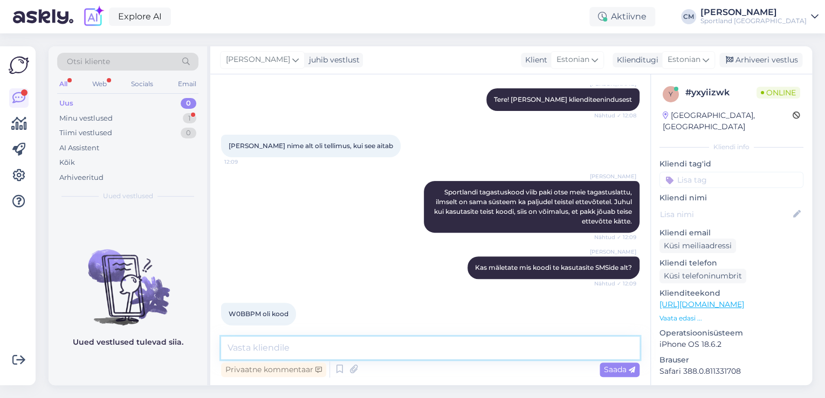
click at [348, 337] on textarea at bounding box center [430, 348] width 418 height 23
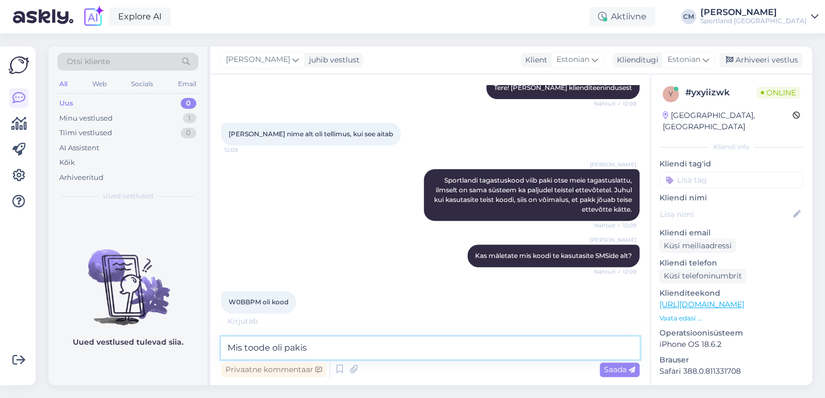
type textarea "Mis toode oli pakis?"
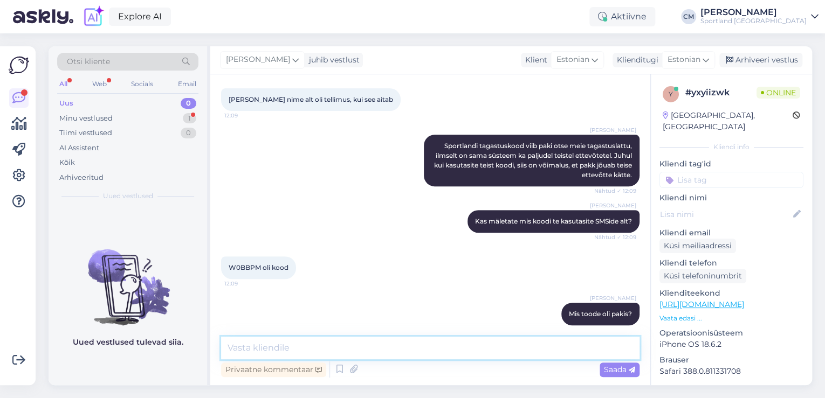
scroll to position [222, 0]
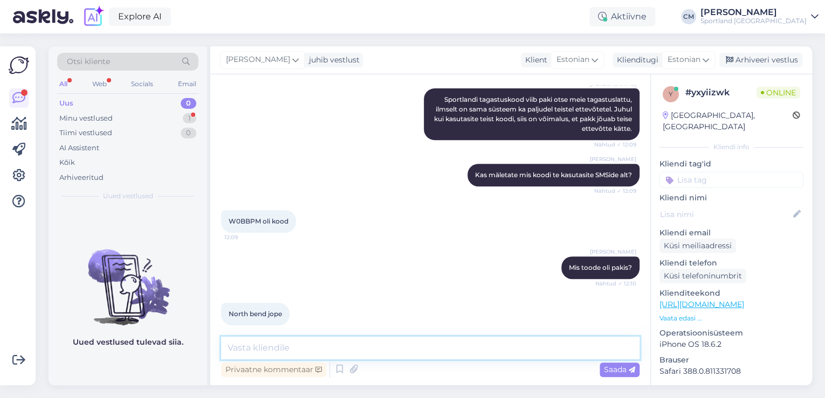
click at [253, 346] on textarea at bounding box center [430, 348] width 418 height 23
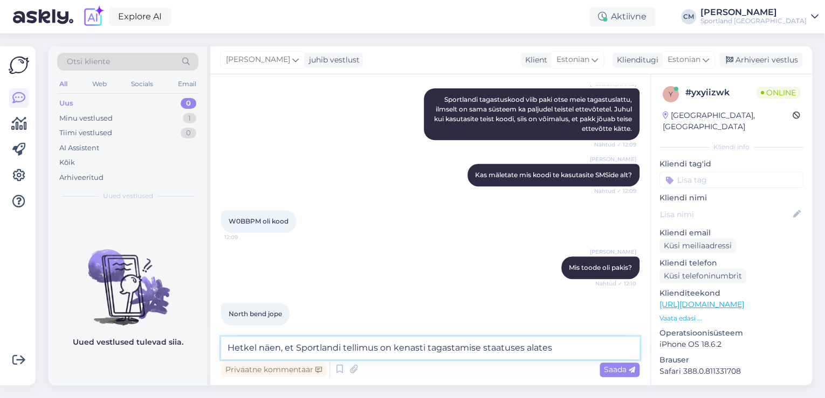
paste textarea "[DATE] 12:05"
click at [598, 343] on textarea "Hetkel näen, et Sportlandi tellimus on kenasti tagastamise staatuses alates [DA…" at bounding box center [430, 348] width 418 height 23
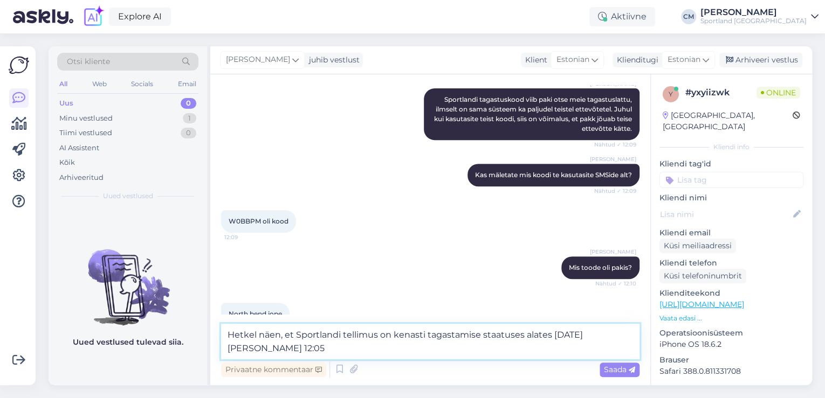
click at [516, 350] on textarea "Hetkel näen, et Sportlandi tellimus on kenasti tagastamise staatuses alates [DA…" at bounding box center [430, 342] width 418 height 36
type textarea "Hetkel näen, et Sportlandi tellimus on kenasti tagastamise staatuses alates [DA…"
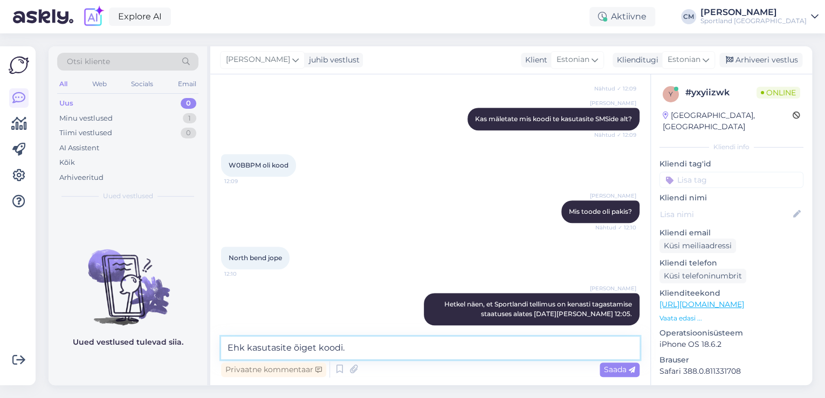
scroll to position [290, 0]
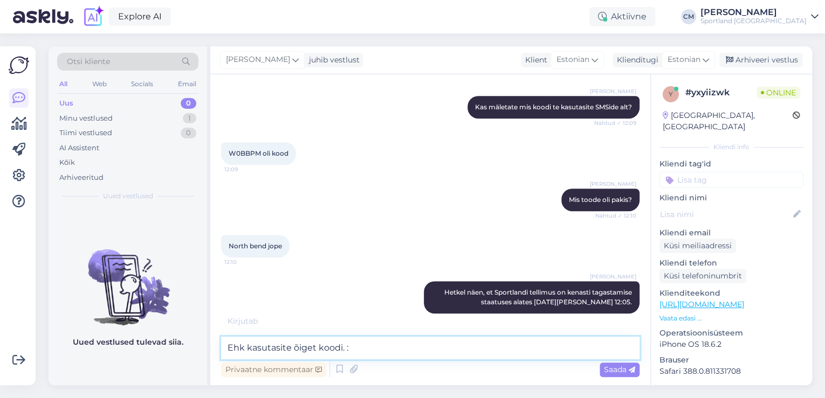
type textarea "Ehk kasutasite õiget koodi. :)"
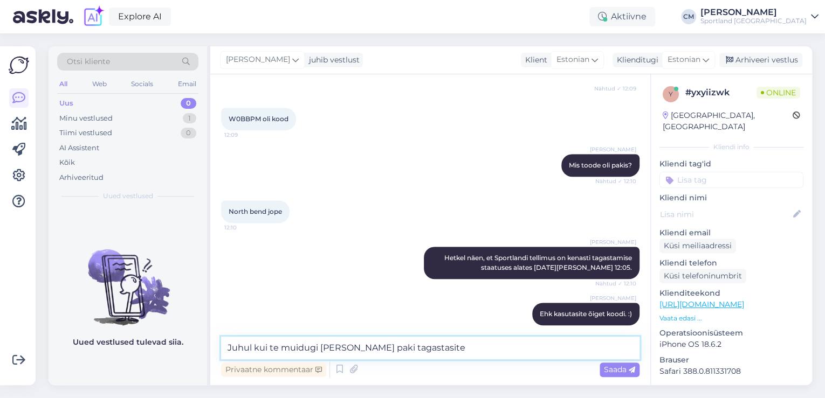
type textarea "Juhul kui te muidugi [PERSON_NAME] paki tagastasite."
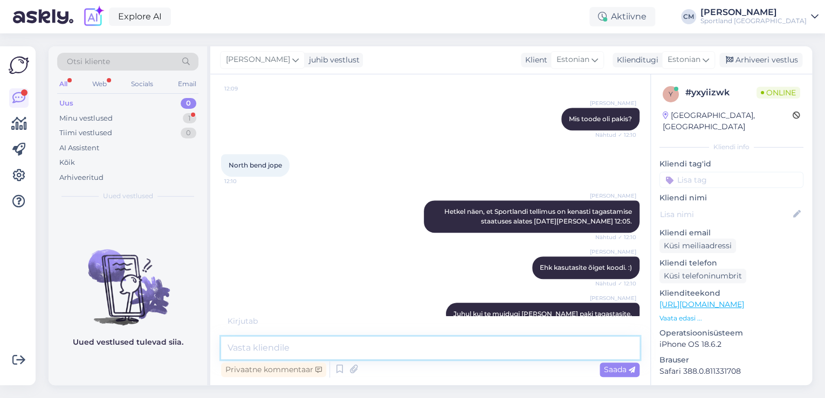
scroll to position [417, 0]
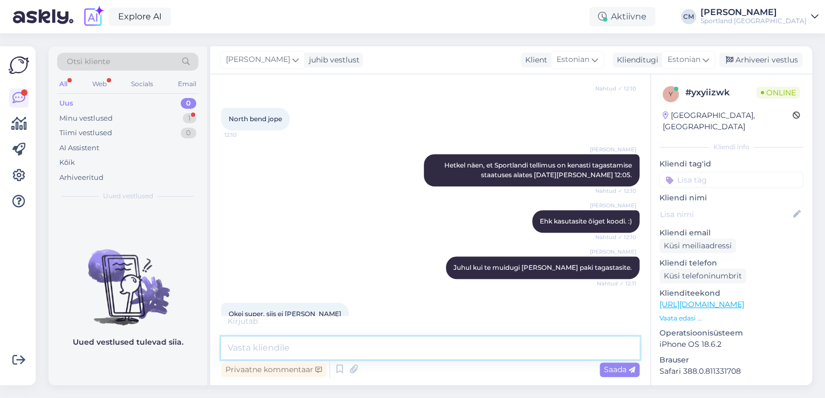
click at [323, 346] on textarea at bounding box center [430, 348] width 418 height 23
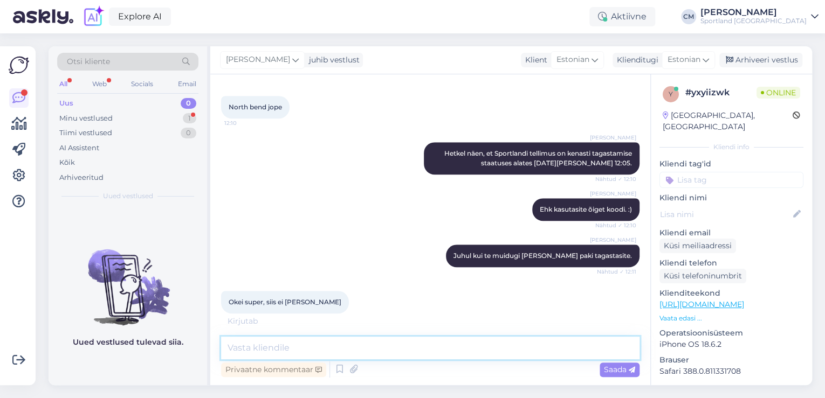
click at [314, 349] on textarea at bounding box center [430, 348] width 418 height 23
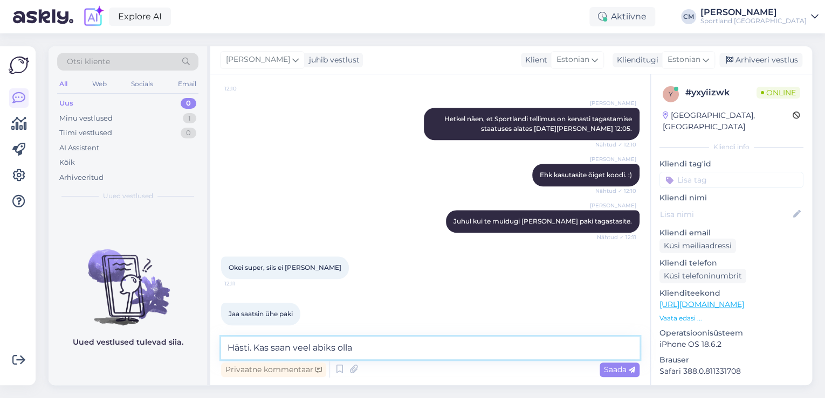
type textarea "Hästi. Kas saan veel abiks olla?"
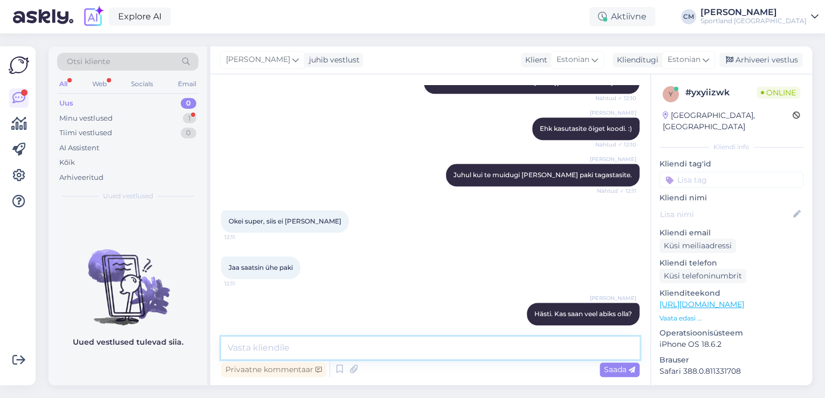
scroll to position [556, 0]
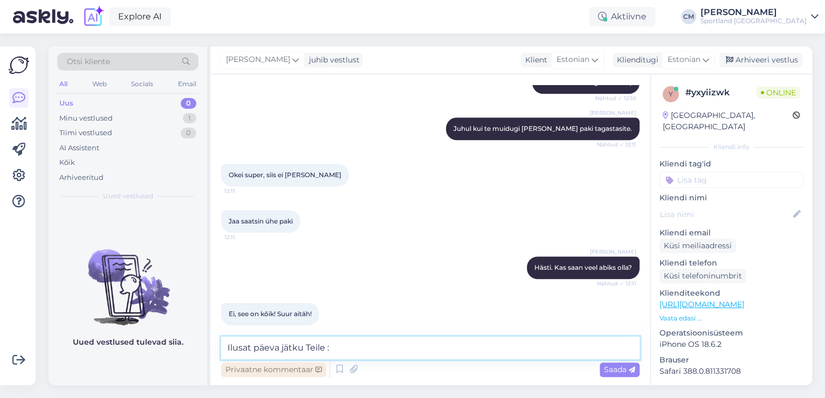
type textarea "Ilusat päeva jätku Teile :)"
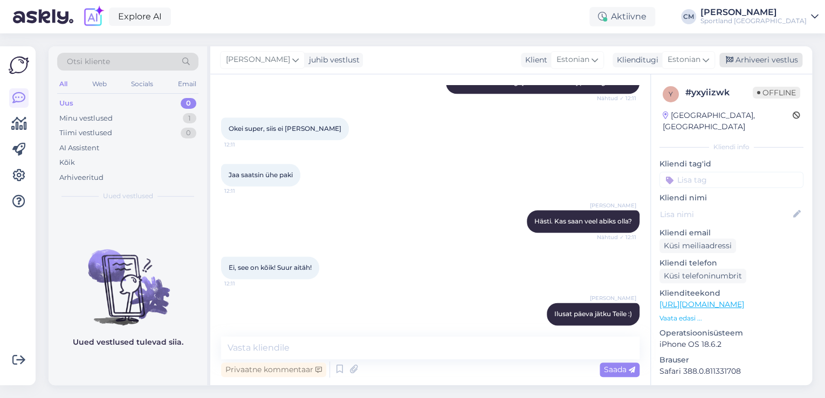
click at [768, 64] on div "Arhiveeri vestlus" at bounding box center [760, 60] width 83 height 15
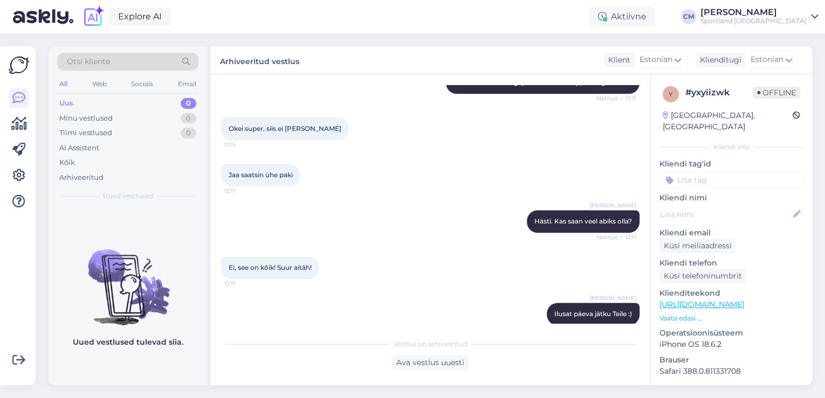
click at [746, 172] on input at bounding box center [731, 180] width 144 height 16
type input "tagasta"
click at [739, 218] on span "Tagastamine (e-pood)" at bounding box center [731, 221] width 72 height 6
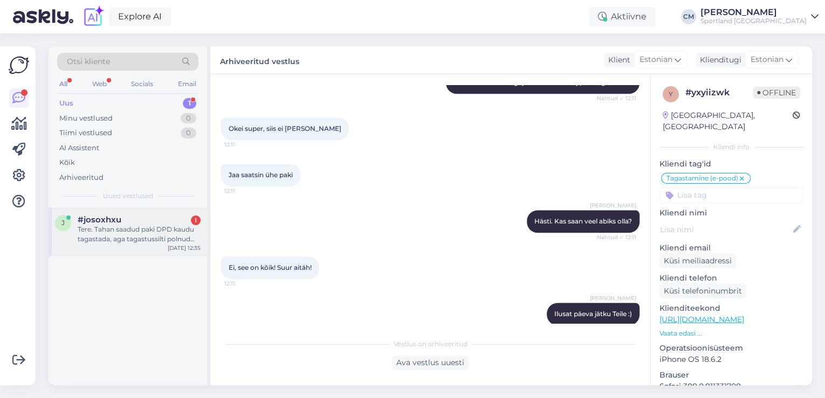
click at [156, 223] on div "#josoxhxu 1" at bounding box center [139, 220] width 123 height 10
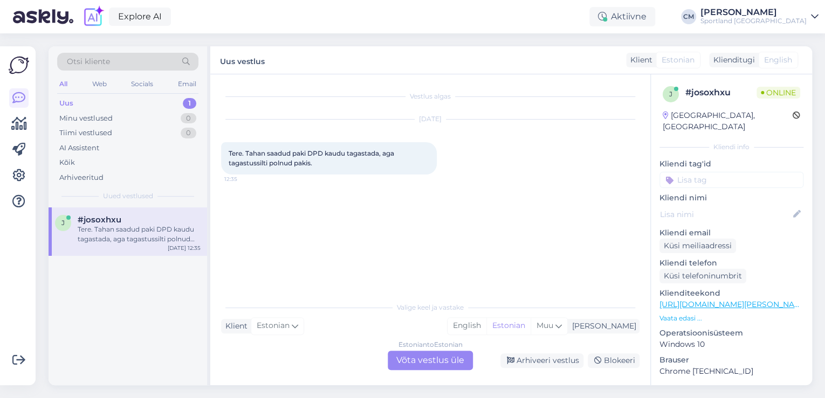
click at [447, 363] on div "Estonian to Estonian Võta vestlus üle" at bounding box center [430, 360] width 85 height 19
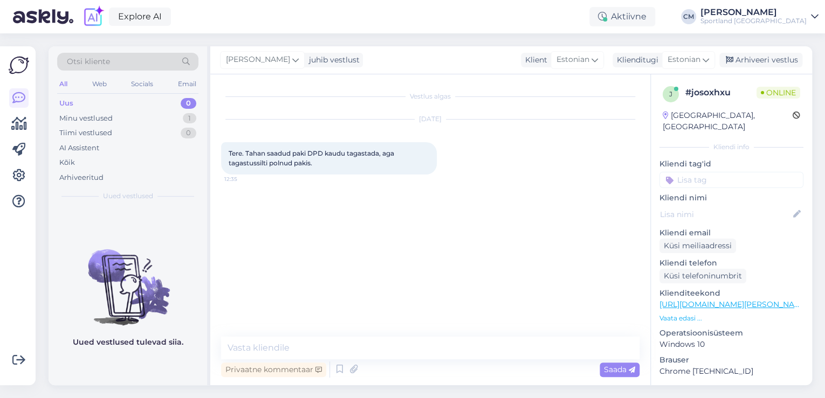
click at [329, 371] on div "Privaatne kommentaar Saada" at bounding box center [430, 370] width 418 height 20
click at [333, 369] on icon at bounding box center [339, 370] width 13 height 16
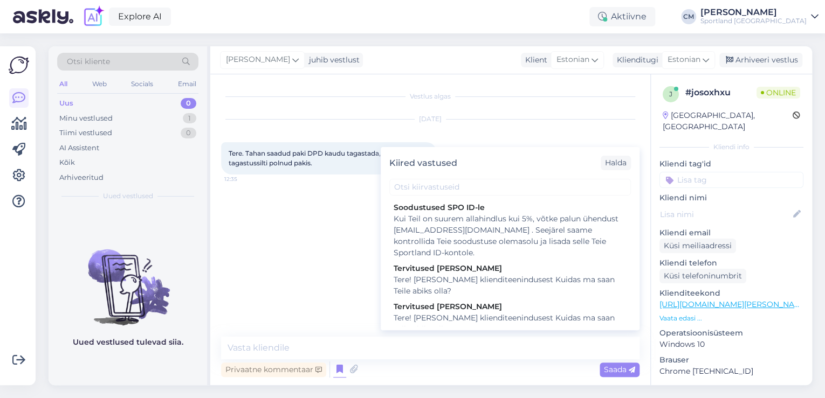
click at [447, 314] on div "Tere! [PERSON_NAME] klienditeenindusest Kuidas ma saan Teile abiks olla?" at bounding box center [510, 324] width 233 height 23
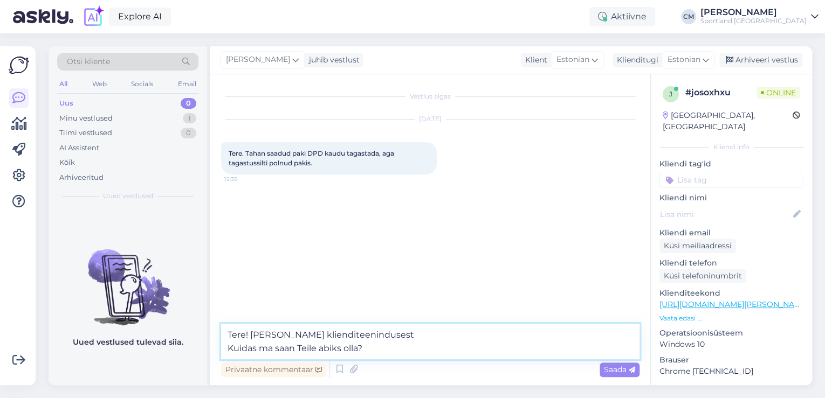
drag, startPoint x: 396, startPoint y: 354, endPoint x: 162, endPoint y: 351, distance: 234.5
click at [162, 351] on div "Otsi kliente All Web Socials Email Uus 0 Minu vestlused 1 Tiimi vestlused 0 AI …" at bounding box center [430, 215] width 763 height 339
type textarea "Tere! [PERSON_NAME] klienditeenindusest"
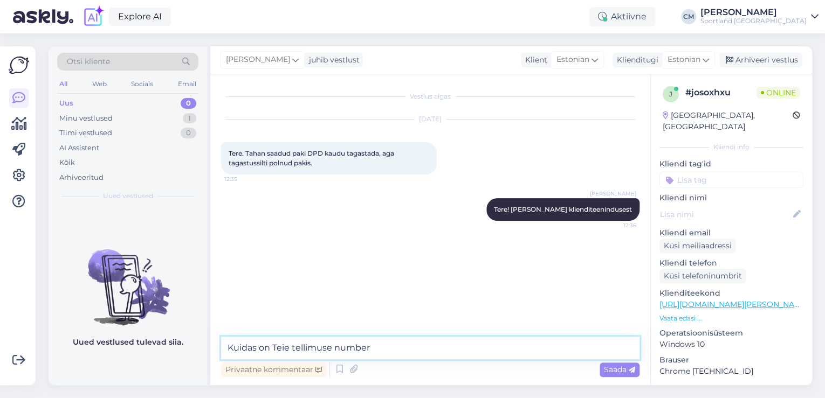
type textarea "Kuidas on Teie tellimuse number?"
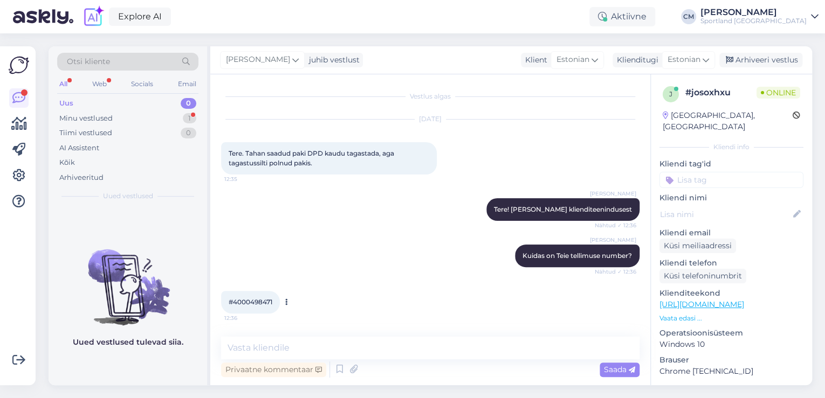
click at [246, 301] on span "#4000498471" at bounding box center [251, 302] width 44 height 8
copy span "4000498471"
click at [330, 340] on textarea at bounding box center [430, 348] width 418 height 23
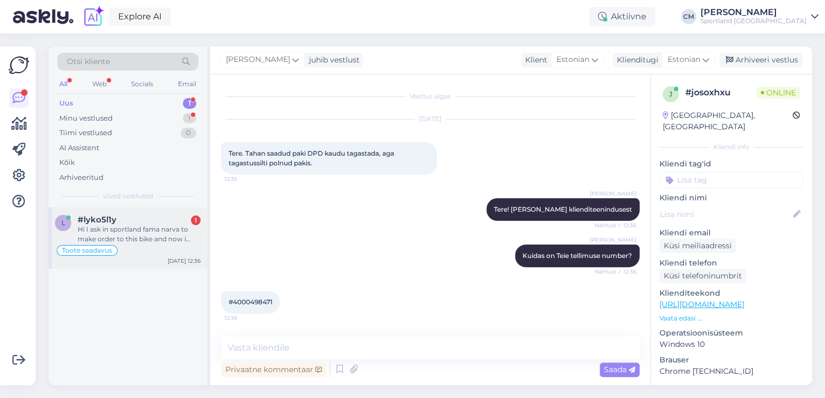
click at [181, 228] on div "Hi I ask in sportland fama narva to make order to this bike and now i wait 15 d…" at bounding box center [139, 234] width 123 height 19
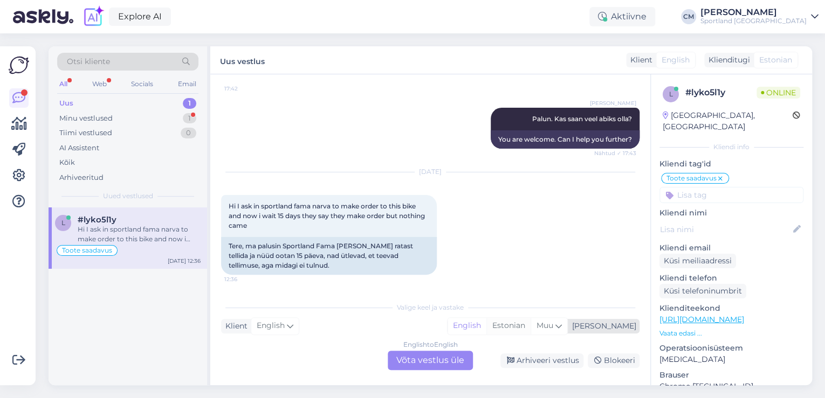
click at [530, 323] on div "Estonian" at bounding box center [508, 326] width 44 height 16
click at [436, 359] on div "English to Estonian Võta vestlus üle" at bounding box center [430, 360] width 85 height 19
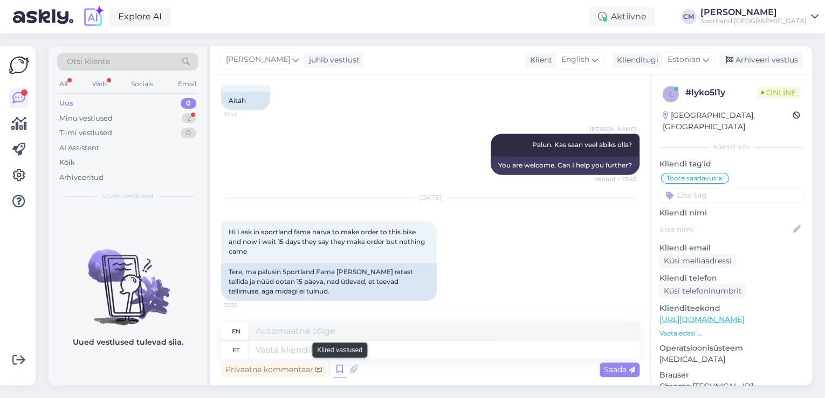
click at [342, 369] on icon at bounding box center [339, 370] width 13 height 16
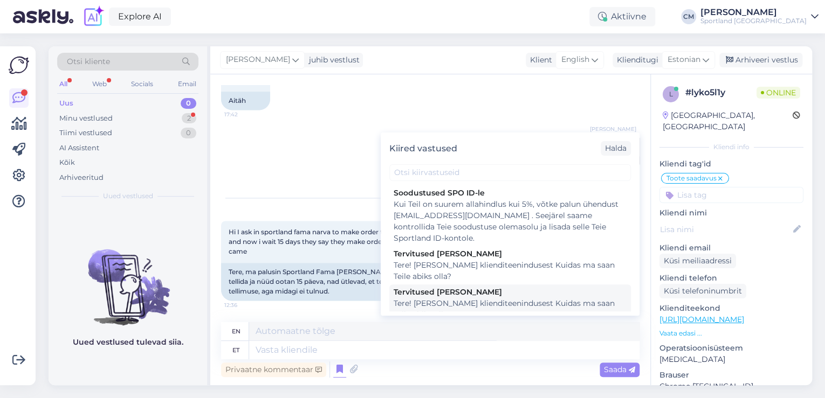
click at [488, 293] on div "Tervitused [PERSON_NAME]" at bounding box center [510, 292] width 233 height 11
type textarea "Hello! I'm [PERSON_NAME] from customer service How can I help you?"
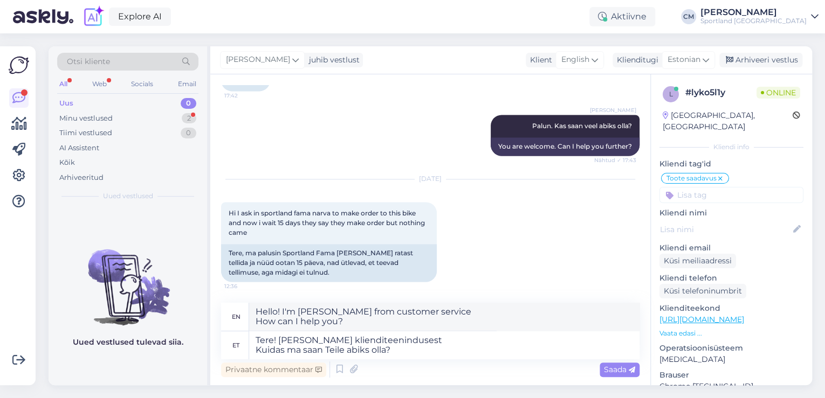
scroll to position [801, 0]
drag, startPoint x: 421, startPoint y: 355, endPoint x: 242, endPoint y: 362, distance: 179.7
click at [242, 362] on div "en Hello! I'm [PERSON_NAME] from customer service How can I help you? et Tere! …" at bounding box center [430, 341] width 418 height 77
type textarea "Tere! [PERSON_NAME] klienditeenindusest"
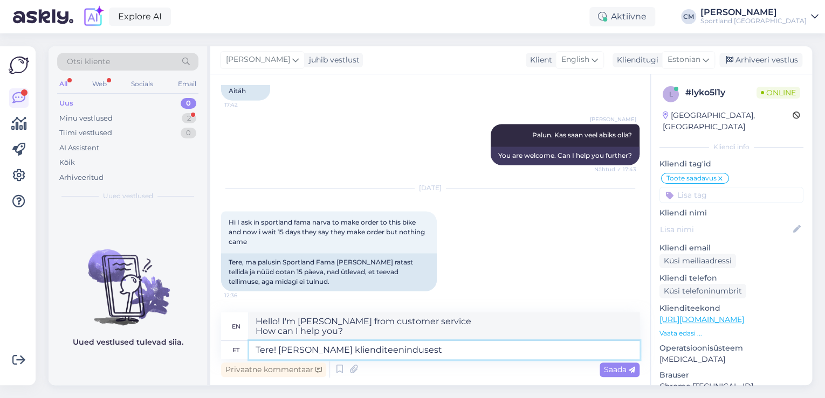
type textarea "Hello! I'm [PERSON_NAME] from customer service"
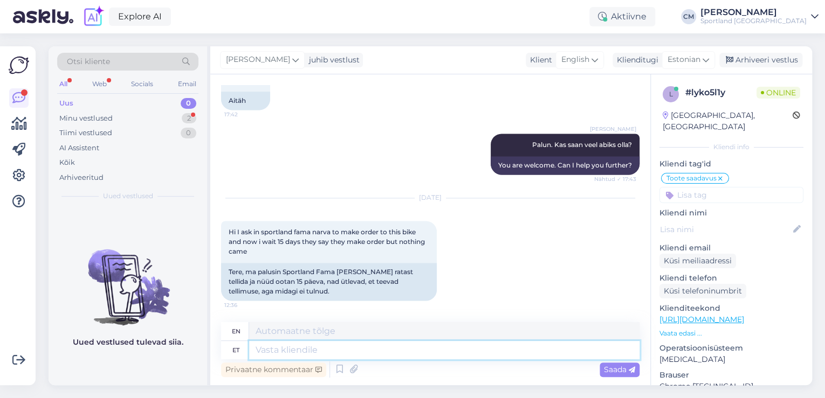
scroll to position [846, 0]
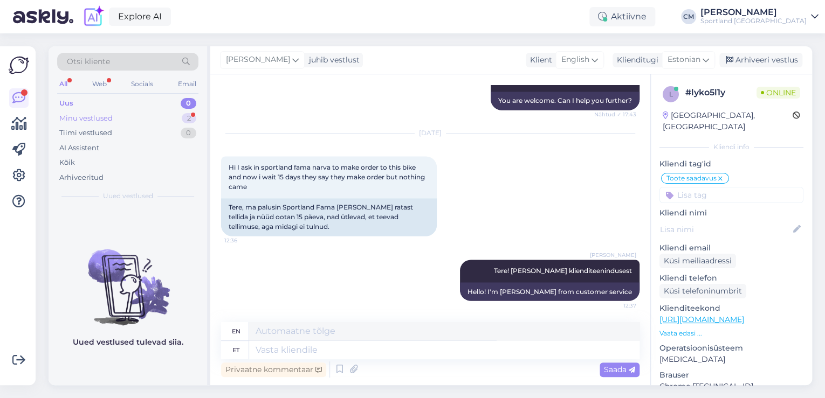
click at [156, 120] on div "Minu vestlused 2" at bounding box center [127, 118] width 141 height 15
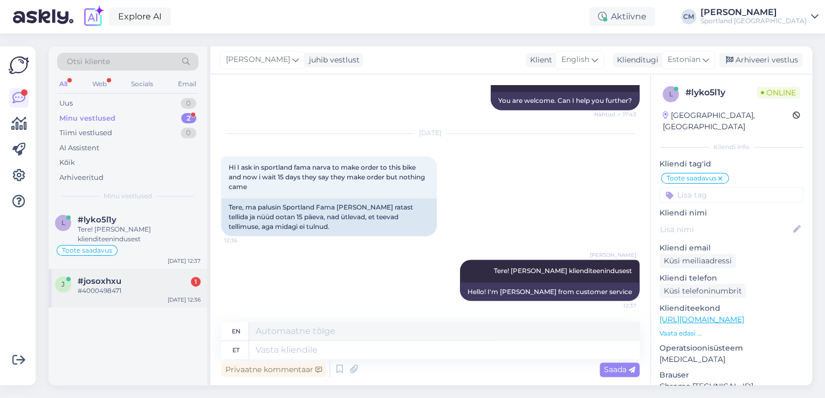
click at [138, 288] on div "#4000498471" at bounding box center [139, 291] width 123 height 10
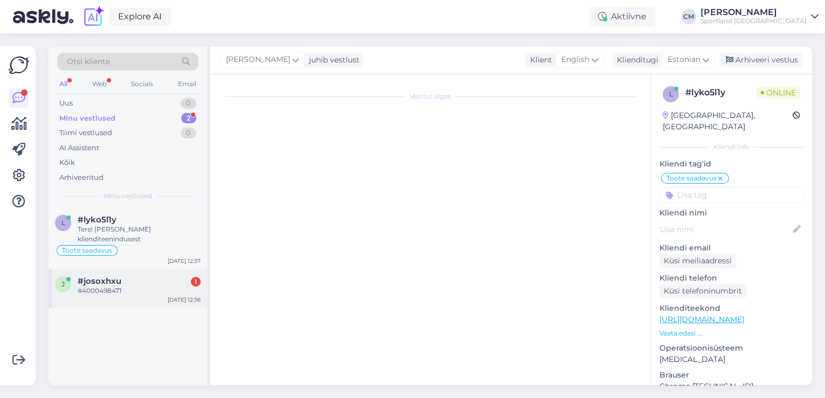
scroll to position [0, 0]
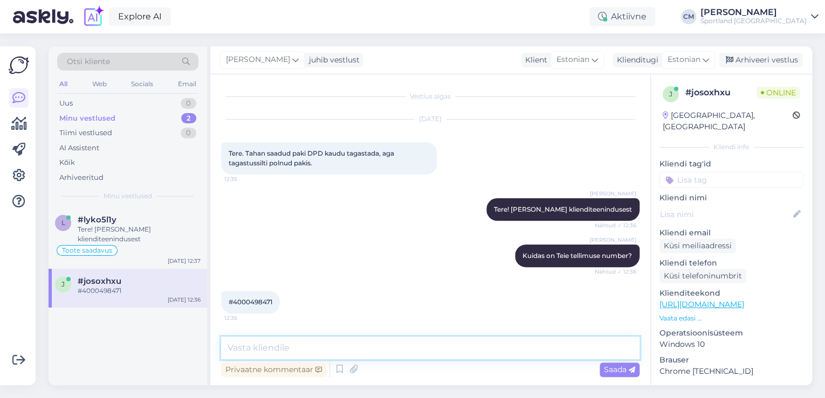
click at [309, 341] on textarea at bounding box center [430, 348] width 418 height 23
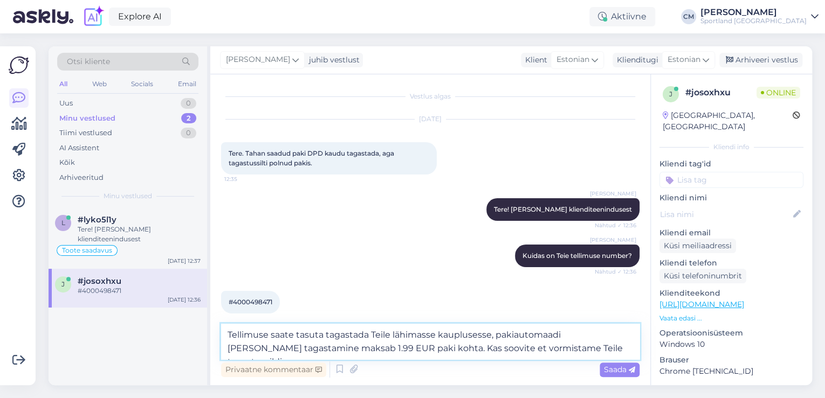
type textarea "Tellimuse saate tasuta tagastada Teile lähimasse kauplusesse, pakiautomaadi [PE…"
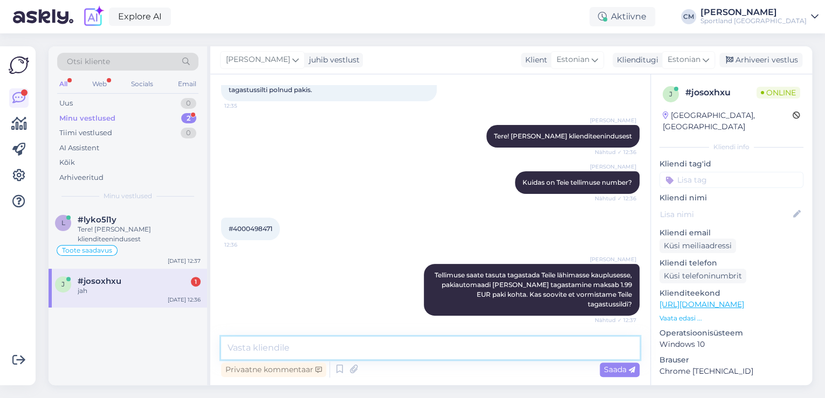
scroll to position [120, 0]
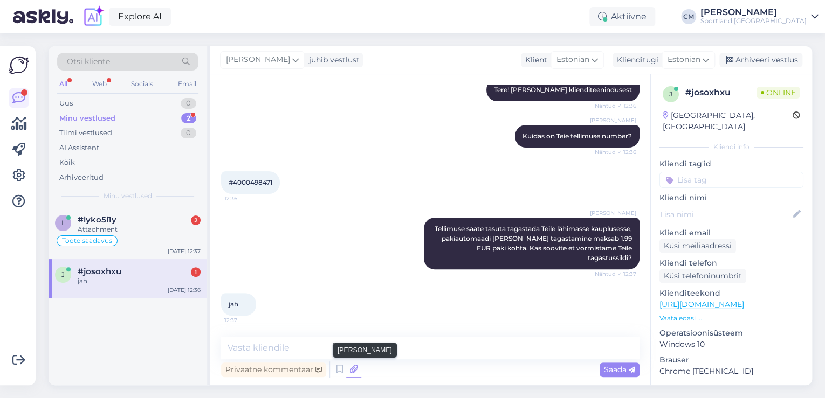
click at [352, 369] on icon at bounding box center [353, 370] width 15 height 16
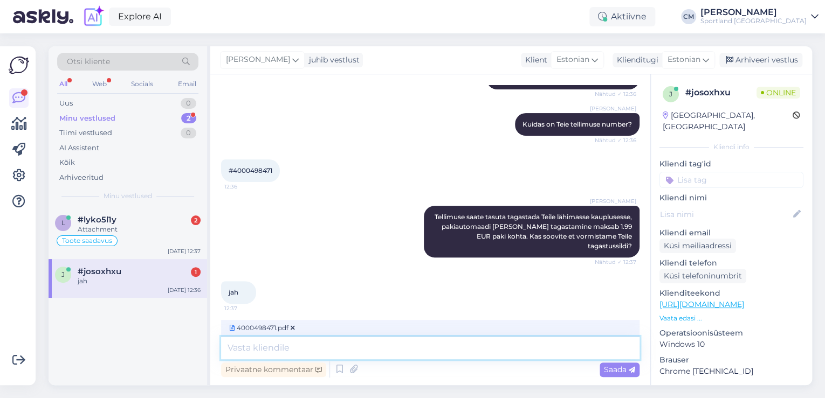
click at [356, 358] on textarea at bounding box center [430, 348] width 418 height 23
type textarea "Tagastussilt on manuses."
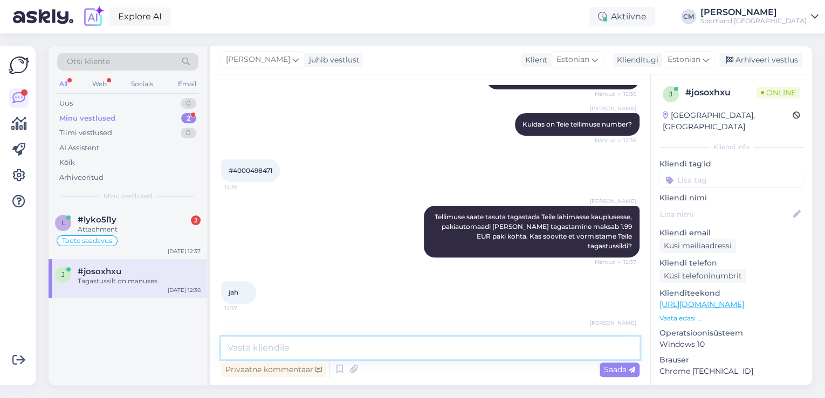
scroll to position [213, 0]
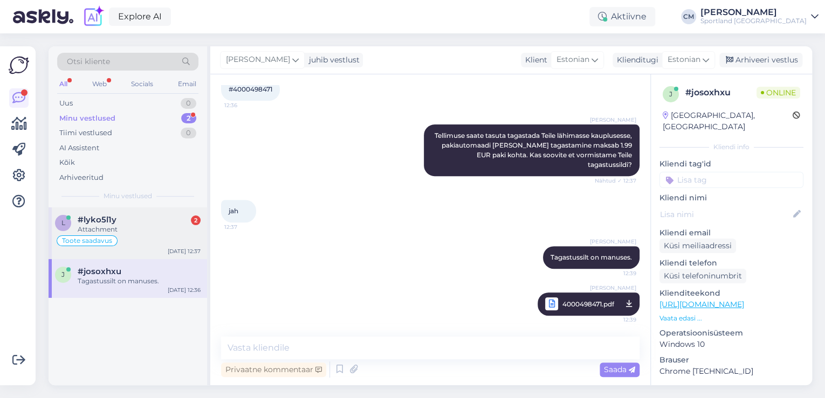
click at [152, 237] on div "Toote saadavus" at bounding box center [128, 240] width 146 height 13
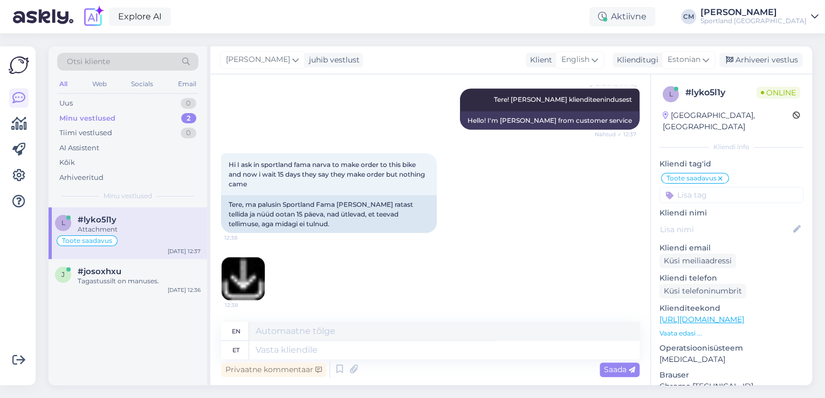
click at [246, 281] on img at bounding box center [243, 278] width 43 height 43
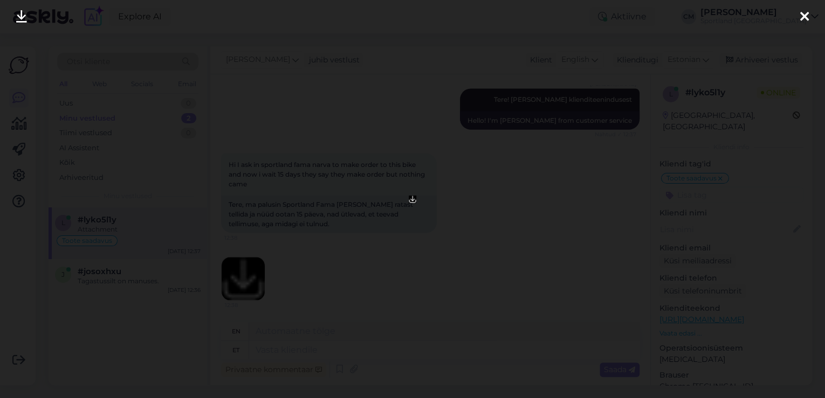
click at [498, 246] on div at bounding box center [412, 199] width 825 height 398
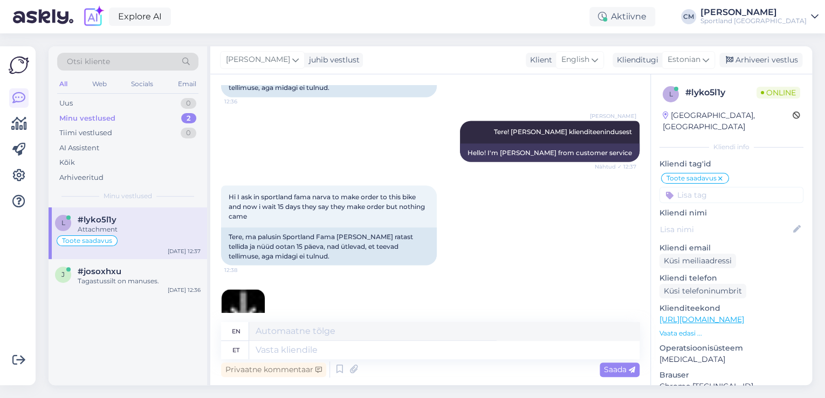
scroll to position [1017, 0]
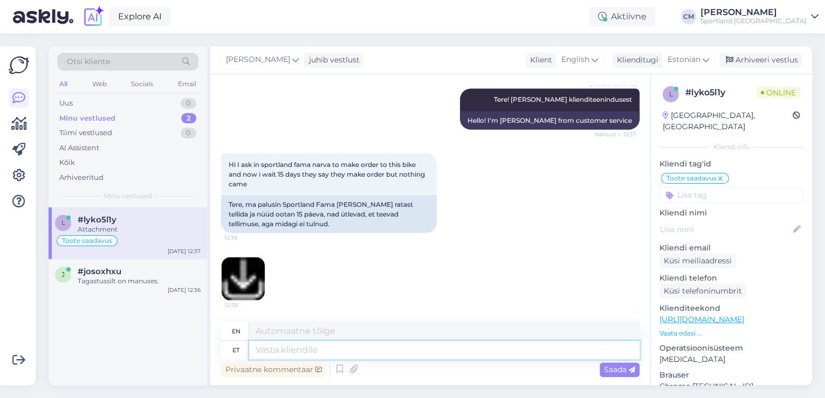
click at [362, 356] on textarea at bounding box center [444, 350] width 390 height 18
type textarea "Ku"
type textarea "If"
type textarea "K"
type textarea "Kahjuke e-"
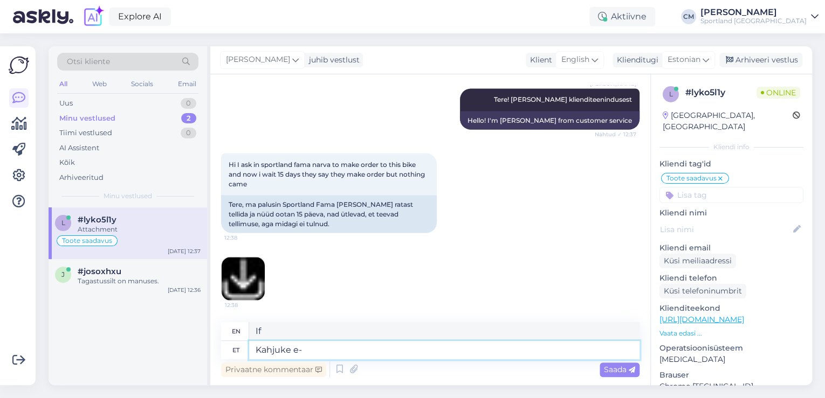
type textarea "Too bad"
type textarea "Kahjuke e-[PERSON_NAME] k"
type textarea "Pity the online store"
type textarea "Kahjuke e-[PERSON_NAME] klienditeenindusel p"
type textarea "Poor customer service in the online store"
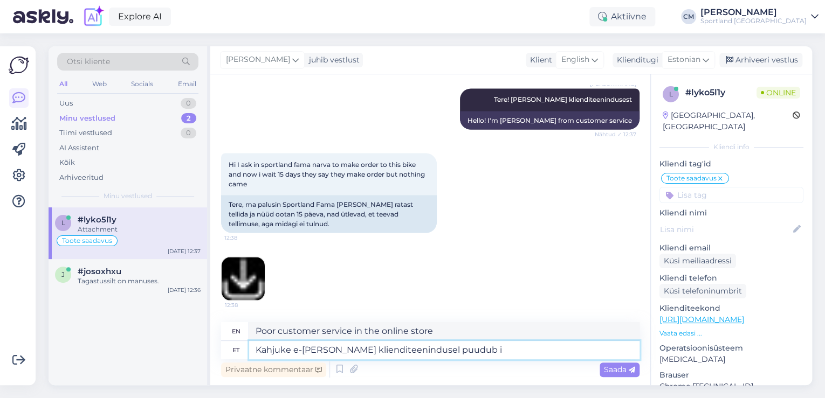
type textarea "Kahjuke e-[PERSON_NAME] klienditeenindusel puudub in"
type textarea "The customer service of the online store is lacking."
type textarea "Kahjuke e-[PERSON_NAME] klienditeenindusel puudub info m"
type textarea "Unfortunately, the online store's customer service has no information."
type textarea "Kahjuke e-[PERSON_NAME] klienditeenindusel puudub info mis k"
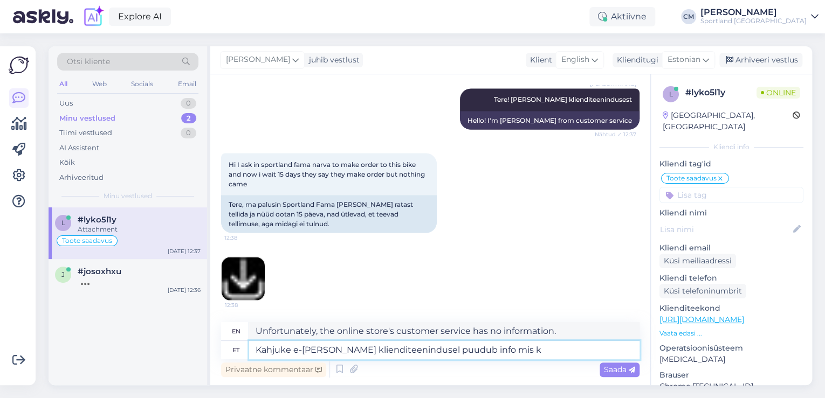
type textarea "Unfortunately, the online store's customer service does not have any informatio…"
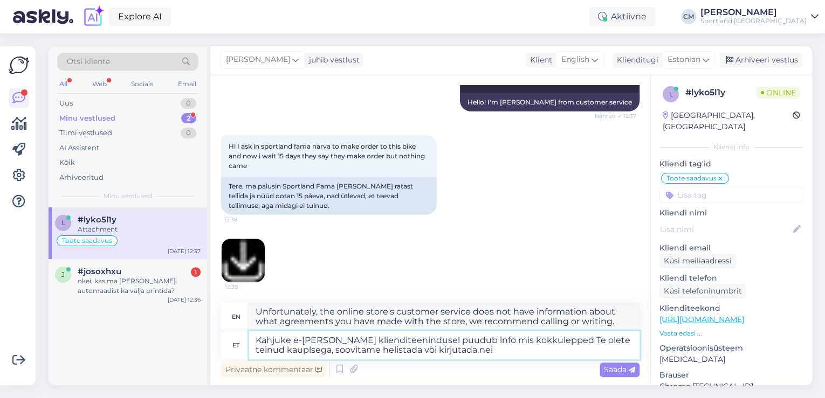
scroll to position [1104, 0]
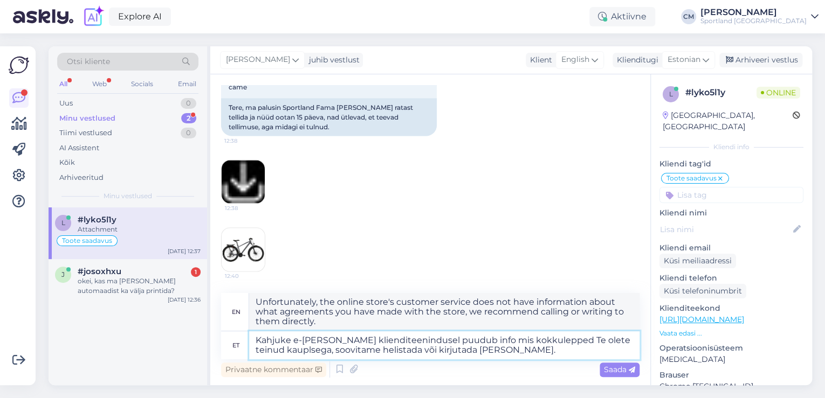
click at [284, 349] on textarea "Kahjuke e-[PERSON_NAME] klienditeenindusel puudub info mis kokkulepped Te olete…" at bounding box center [444, 346] width 390 height 28
click at [519, 350] on textarea "Kahjuke e-[PERSON_NAME] klienditeenindusel puudub info mis kokkulepped Te olete…" at bounding box center [444, 346] width 390 height 28
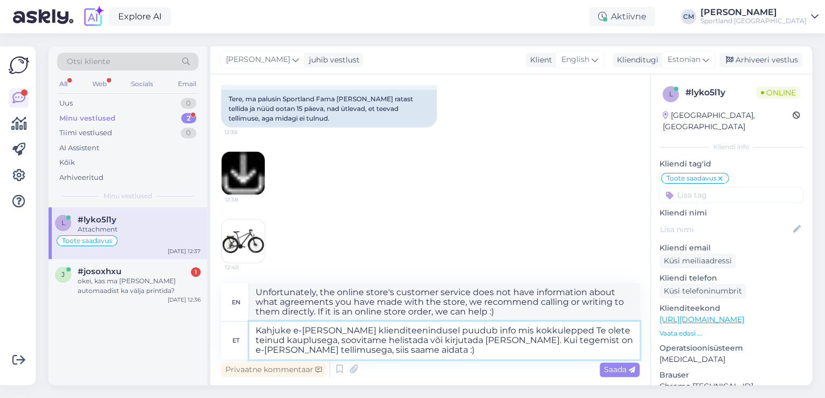
click at [604, 328] on textarea "Kahjuke e-[PERSON_NAME] klienditeenindusel puudub info mis kokkulepped Te olete…" at bounding box center [444, 341] width 390 height 38
click at [433, 351] on textarea "Kahjuke e-[PERSON_NAME] klienditeenindusel puudub info mis kokkulepped Te olete…" at bounding box center [444, 341] width 390 height 38
click at [359, 352] on textarea "Kahjuke e-[PERSON_NAME] klienditeenindusel puudub info mis kokkulepped Te olete…" at bounding box center [444, 341] width 390 height 38
click at [537, 334] on textarea "Kahjuke e-[PERSON_NAME] klienditeenindusel puudub info mis kokkulepped Te olete…" at bounding box center [444, 341] width 390 height 38
click at [430, 349] on textarea "Kahjuke e-[PERSON_NAME] klienditeenindusel puudub info mis kokkulepped või arve…" at bounding box center [444, 341] width 390 height 38
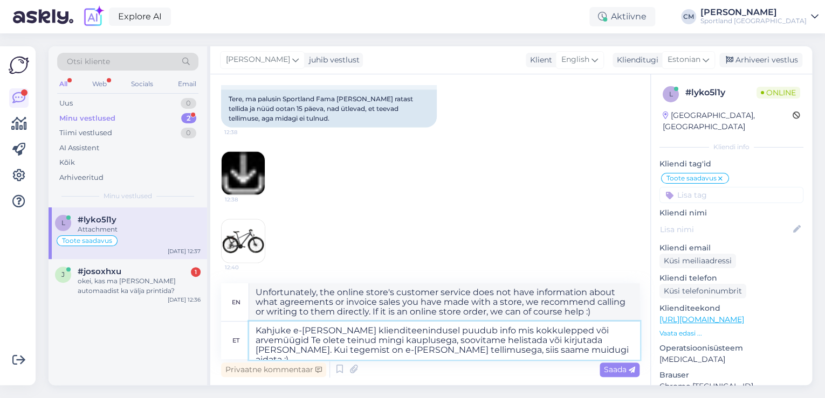
click at [521, 344] on textarea "Kahjuke e-[PERSON_NAME] klienditeenindusel puudub info mis kokkulepped või arve…" at bounding box center [444, 341] width 390 height 38
click at [528, 356] on textarea "Kahjuke e-[PERSON_NAME] klienditeenindusel puudub info mis kokkulepped või arve…" at bounding box center [444, 341] width 390 height 38
paste textarea "[URL][DOMAIN_NAME]"
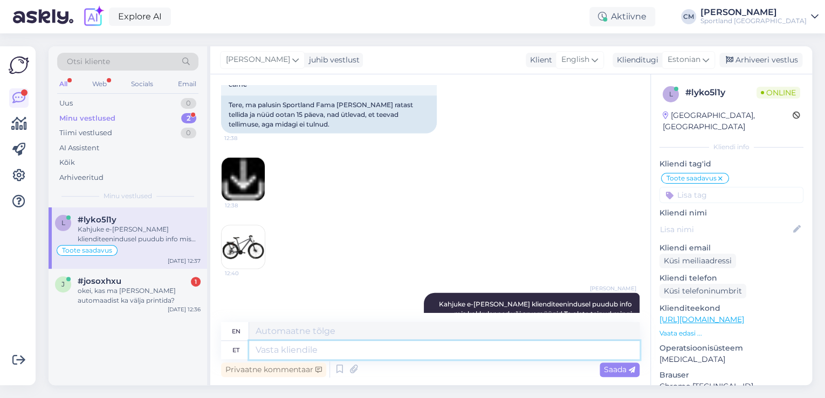
scroll to position [1098, 0]
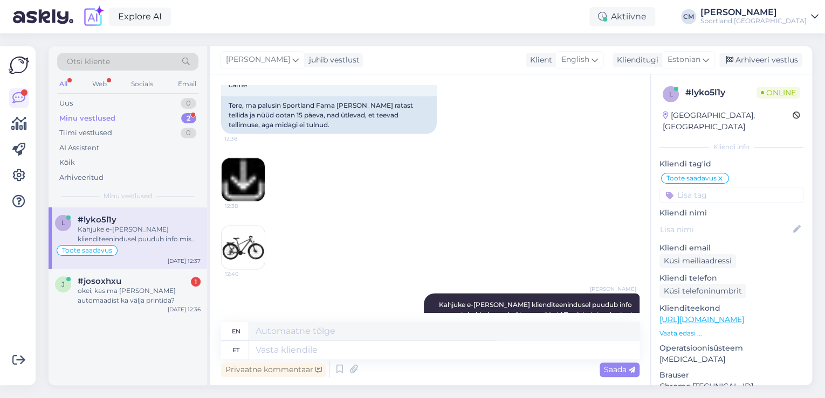
click at [258, 254] on img at bounding box center [243, 247] width 43 height 43
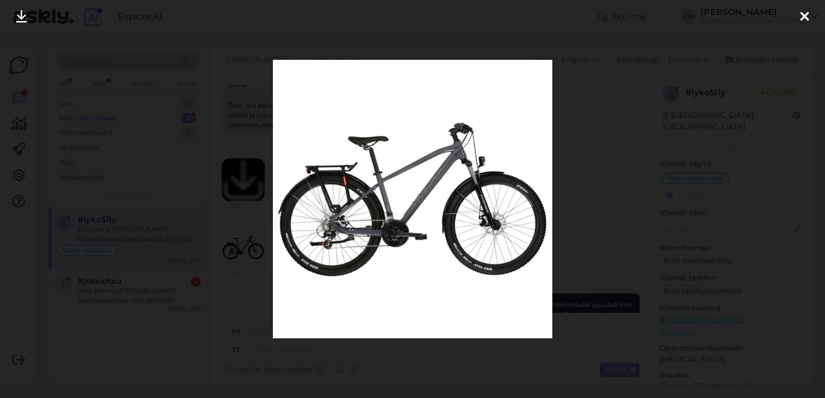
click at [244, 226] on div at bounding box center [412, 199] width 825 height 398
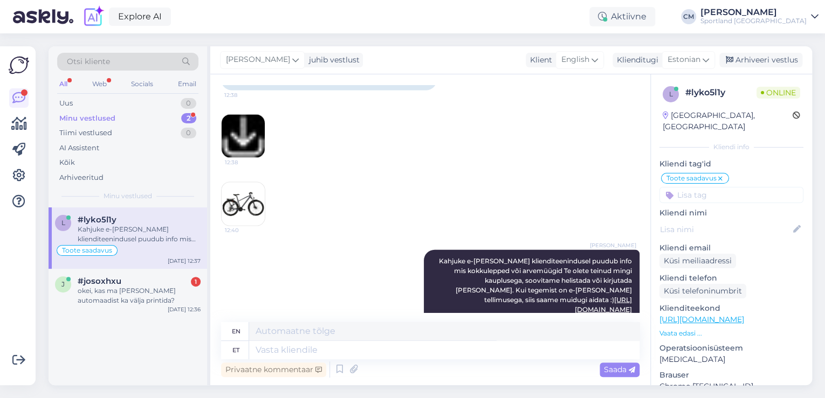
scroll to position [1227, 0]
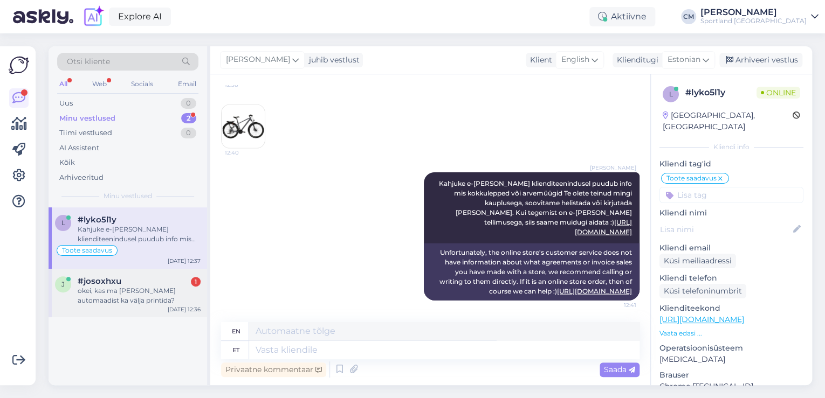
click at [147, 291] on div "okei, kas ma [PERSON_NAME] automaadist ka välja printida?" at bounding box center [139, 295] width 123 height 19
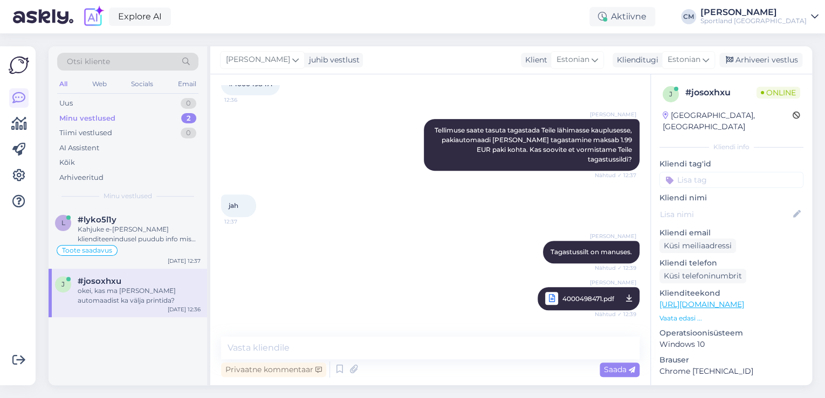
scroll to position [259, 0]
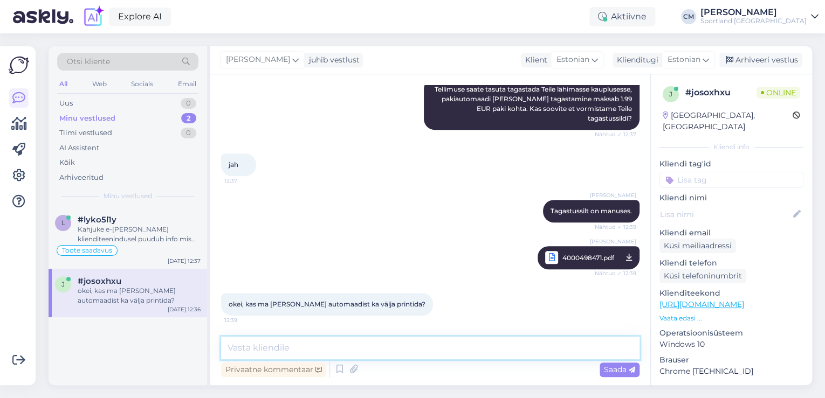
click at [324, 353] on textarea at bounding box center [430, 348] width 418 height 23
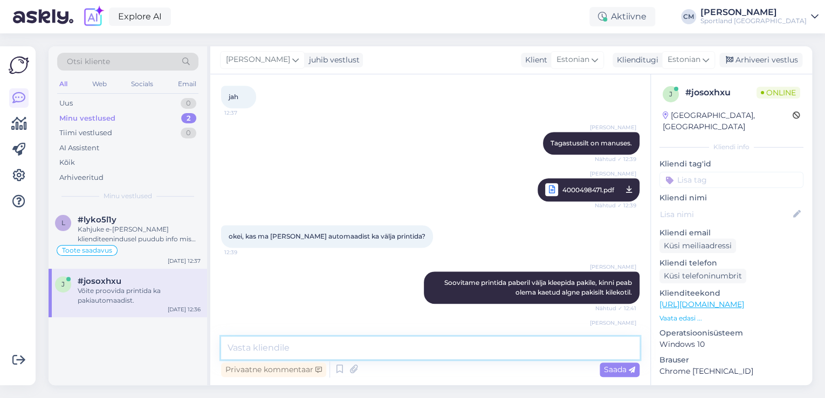
scroll to position [362, 0]
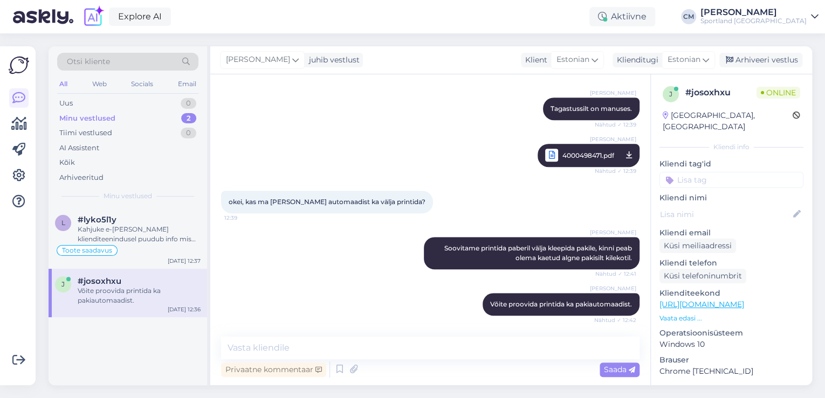
click at [740, 173] on input at bounding box center [731, 180] width 144 height 16
click at [730, 218] on span "Tagastamine (e-pood)" at bounding box center [731, 221] width 72 height 6
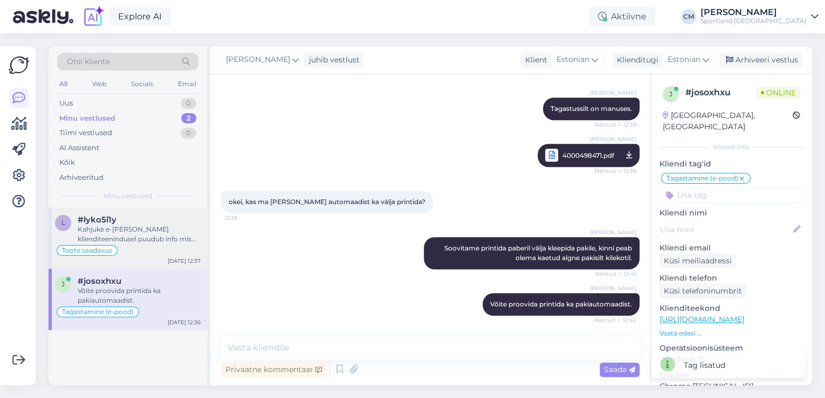
click at [161, 245] on div "Toote saadavus" at bounding box center [128, 250] width 146 height 13
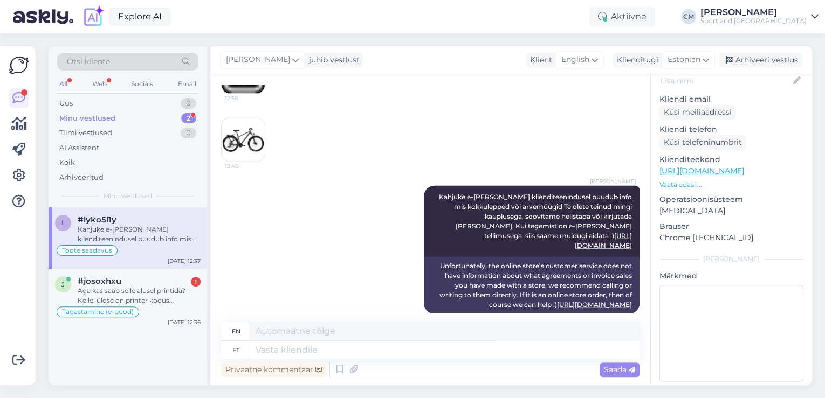
scroll to position [1227, 0]
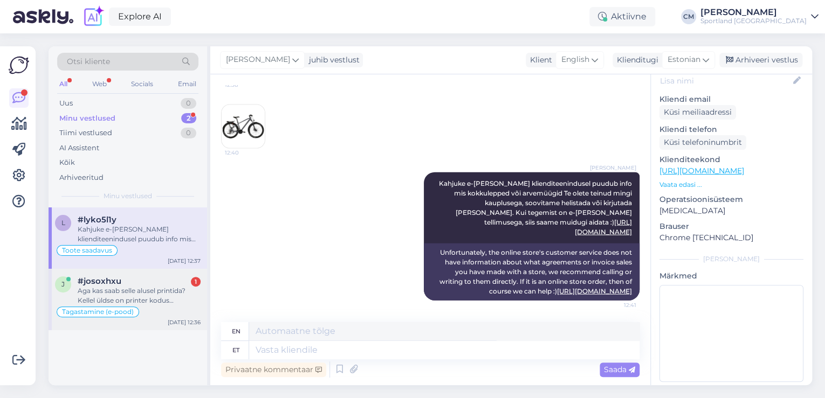
click at [148, 294] on div "Aga kas saab selle alusel printida? Kellel üldse on printer kodus tänapäeval. :)" at bounding box center [139, 295] width 123 height 19
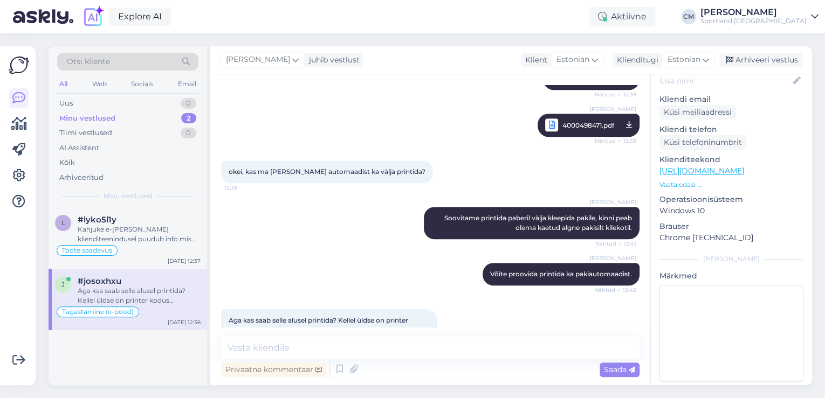
scroll to position [418, 0]
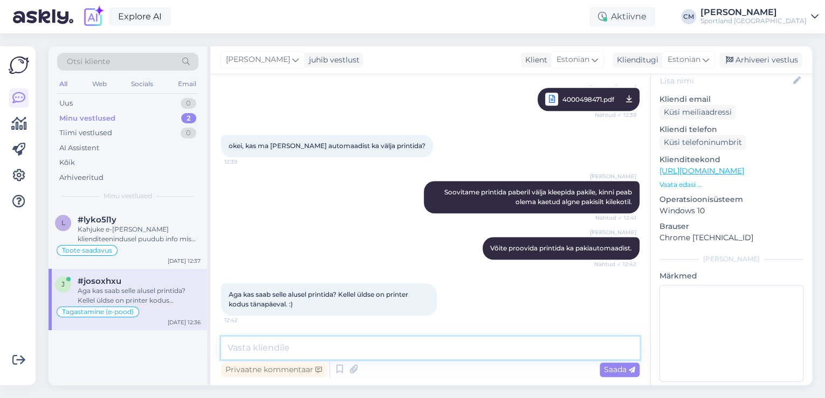
click at [340, 343] on textarea at bounding box center [430, 348] width 418 height 23
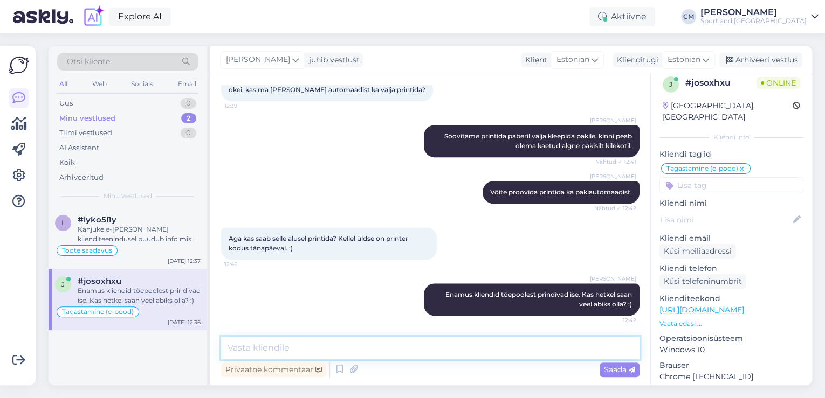
scroll to position [0, 0]
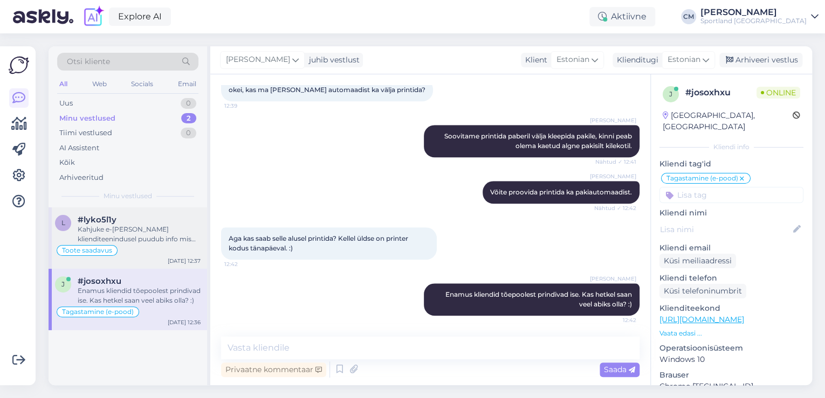
click at [134, 240] on div "Kahjuke e-[PERSON_NAME] klienditeenindusel puudub info mis kokkulepped või arve…" at bounding box center [139, 234] width 123 height 19
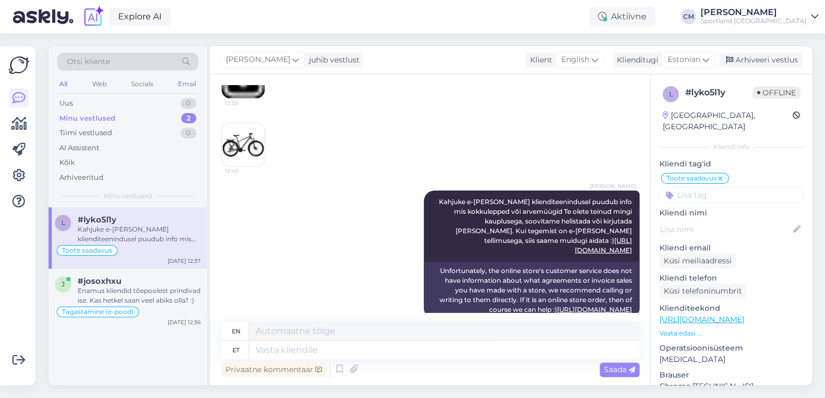
scroll to position [1227, 0]
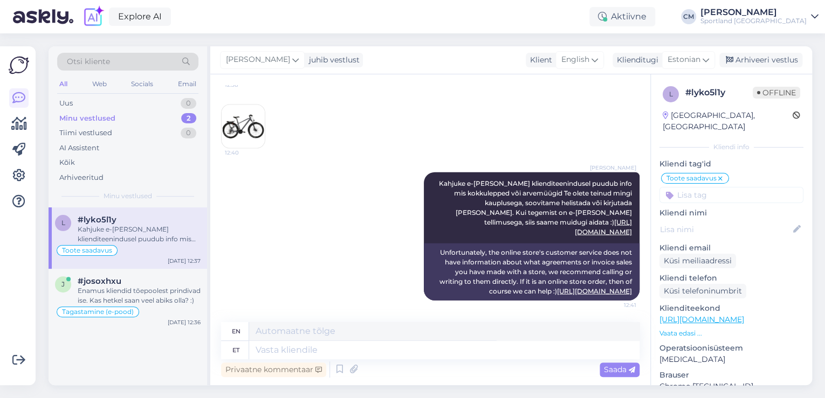
click at [744, 52] on div "[PERSON_NAME] juhib vestlust Klient English Klienditugi Estonian Arhiveeri vest…" at bounding box center [511, 60] width 602 height 28
click at [743, 56] on div "Arhiveeri vestlus" at bounding box center [760, 60] width 83 height 15
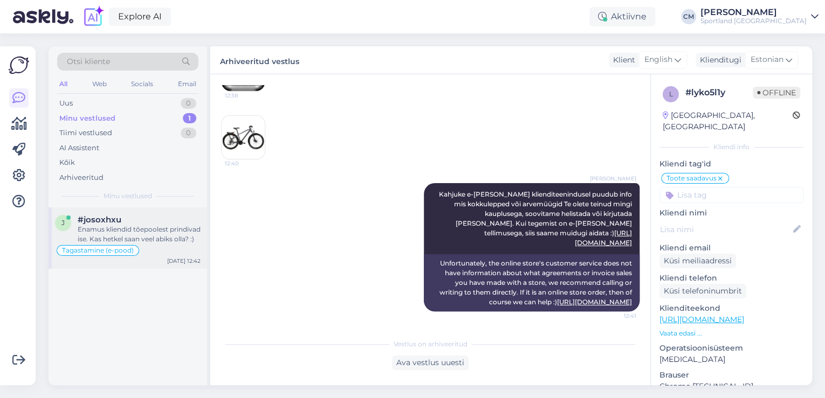
click at [167, 225] on div "Enamus kliendid tõepoolest prindivad ise. Kas hetkel saan veel abiks olla? :)" at bounding box center [139, 234] width 123 height 19
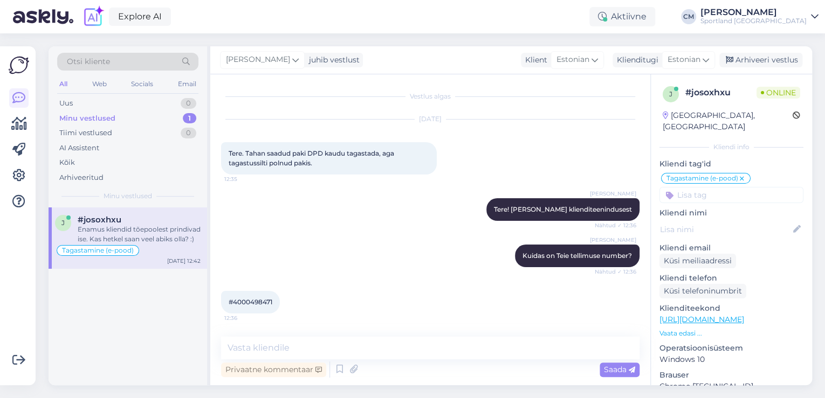
scroll to position [474, 0]
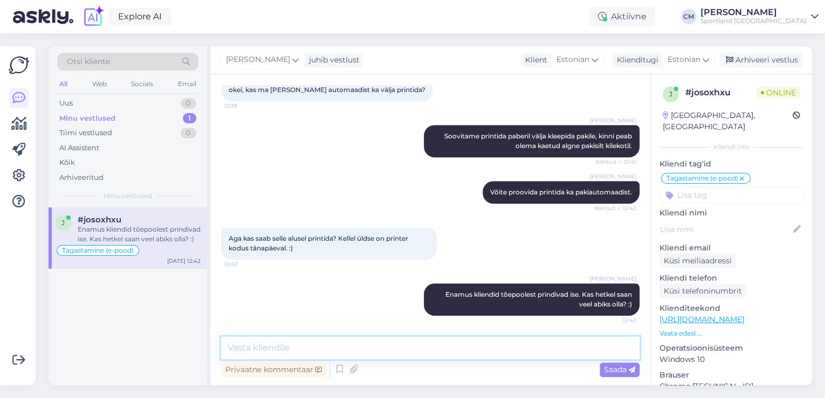
click at [501, 348] on textarea at bounding box center [430, 348] width 418 height 23
click at [465, 339] on textarea at bounding box center [430, 348] width 418 height 23
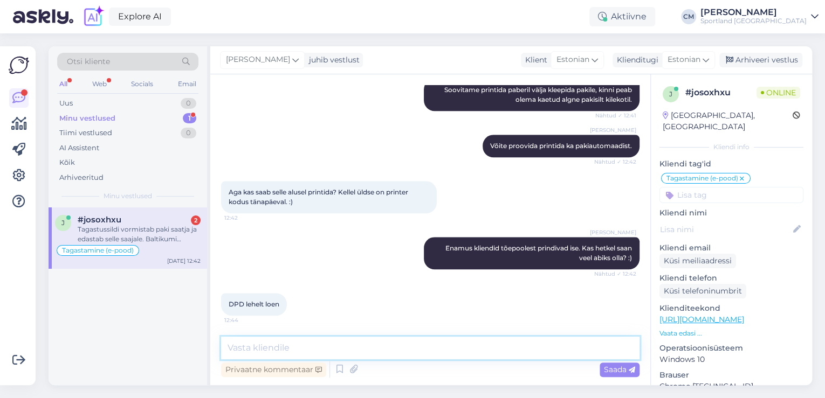
scroll to position [586, 0]
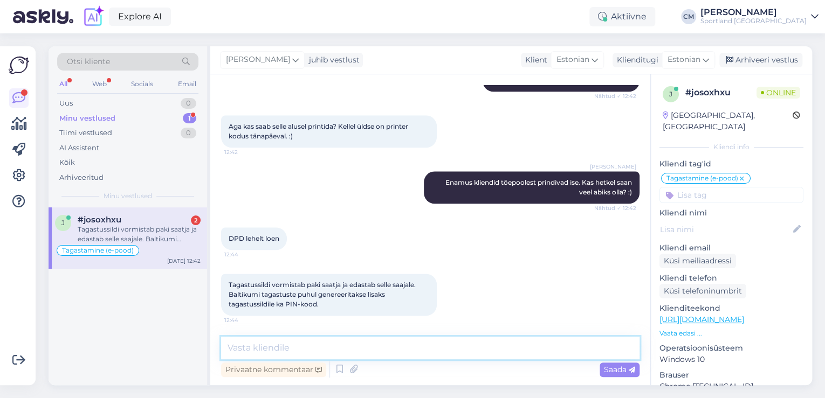
click at [291, 343] on textarea at bounding box center [430, 348] width 418 height 23
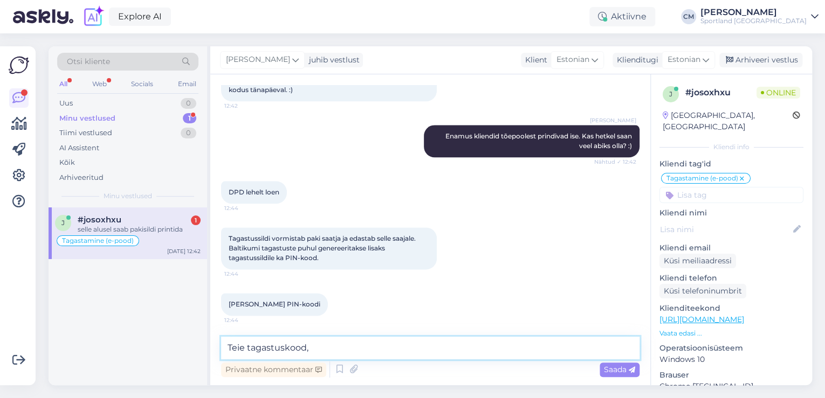
scroll to position [679, 0]
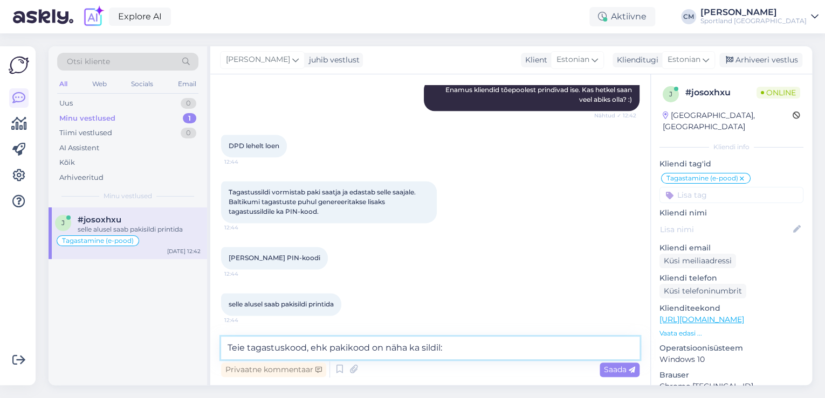
click at [468, 345] on textarea "Teie tagastuskood, ehk pakikood on näha ka sildil:" at bounding box center [430, 348] width 418 height 23
paste textarea "05605525698623"
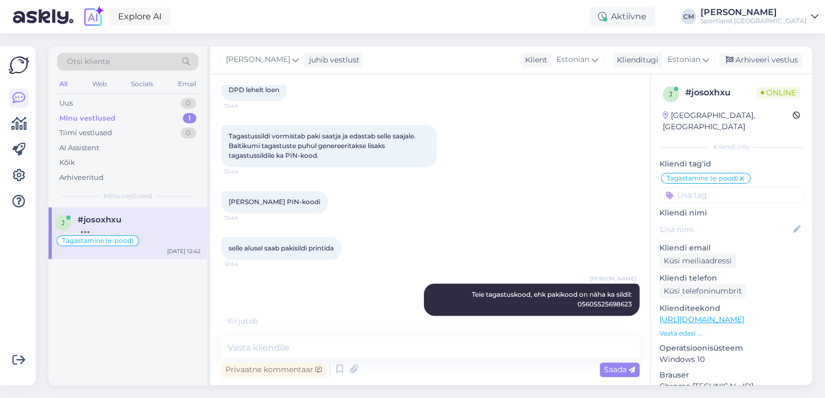
scroll to position [781, 0]
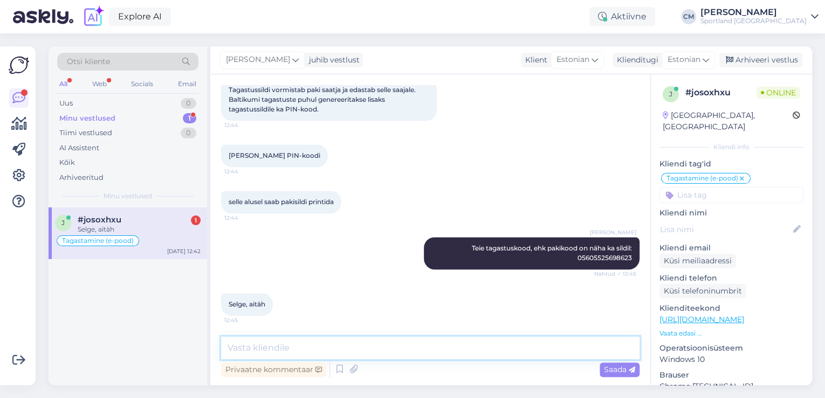
click at [310, 345] on textarea at bounding box center [430, 348] width 418 height 23
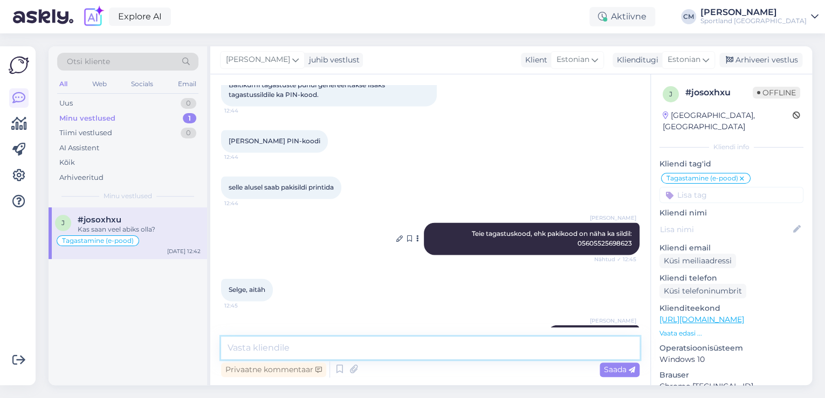
scroll to position [827, 0]
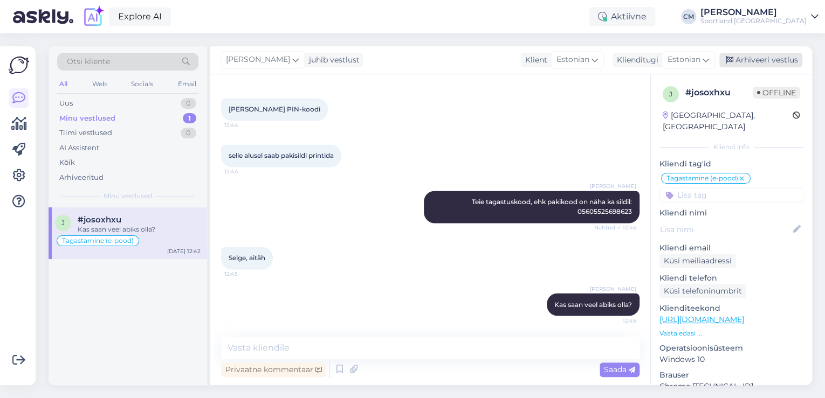
click at [768, 60] on div "Arhiveeri vestlus" at bounding box center [760, 60] width 83 height 15
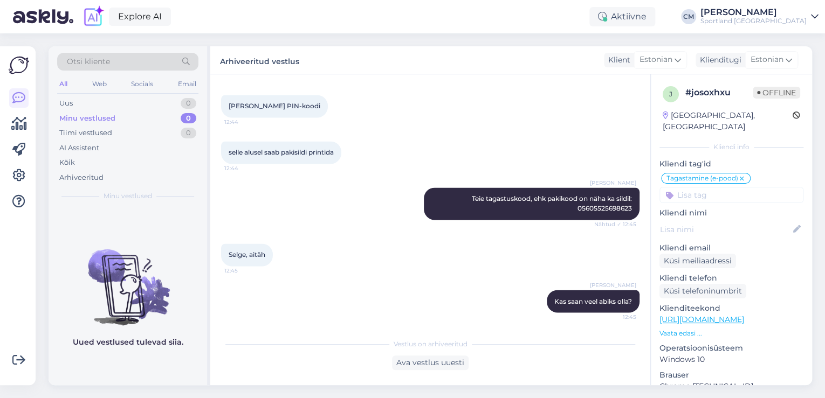
scroll to position [831, 0]
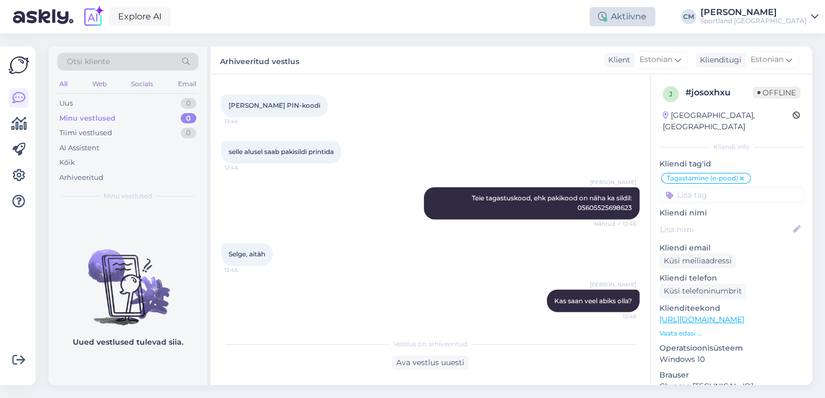
click at [655, 23] on div "Aktiivne" at bounding box center [622, 16] width 66 height 19
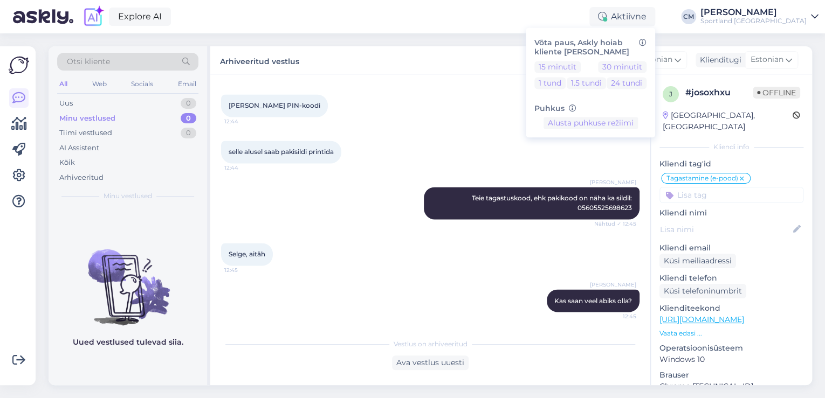
click at [763, 24] on div "Sportland [GEOGRAPHIC_DATA]" at bounding box center [753, 21] width 106 height 9
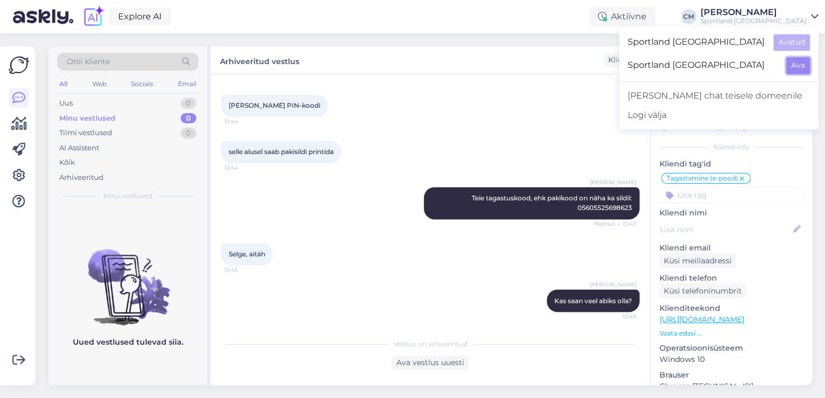
click at [789, 60] on button "Ava" at bounding box center [798, 65] width 24 height 17
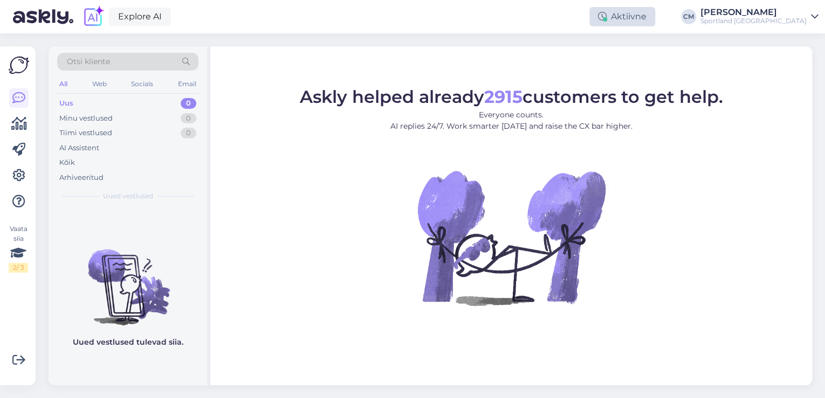
click at [655, 20] on div "Aktiivne" at bounding box center [622, 16] width 66 height 19
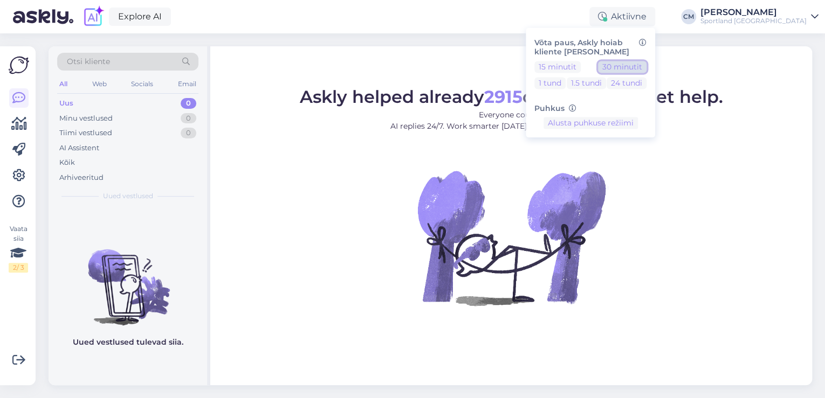
click at [646, 61] on button "30 minutit" at bounding box center [622, 67] width 49 height 12
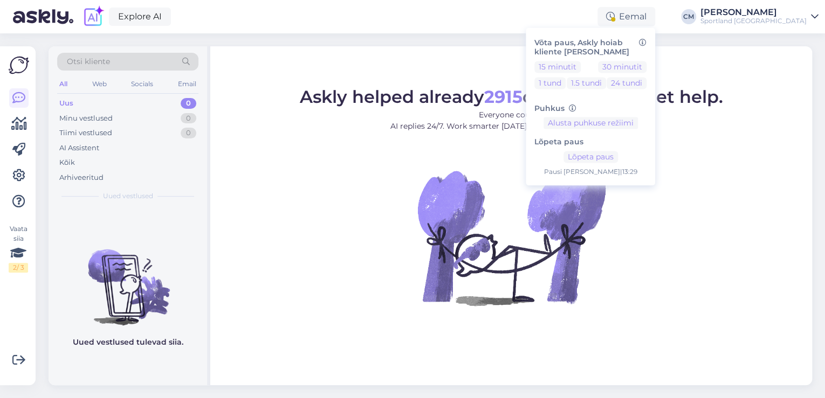
click at [735, 35] on div "Otsi kliente All Web Socials Email Uus 0 Minu vestlused 0 Tiimi vestlused 0 AI …" at bounding box center [433, 215] width 783 height 365
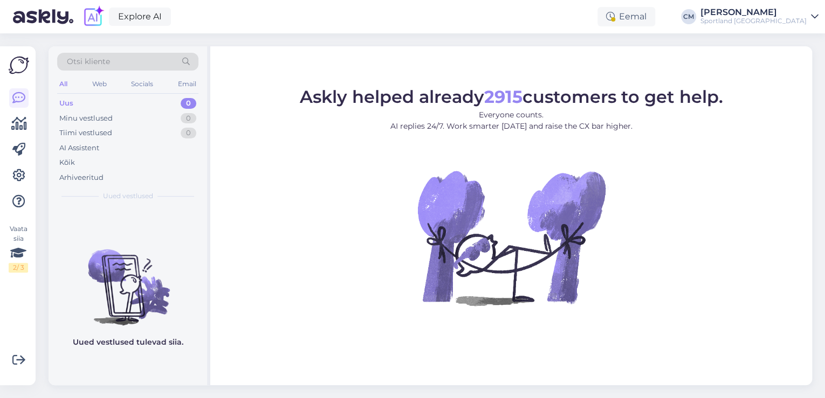
click at [753, 22] on div "Sportland [GEOGRAPHIC_DATA]" at bounding box center [753, 21] width 106 height 9
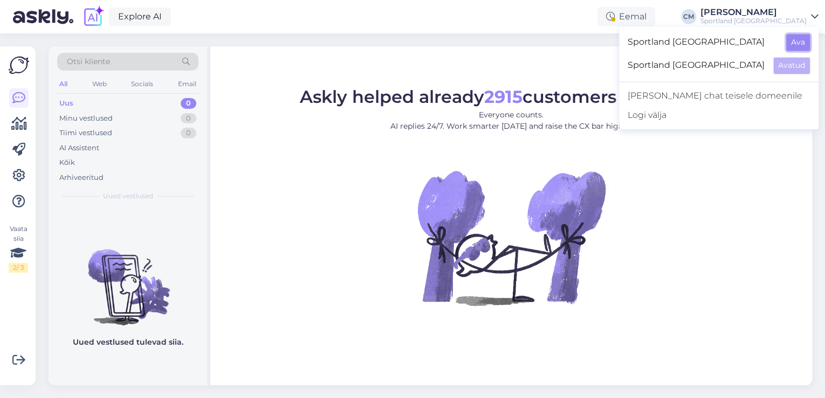
click at [790, 37] on button "Ava" at bounding box center [798, 42] width 24 height 17
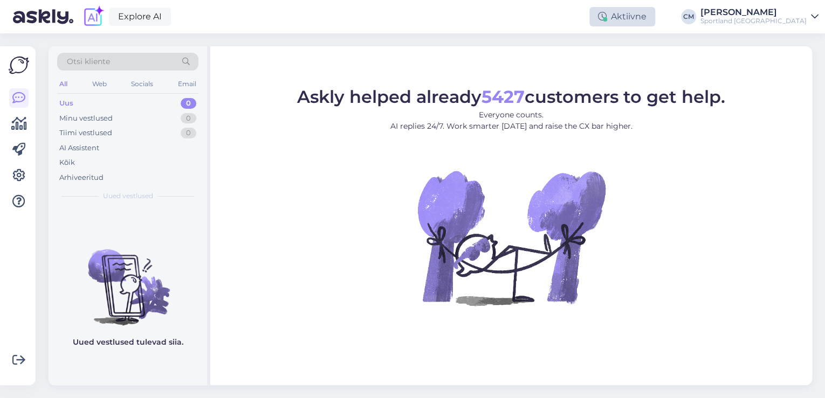
click at [653, 22] on div "Aktiivne" at bounding box center [622, 16] width 66 height 19
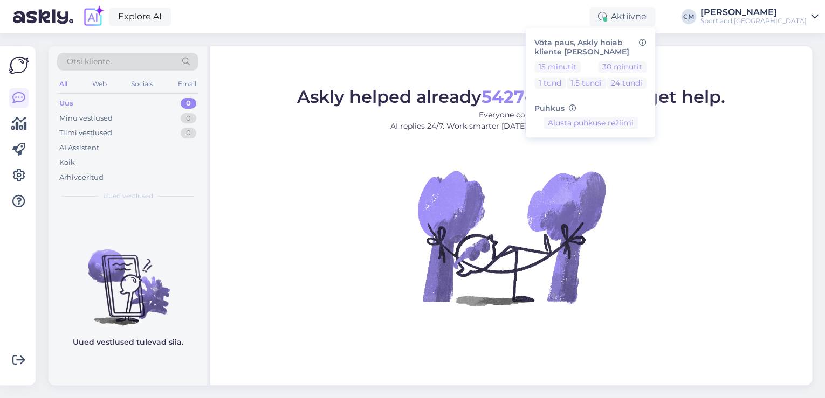
click at [646, 74] on div "15 minutit 30 minutit 1 tund 1.5 tundi 24 tundi" at bounding box center [590, 77] width 112 height 32
click at [646, 73] on div "15 minutit 30 minutit 1 tund 1.5 tundi 24 tundi" at bounding box center [590, 77] width 112 height 32
click at [646, 68] on button "30 minutit" at bounding box center [622, 67] width 49 height 12
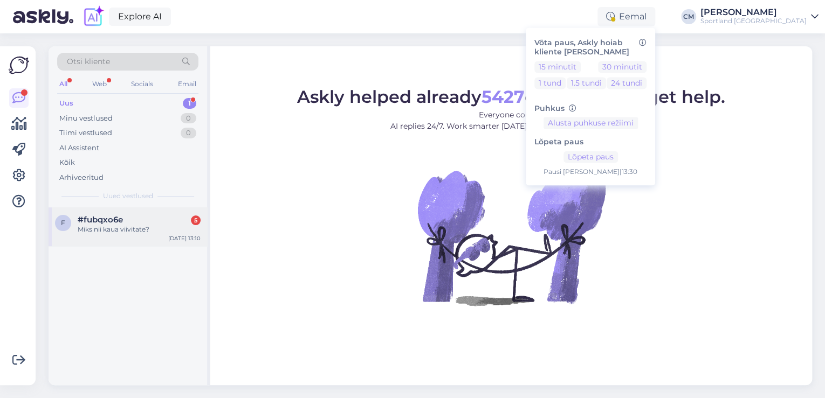
click at [170, 230] on div "Miks nii kaua viivitate?" at bounding box center [139, 230] width 123 height 10
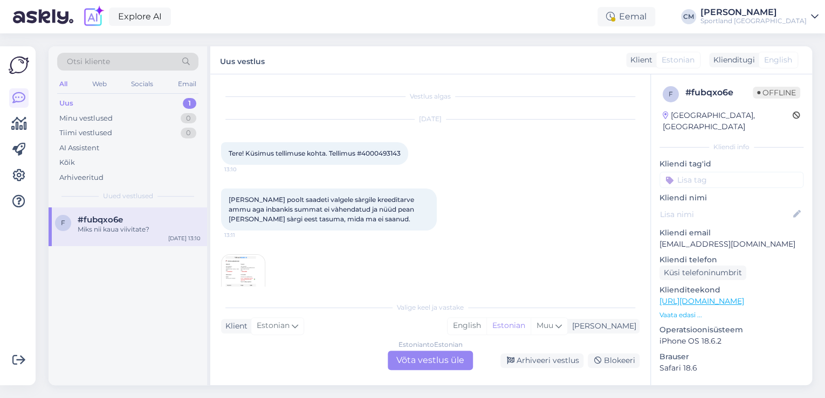
scroll to position [23, 0]
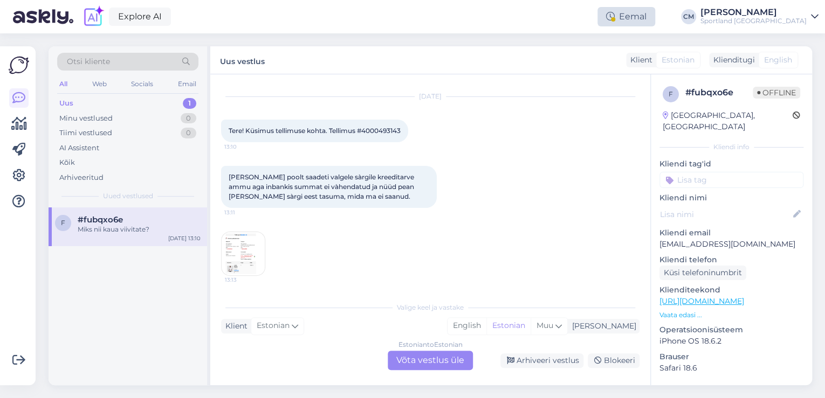
click at [655, 22] on div "Eemal" at bounding box center [626, 16] width 58 height 19
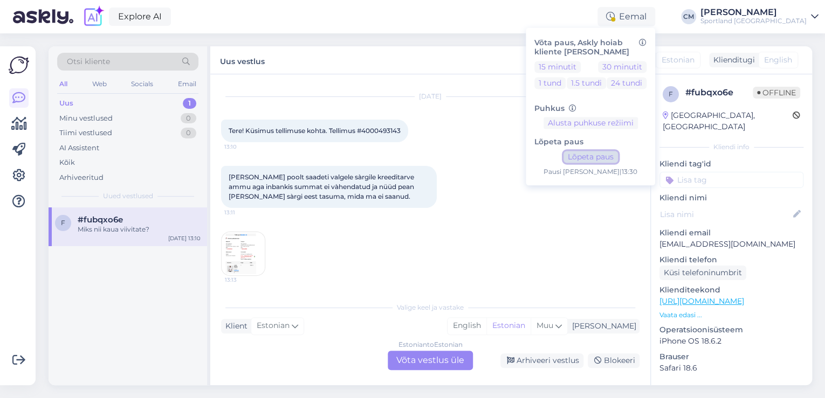
click at [618, 160] on button "Lõpeta paus" at bounding box center [590, 157] width 54 height 12
click at [442, 354] on div "Estonian to Estonian Võta vestlus üle" at bounding box center [430, 360] width 85 height 19
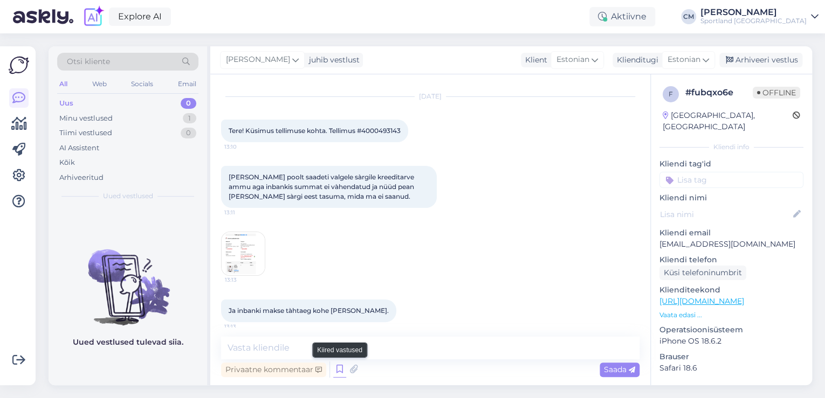
click at [341, 364] on icon at bounding box center [339, 370] width 13 height 16
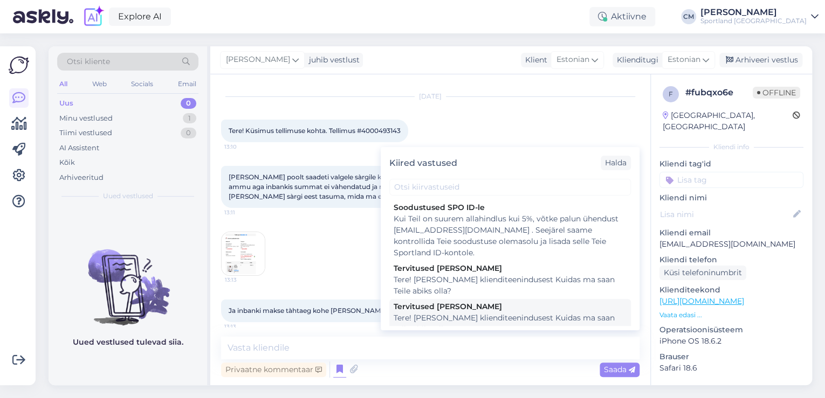
click at [446, 321] on div "Tere! [PERSON_NAME] klienditeenindusest Kuidas ma saan Teile abiks olla?" at bounding box center [510, 324] width 233 height 23
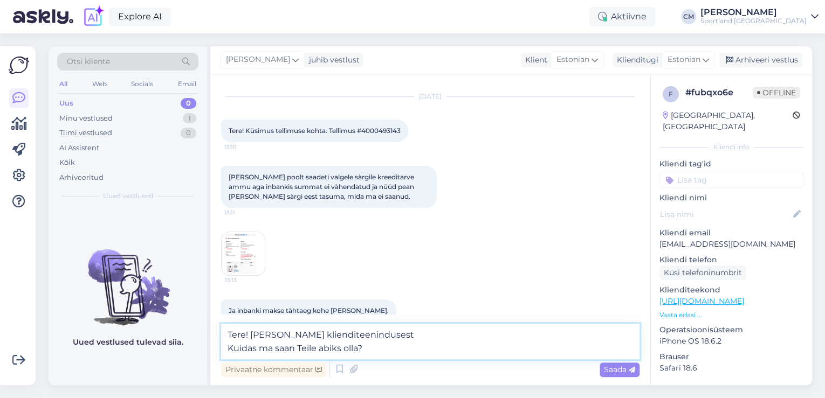
drag, startPoint x: 403, startPoint y: 354, endPoint x: 225, endPoint y: 356, distance: 177.9
click at [225, 356] on textarea "Tere! [PERSON_NAME] klienditeenindusest Kuidas ma saan Teile abiks olla?" at bounding box center [430, 342] width 418 height 36
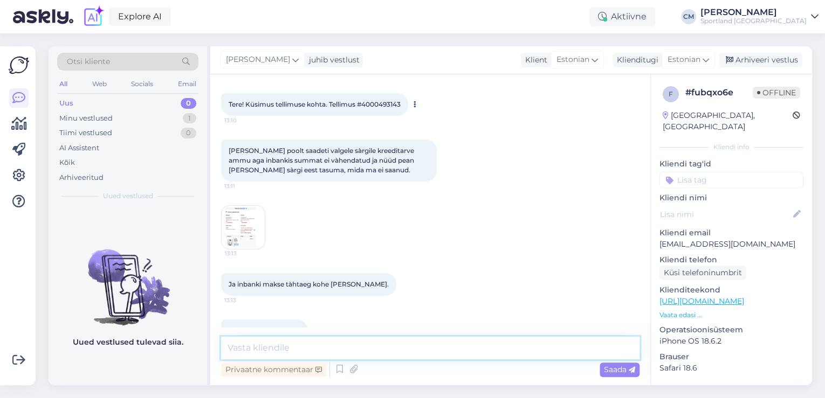
scroll to position [36, 0]
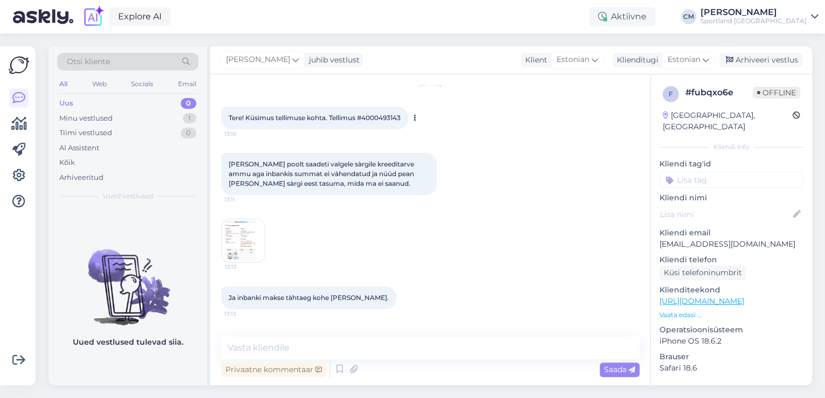
click at [375, 115] on span "Tere! Küsimus tellimuse kohta. Tellimus #4000493143" at bounding box center [315, 118] width 172 height 8
copy div "4000493143 13:10"
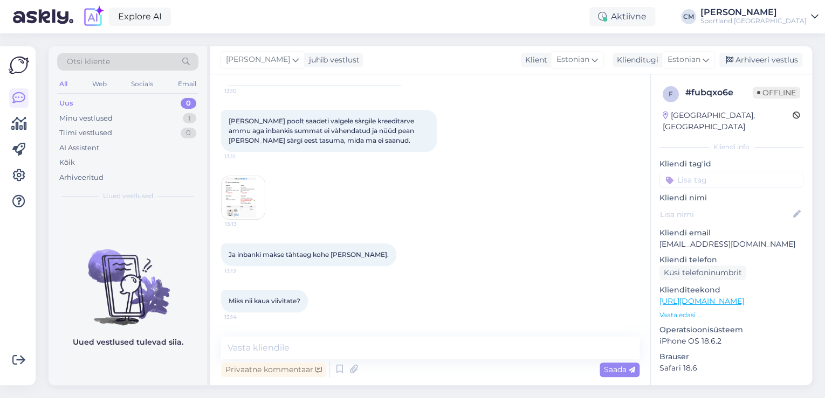
scroll to position [122, 0]
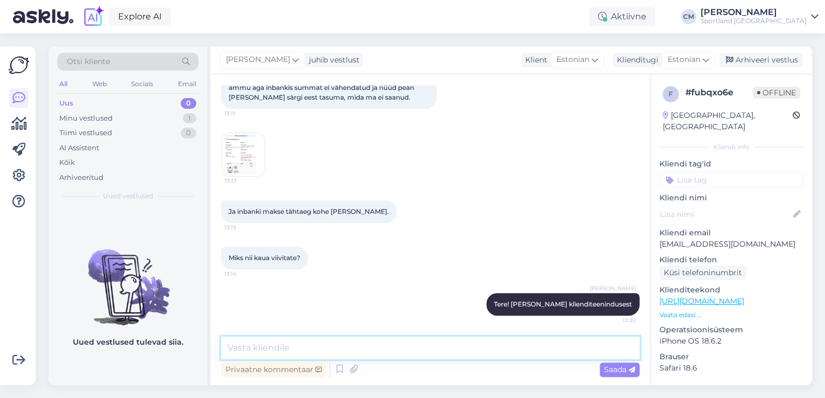
click at [398, 351] on textarea at bounding box center [430, 348] width 418 height 23
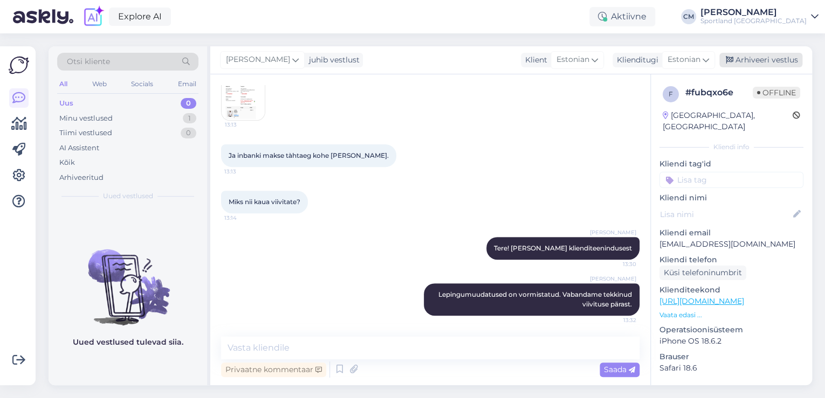
click at [749, 66] on div "Arhiveeri vestlus" at bounding box center [760, 60] width 83 height 15
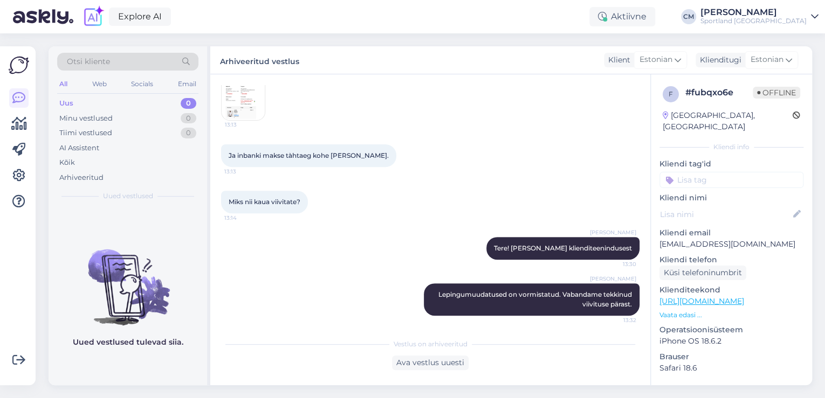
click at [727, 172] on input at bounding box center [731, 180] width 144 height 16
click at [730, 203] on div "Järelmaksu küsimused" at bounding box center [731, 208] width 85 height 11
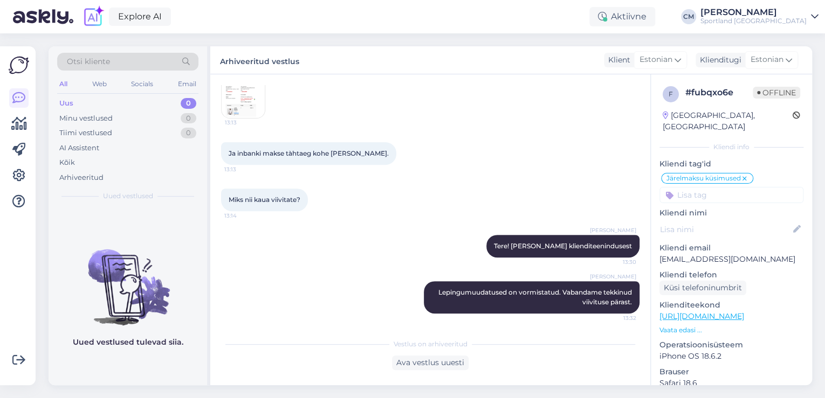
scroll to position [182, 0]
